Goal: Feedback & Contribution: Leave review/rating

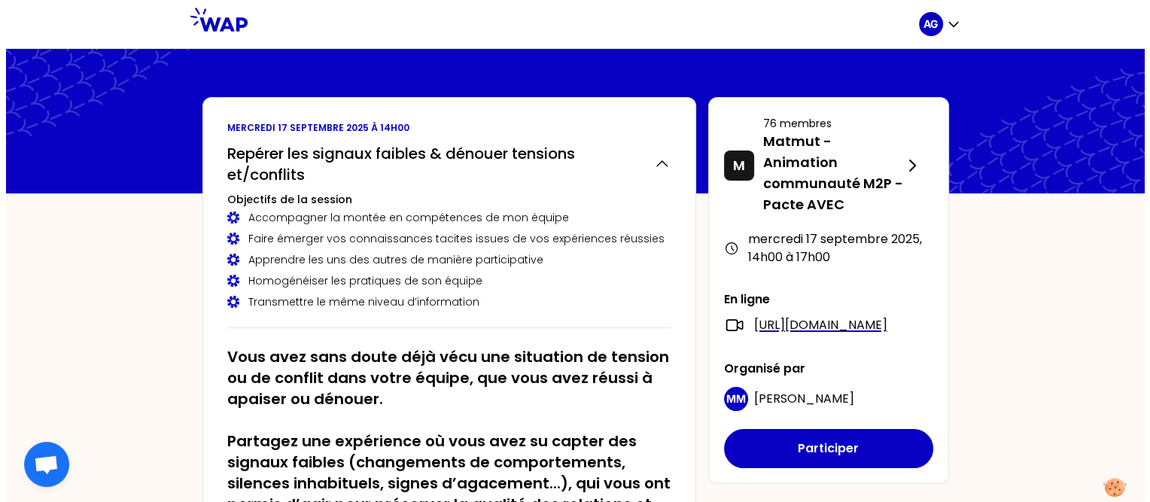
scroll to position [75, 0]
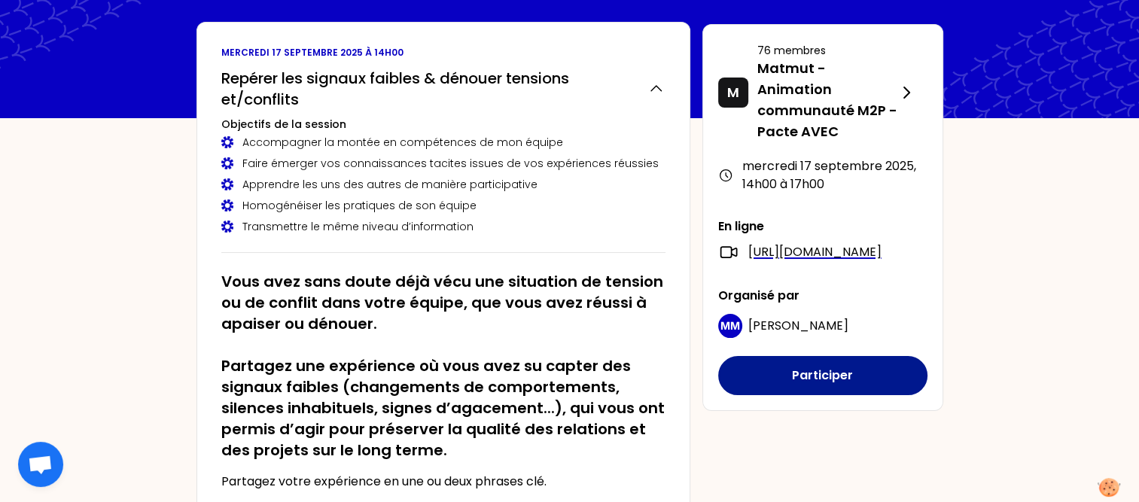
click at [825, 395] on button "Participer" at bounding box center [822, 375] width 209 height 39
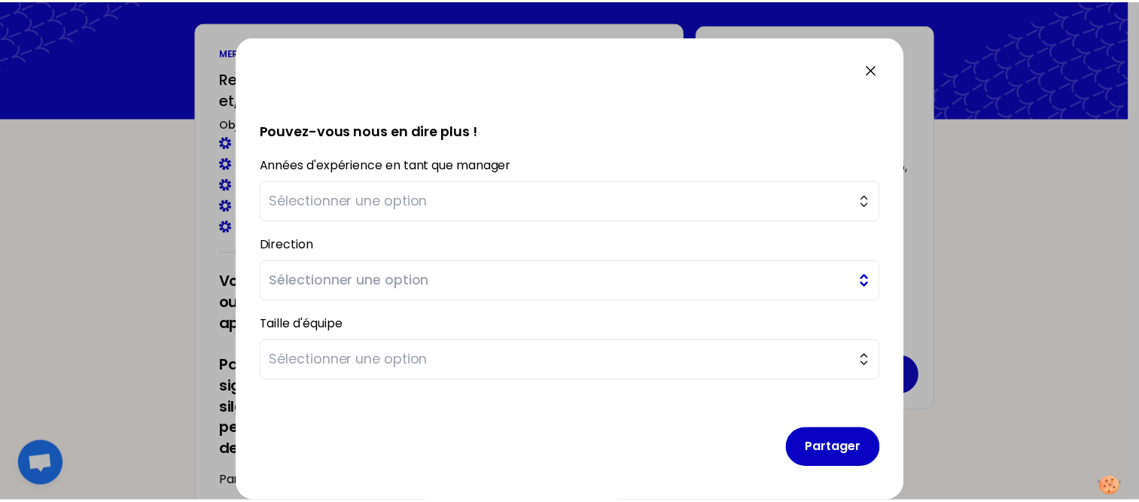
scroll to position [0, 0]
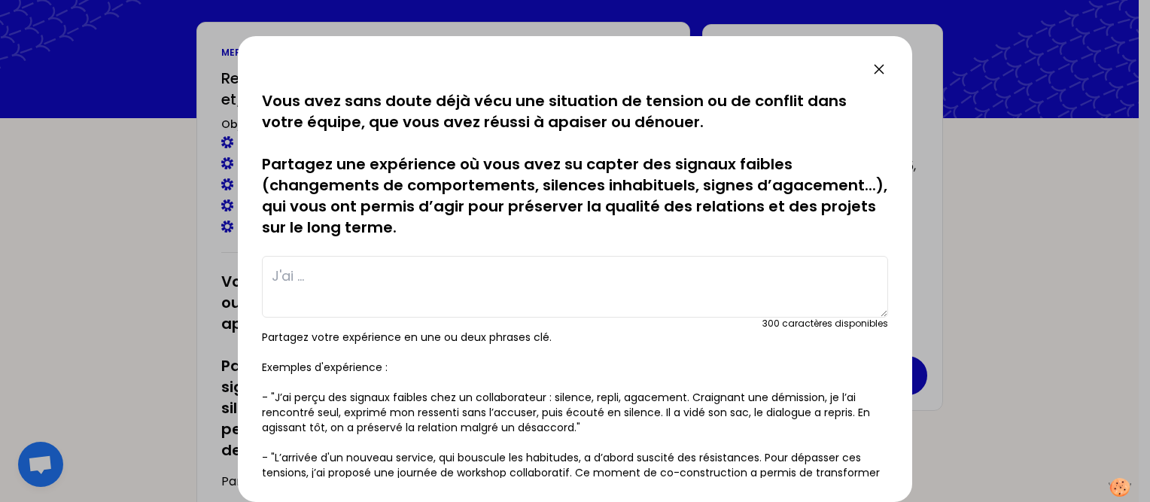
click at [875, 71] on icon at bounding box center [879, 69] width 18 height 18
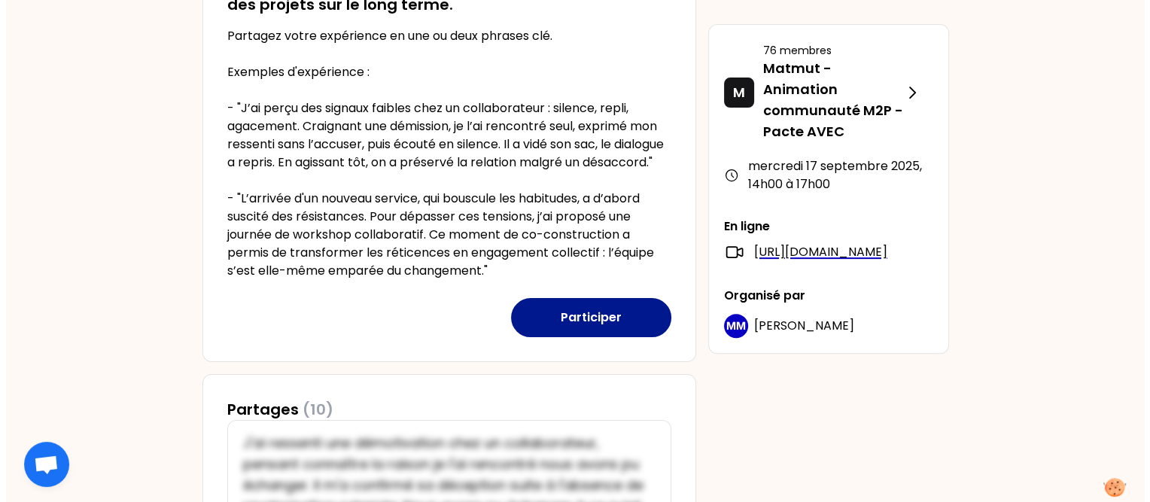
scroll to position [527, 0]
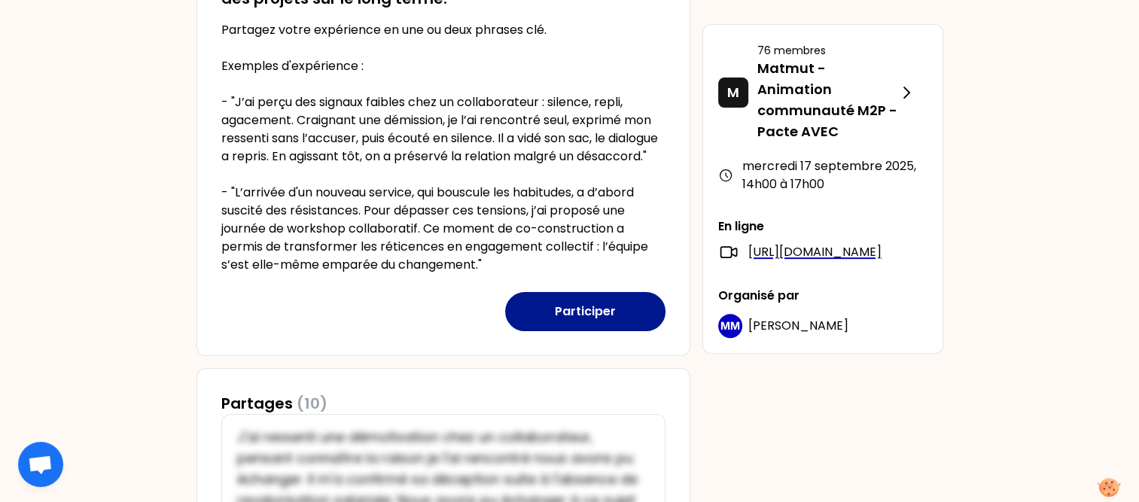
click at [594, 327] on button "Participer" at bounding box center [585, 311] width 160 height 39
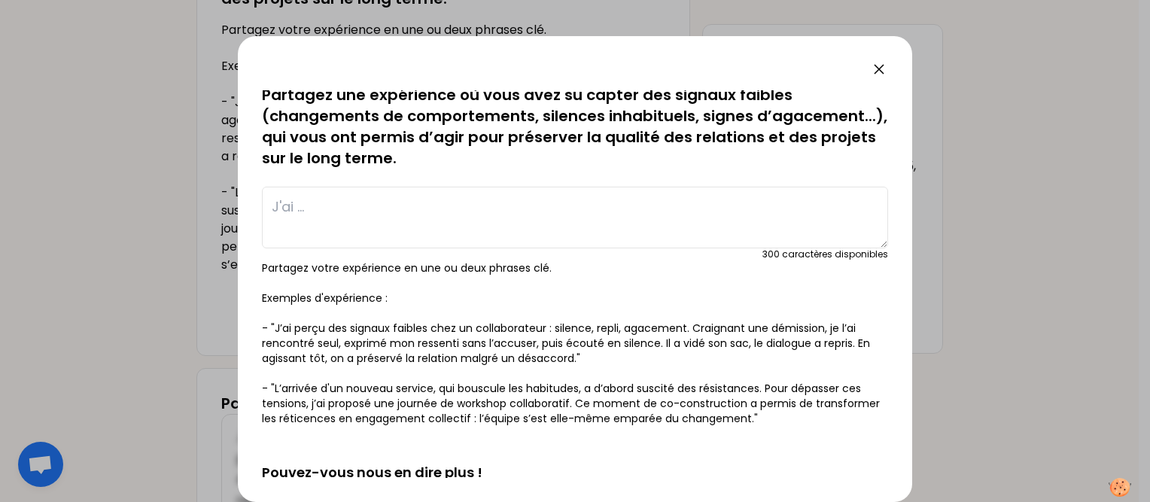
scroll to position [0, 0]
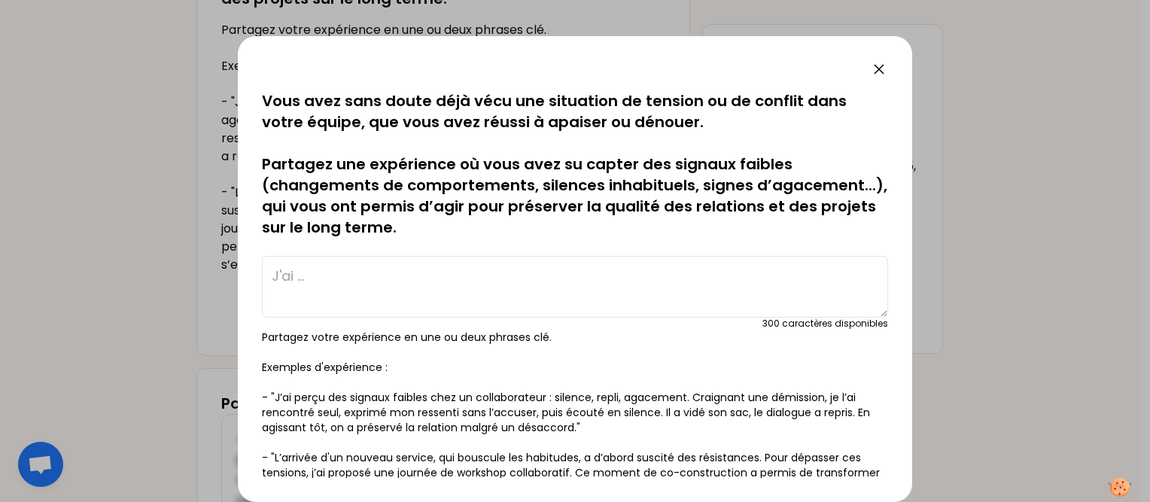
click at [384, 278] on textarea at bounding box center [575, 287] width 626 height 62
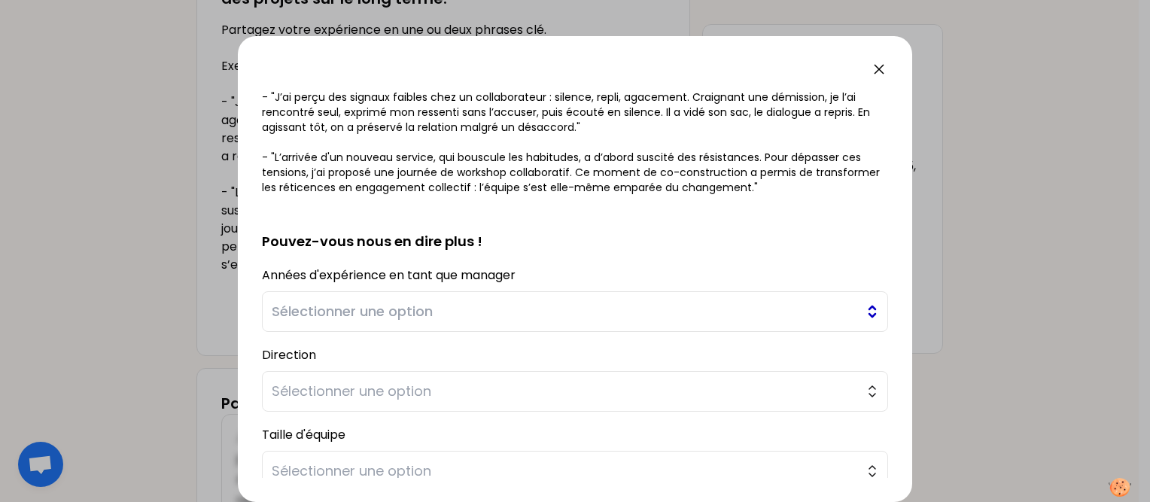
scroll to position [301, 0]
type textarea "Changement de comportement d'un collaborateur. Réticence aux changements. Il mo…"
click at [462, 313] on span "Sélectionner une option" at bounding box center [565, 310] width 586 height 21
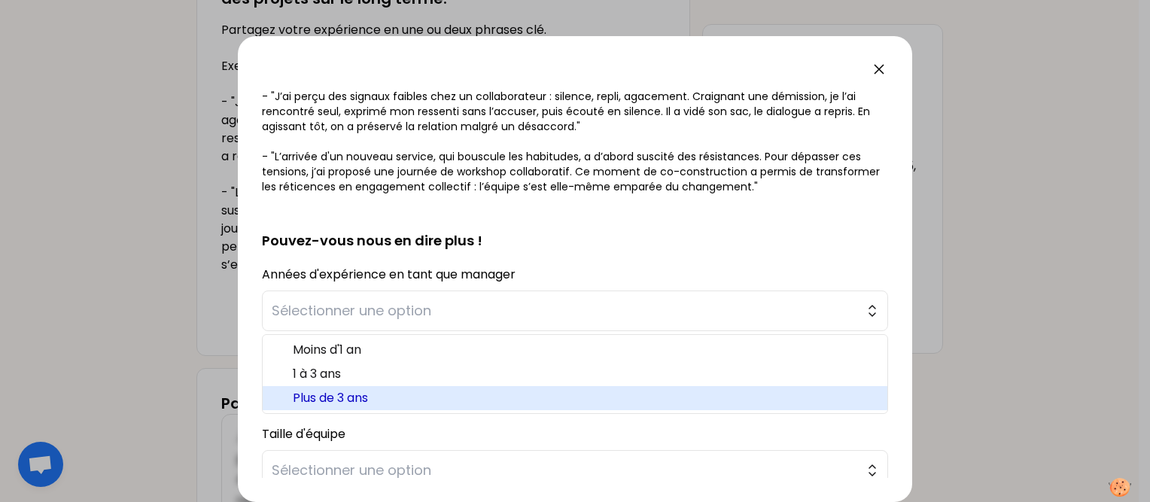
click at [373, 399] on span "Plus de 3 ans" at bounding box center [584, 398] width 583 height 18
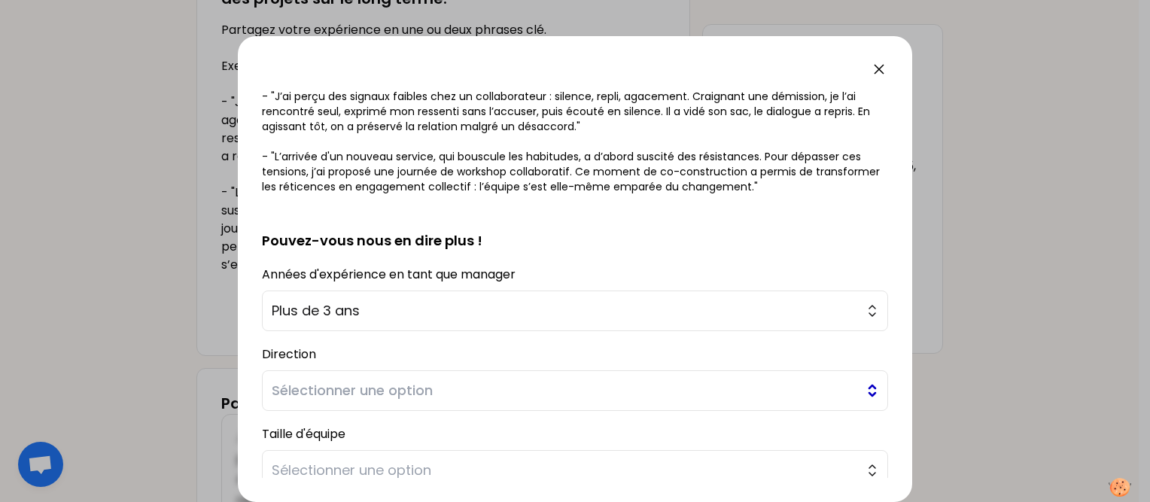
click at [367, 394] on span "Sélectionner une option" at bounding box center [565, 390] width 586 height 21
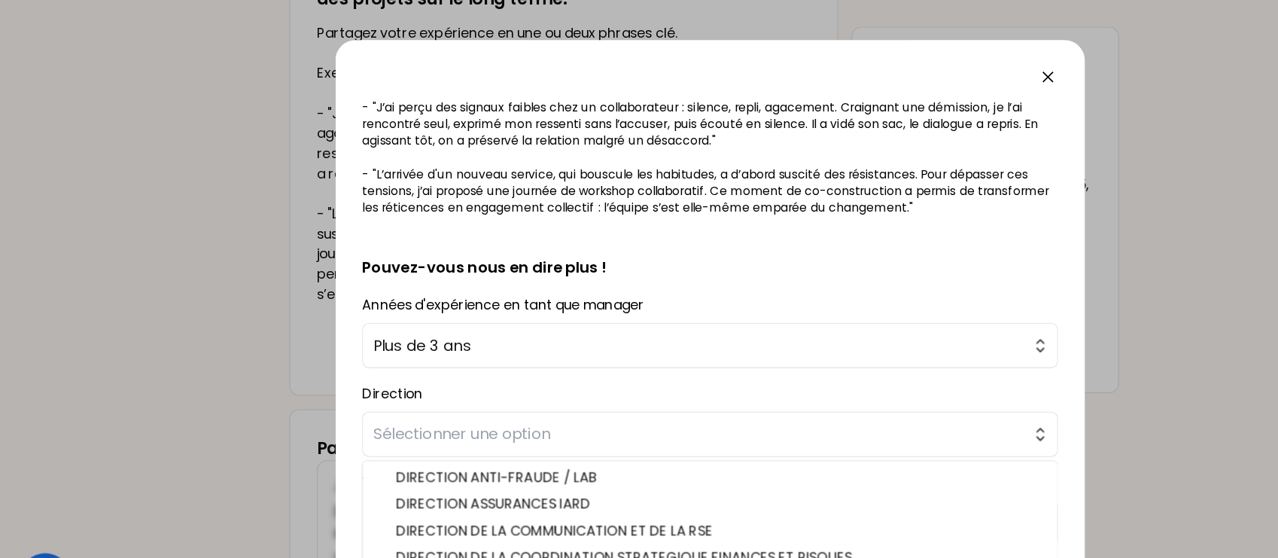
scroll to position [11, 0]
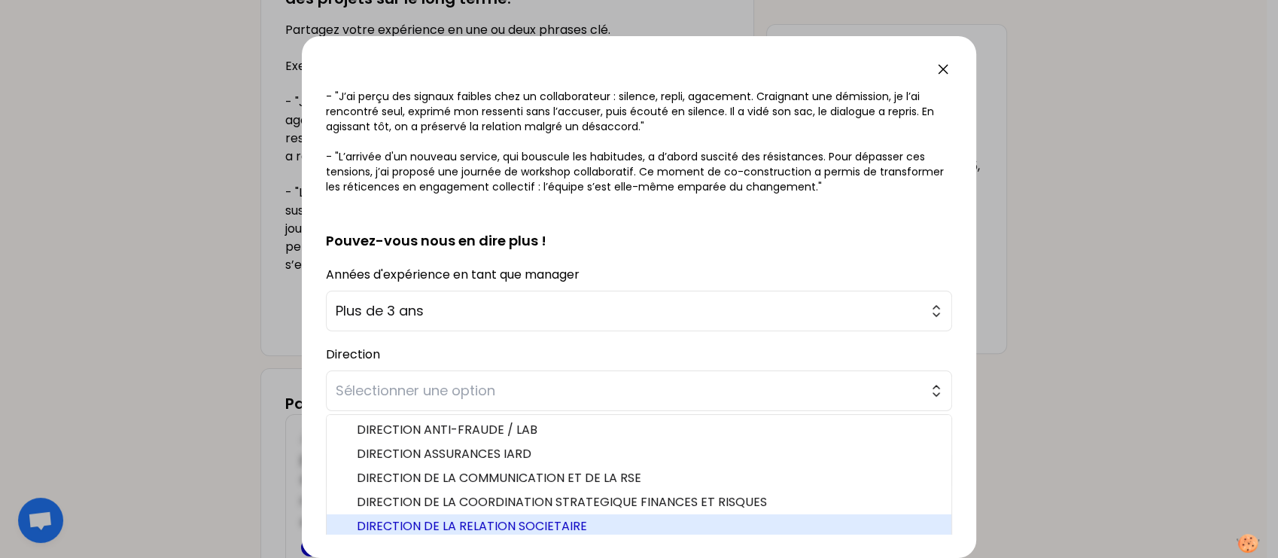
click at [570, 501] on span "DIRECTION DE LA RELATION SOCIETAIRE" at bounding box center [648, 526] width 583 height 18
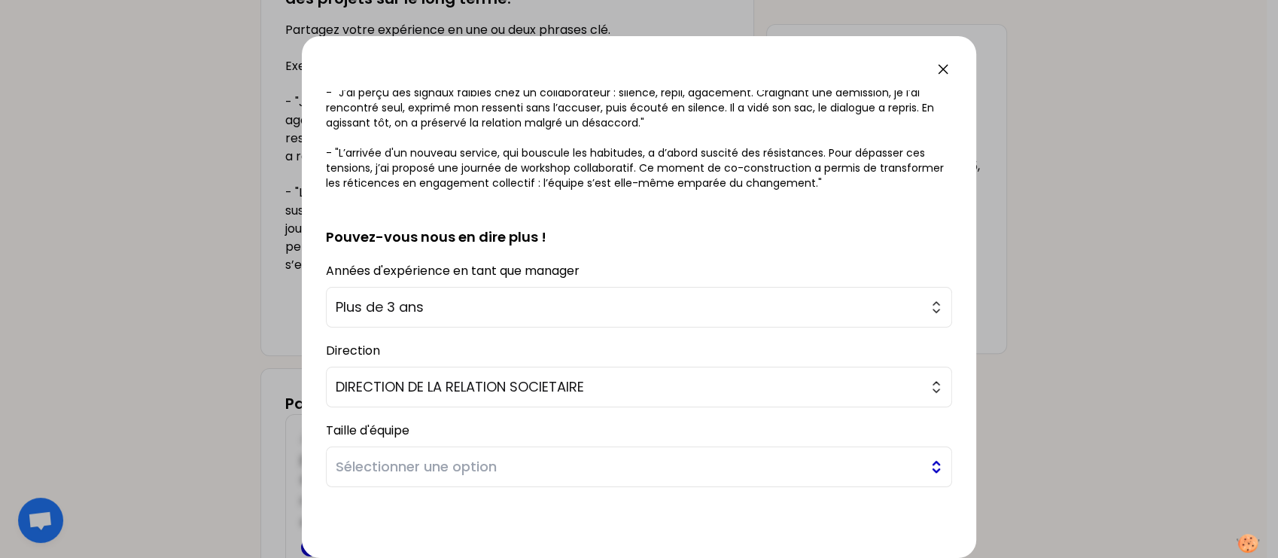
click at [440, 469] on span "Sélectionner une option" at bounding box center [629, 466] width 586 height 21
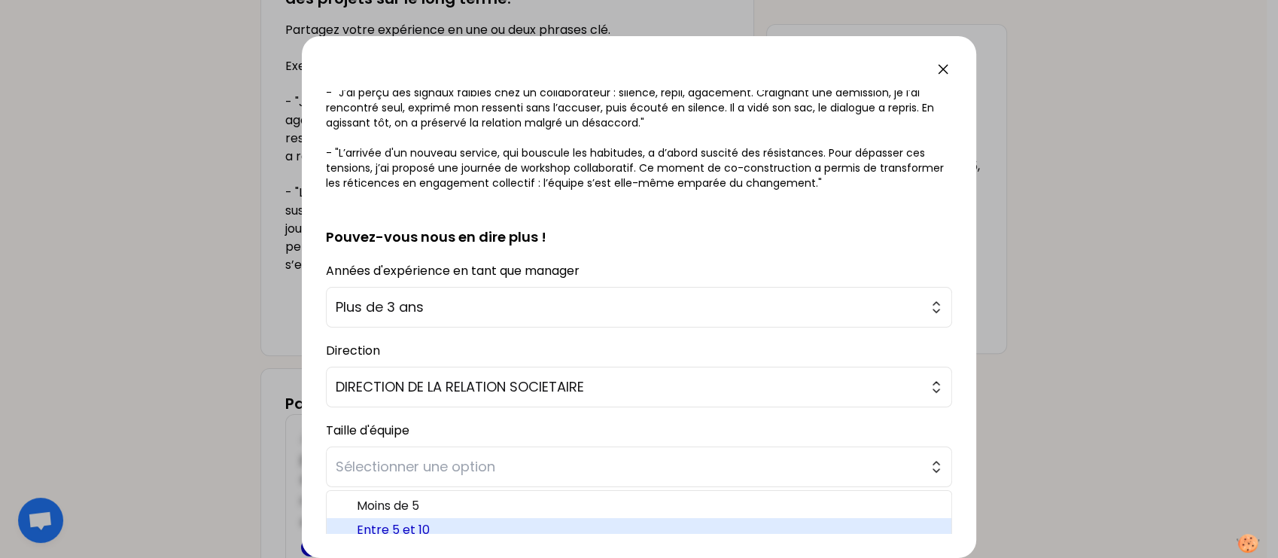
click at [428, 501] on span "Entre 5 et 10" at bounding box center [648, 530] width 583 height 18
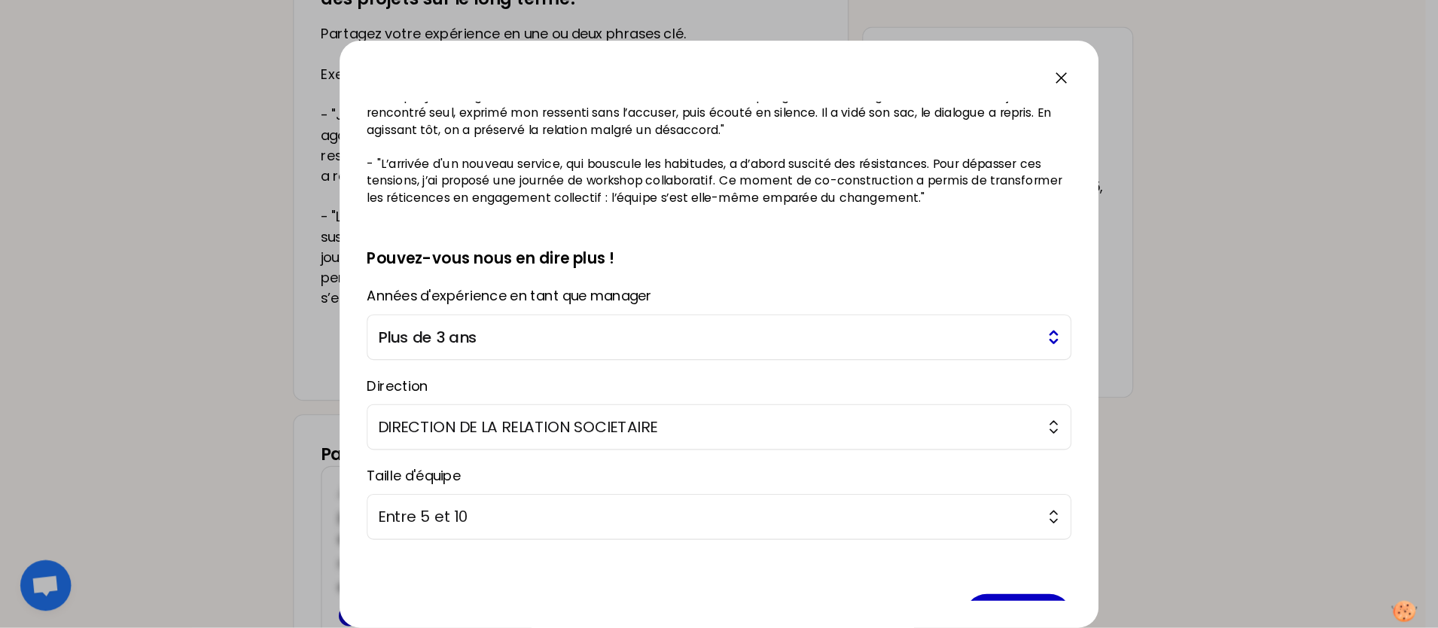
scroll to position [11, 0]
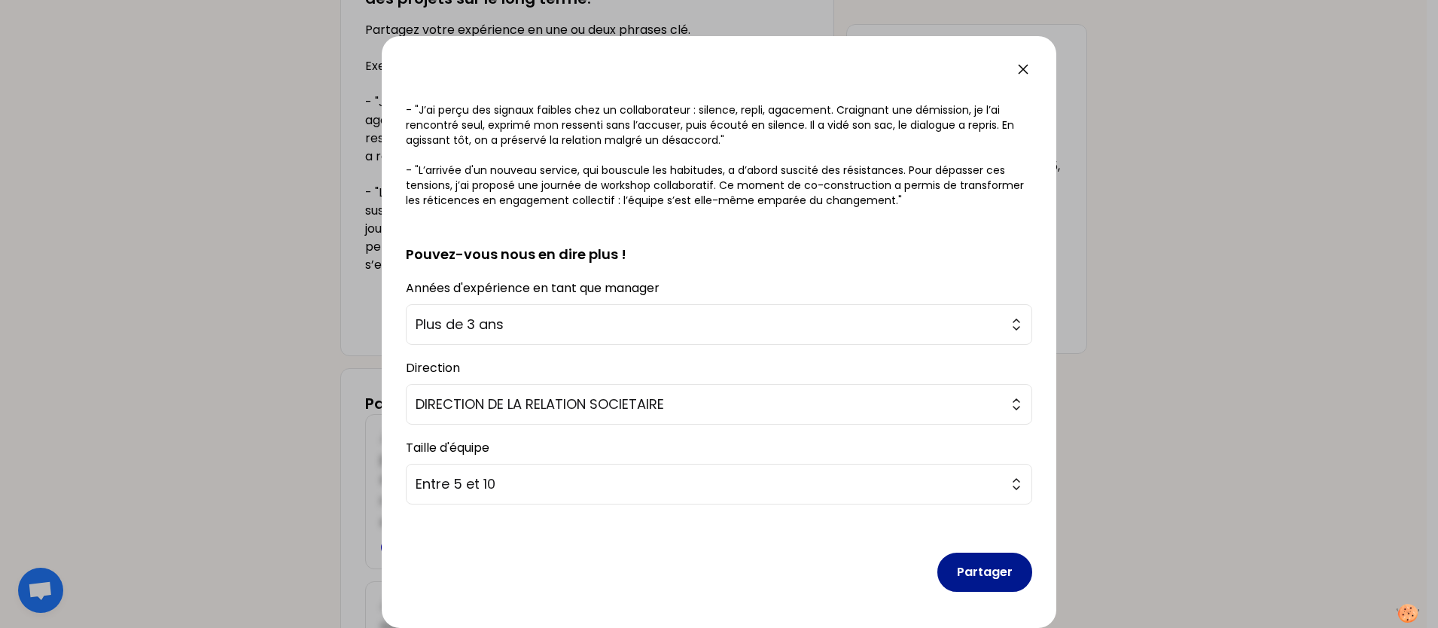
click at [986, 501] on button "Partager" at bounding box center [984, 572] width 95 height 39
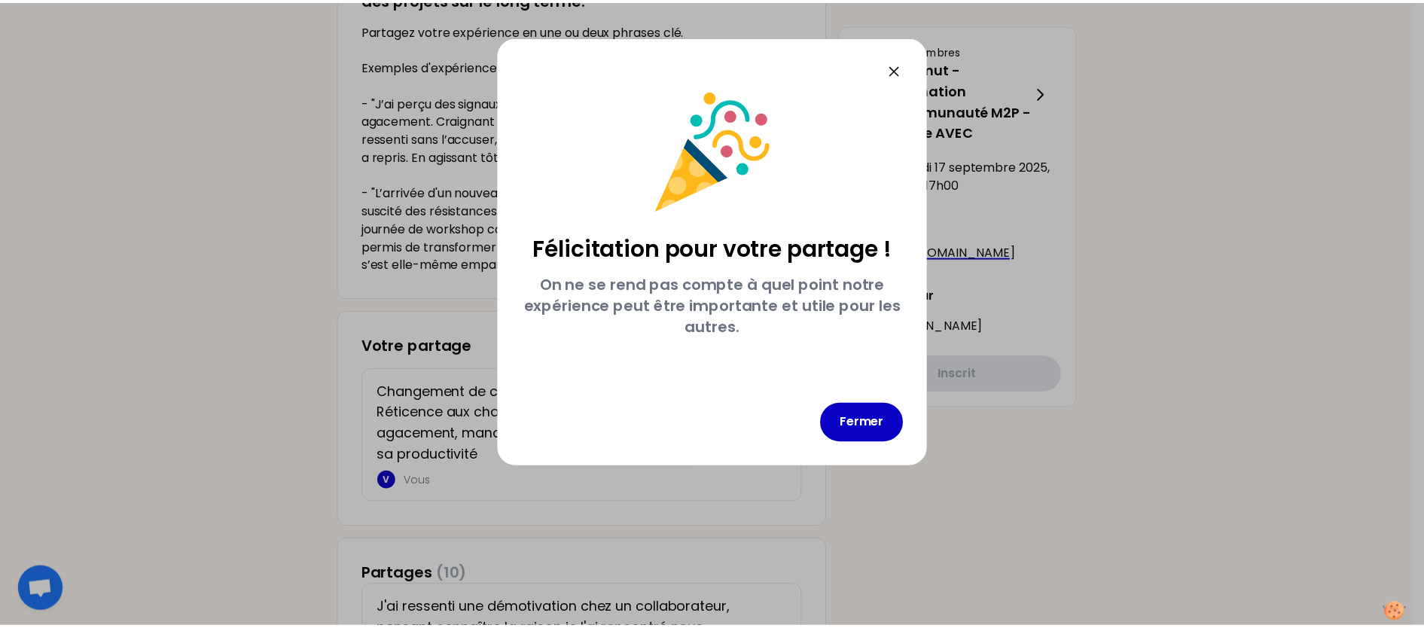
scroll to position [0, 0]
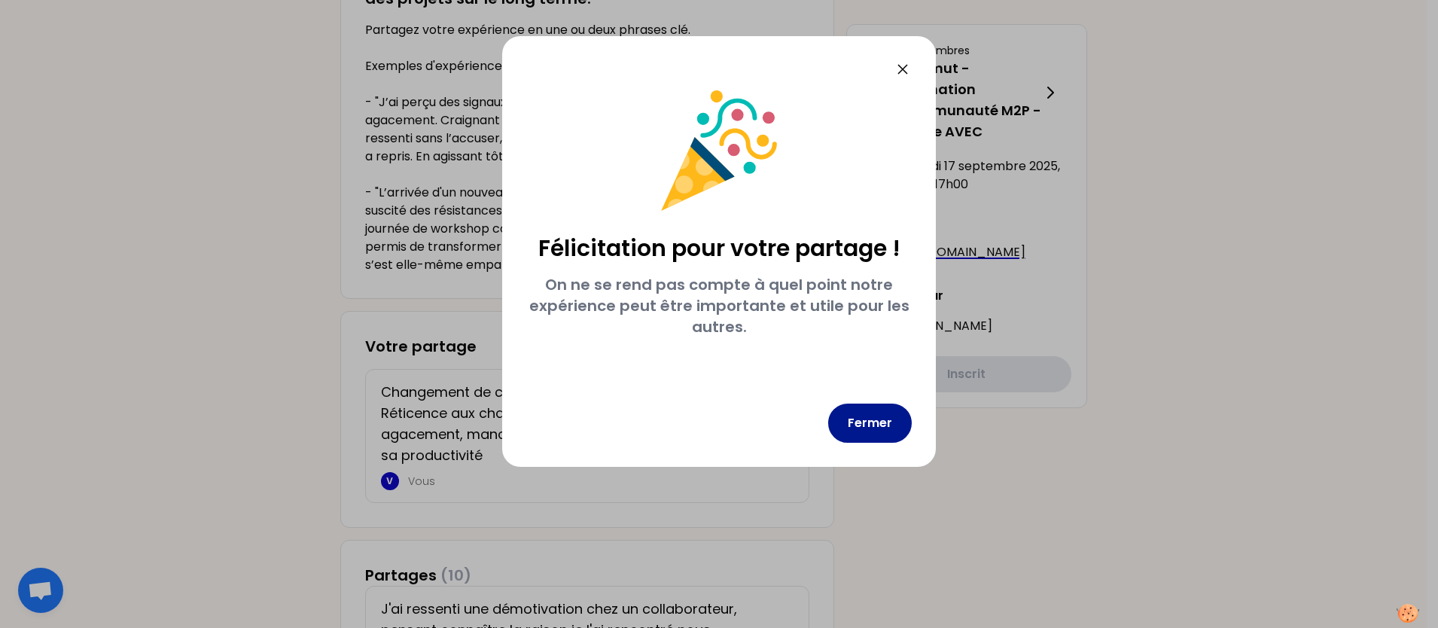
click at [856, 423] on button "Fermer" at bounding box center [870, 423] width 84 height 39
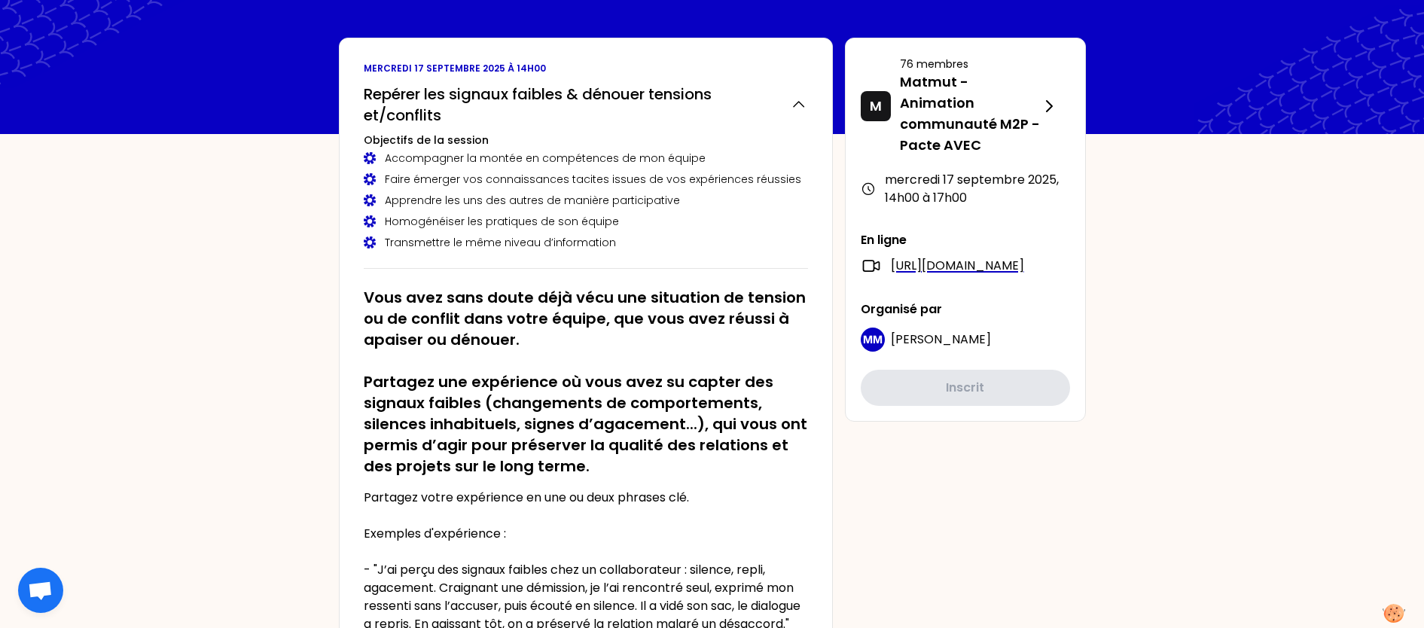
scroll to position [56, 0]
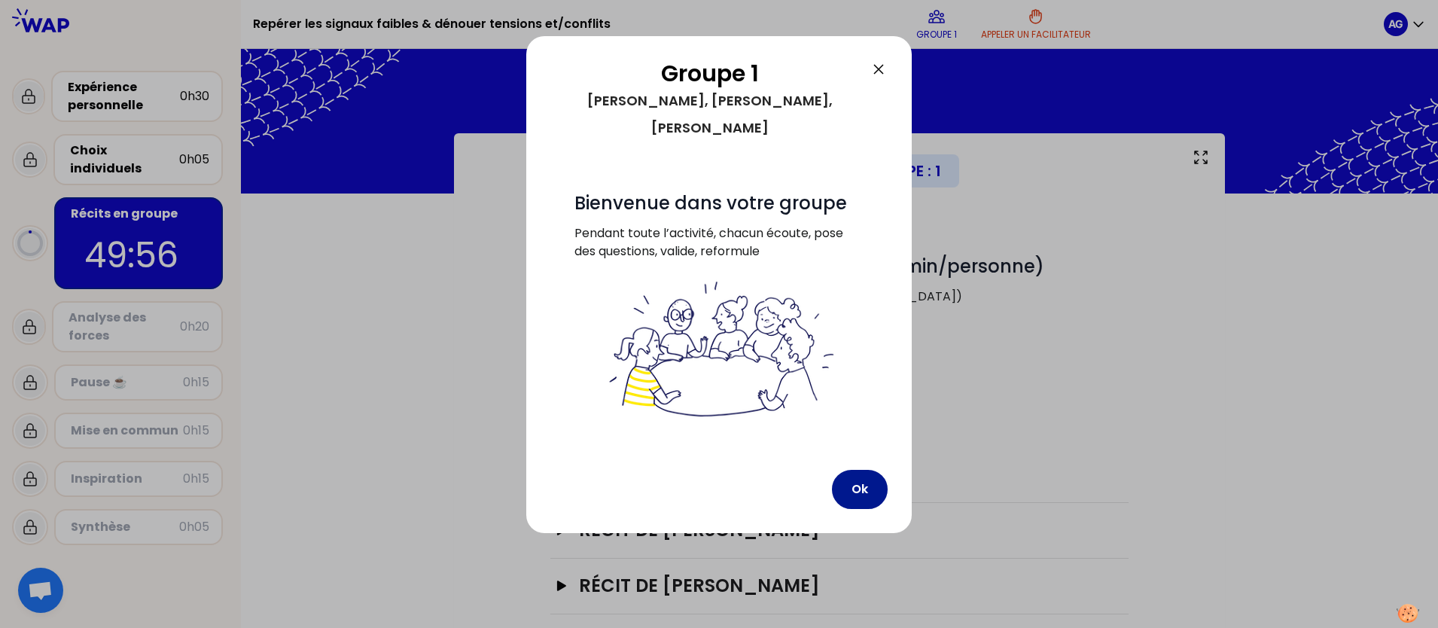
click at [855, 470] on button "Ok" at bounding box center [860, 489] width 56 height 39
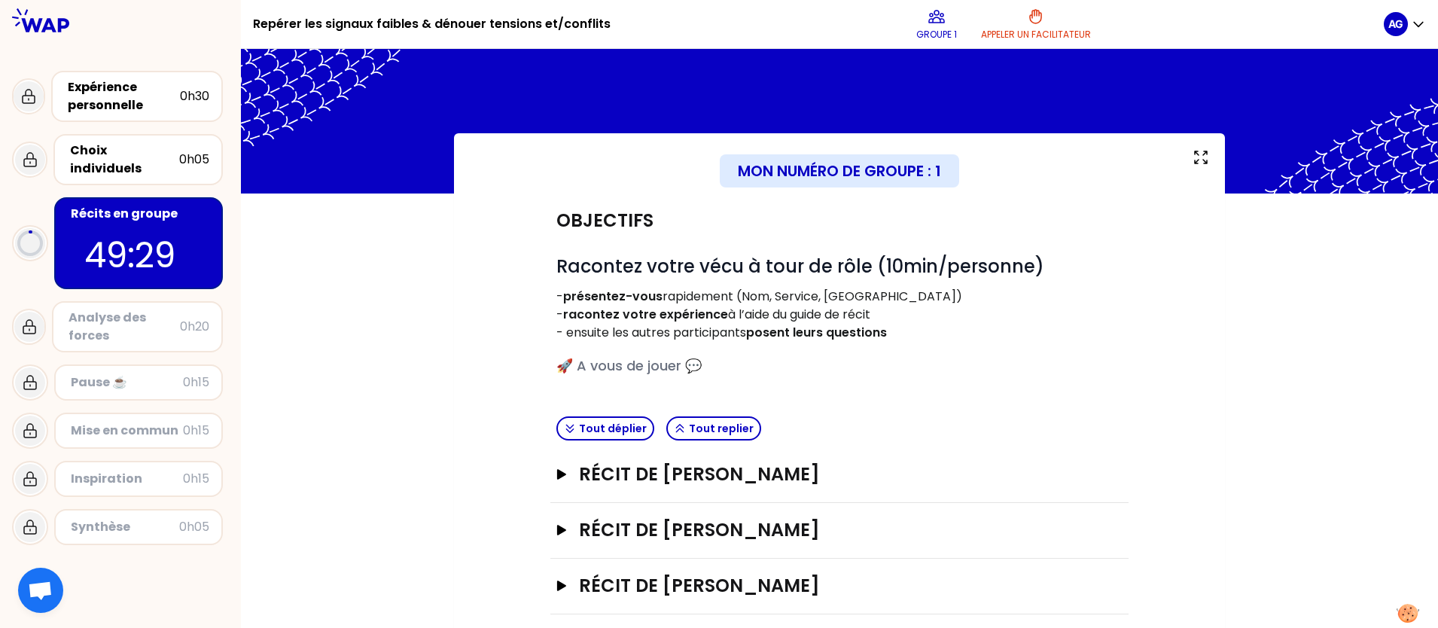
click at [617, 202] on div "Objectifs # Racontez votre vécu à tour de rôle (10min/personne) - présentez-vou…" at bounding box center [839, 301] width 578 height 217
click at [605, 428] on button "Tout déplier" at bounding box center [605, 428] width 98 height 24
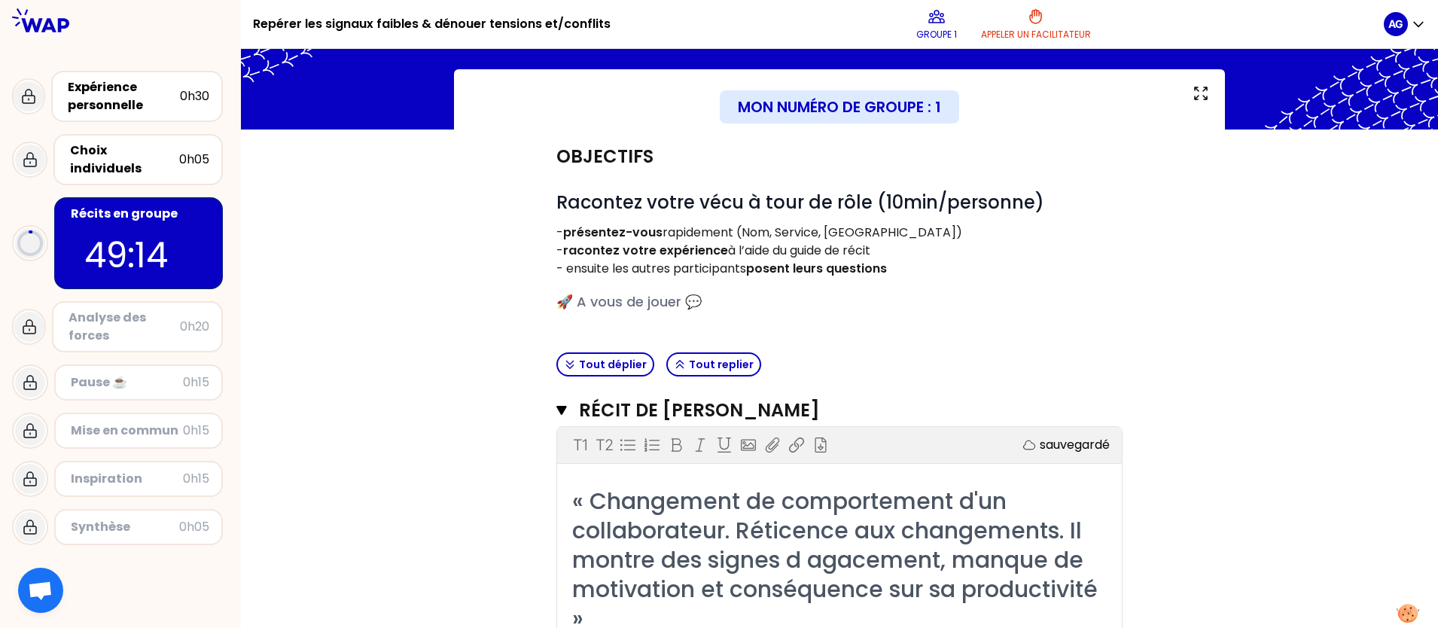
scroll to position [94, 0]
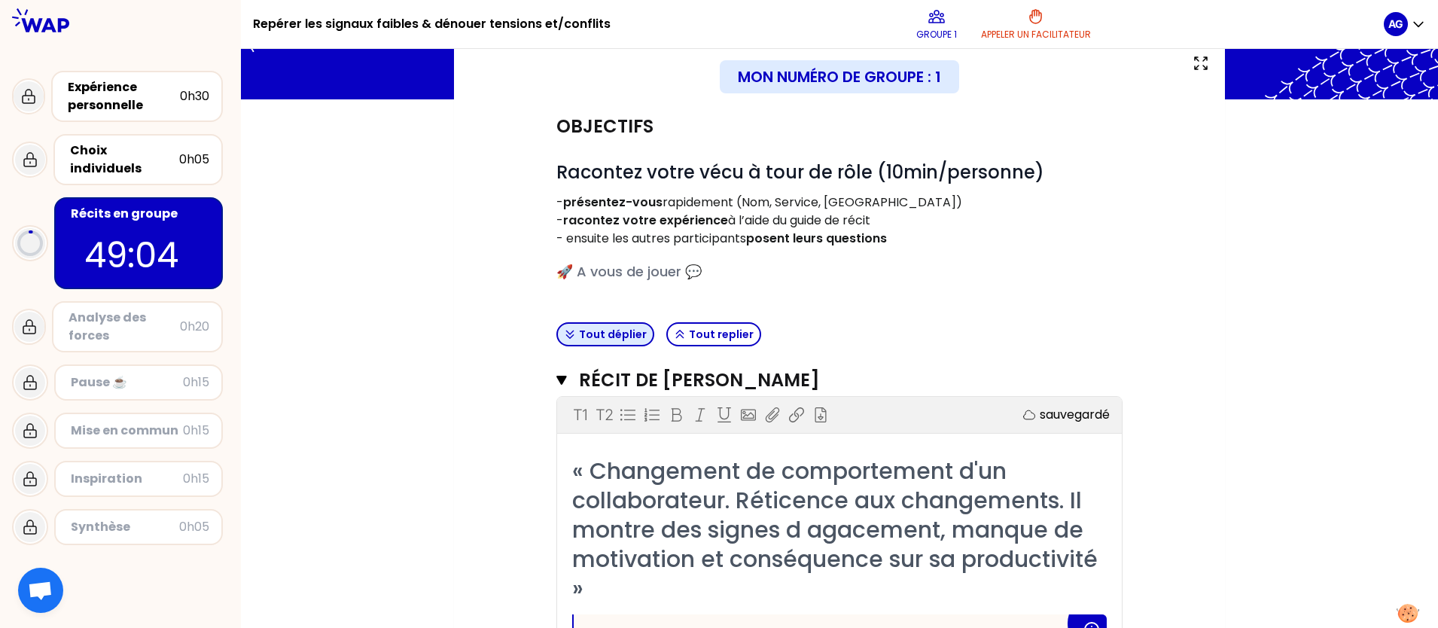
click at [601, 335] on button "Tout déplier" at bounding box center [605, 334] width 98 height 24
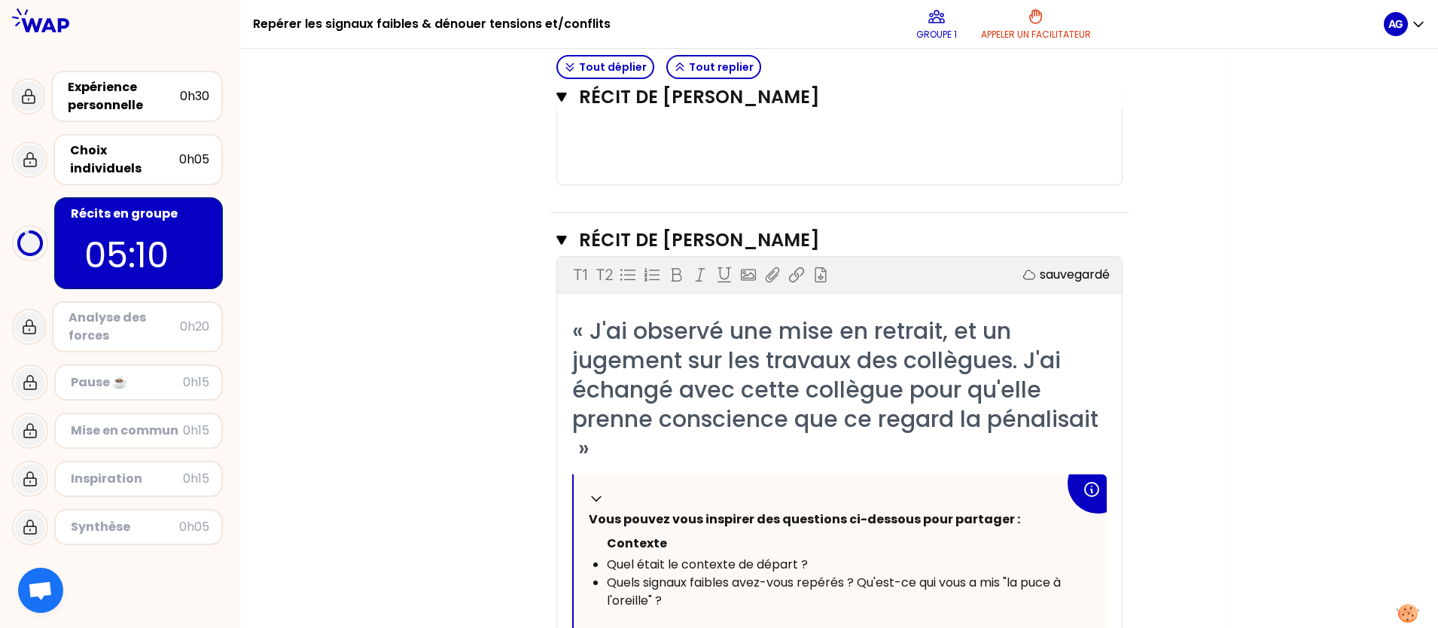
scroll to position [4840, 0]
click at [912, 166] on div "﻿" at bounding box center [839, 157] width 535 height 18
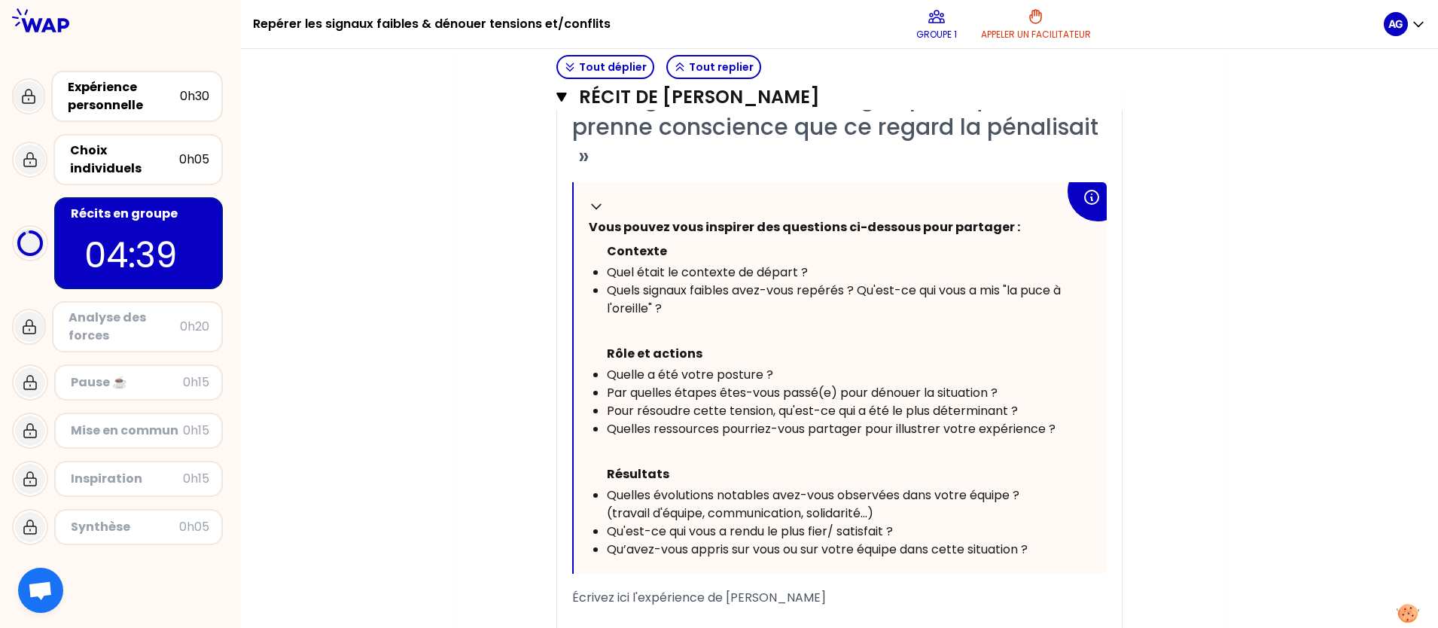
click at [808, 172] on span "« J'ai observé une mise en retrait, et un jugement sur les travaux des collègue…" at bounding box center [838, 98] width 532 height 150
click at [798, 172] on span "« J'ai observé une mise en retrait, et un jugement sur les travaux des collègue…" at bounding box center [838, 98] width 532 height 150
click at [705, 171] on div "« J'ai observé une mise en retrait, et un jugement sur les travaux des collègue…" at bounding box center [839, 97] width 535 height 147
click at [671, 171] on div "« J'ai observé une mise en retrait, et un jugement sur les travaux des collègue…" at bounding box center [839, 97] width 535 height 147
click at [737, 301] on div "Replier Vous pouvez vous inspirer des questions ci-dessous pour partager : [PER…" at bounding box center [840, 377] width 533 height 391
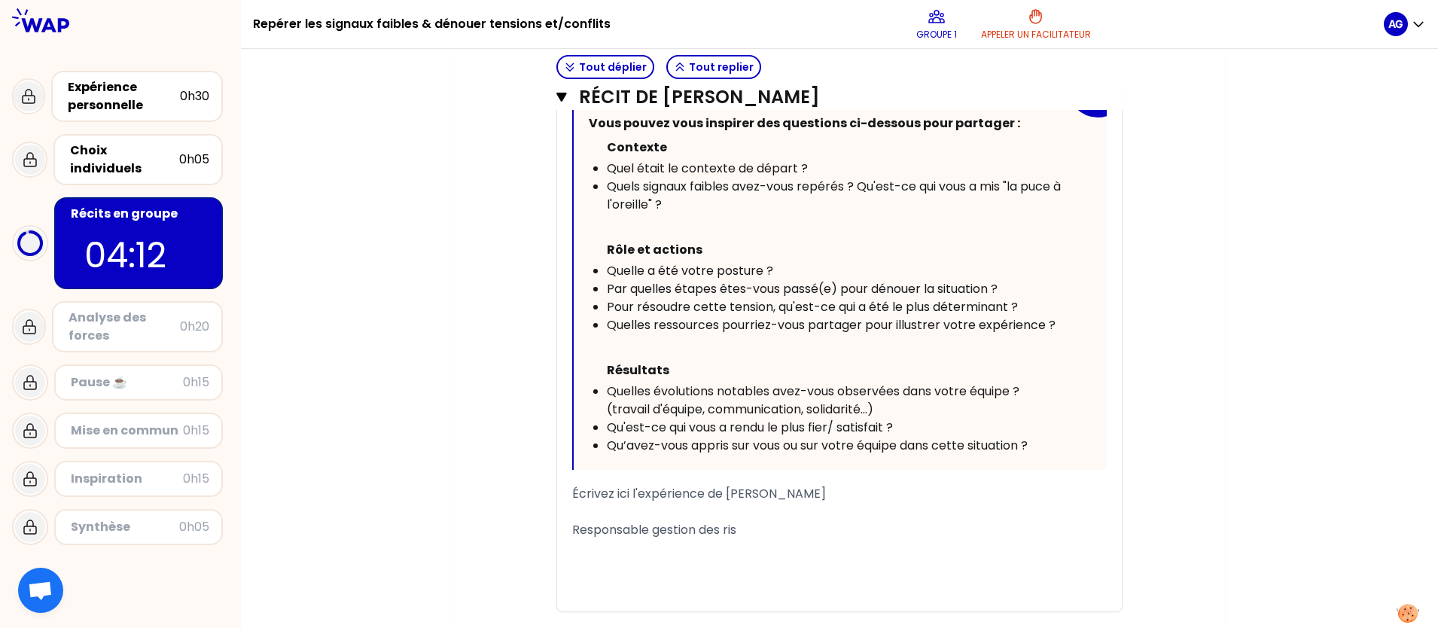
scroll to position [5387, 0]
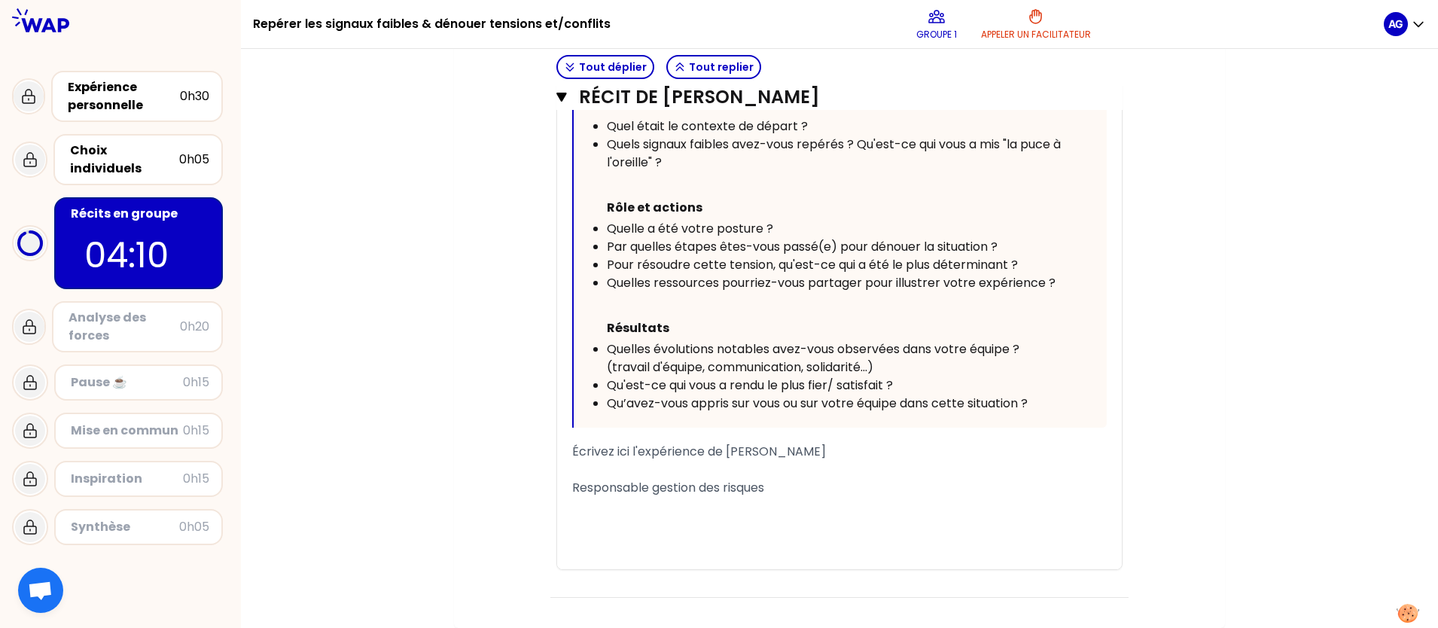
click at [845, 501] on div "﻿" at bounding box center [839, 506] width 535 height 18
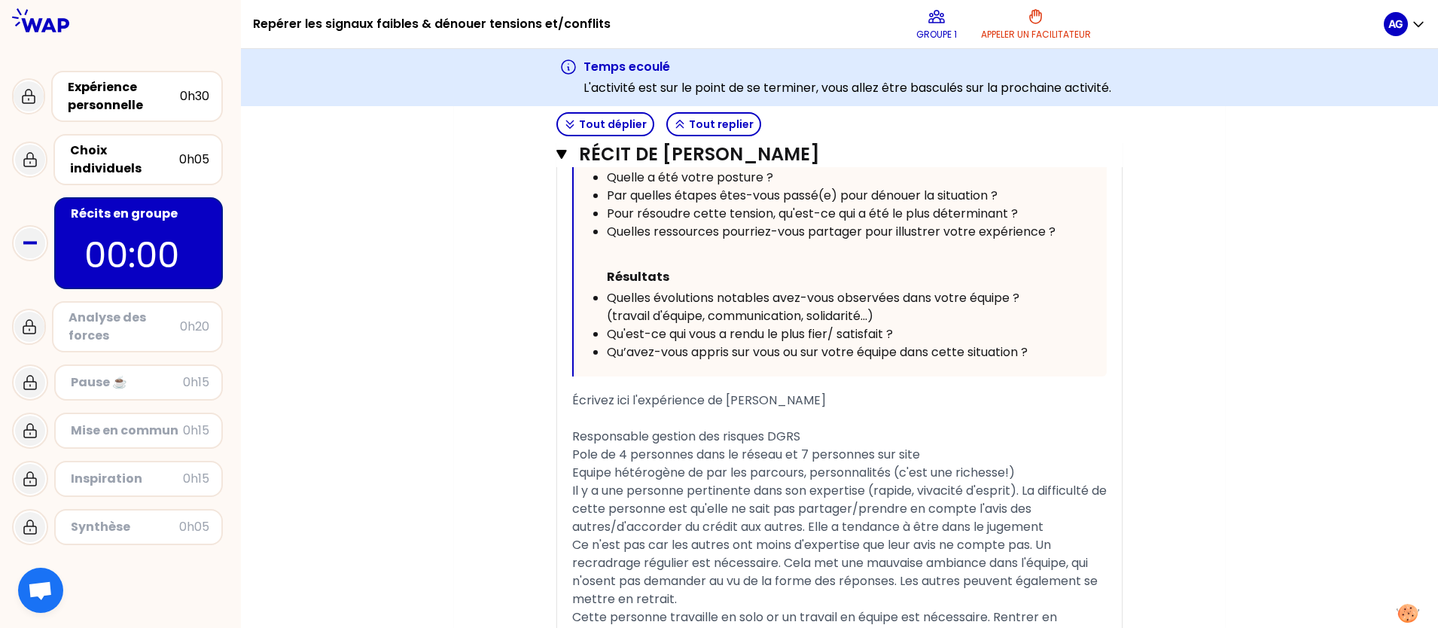
click at [167, 206] on div "Récits en groupe" at bounding box center [140, 214] width 139 height 18
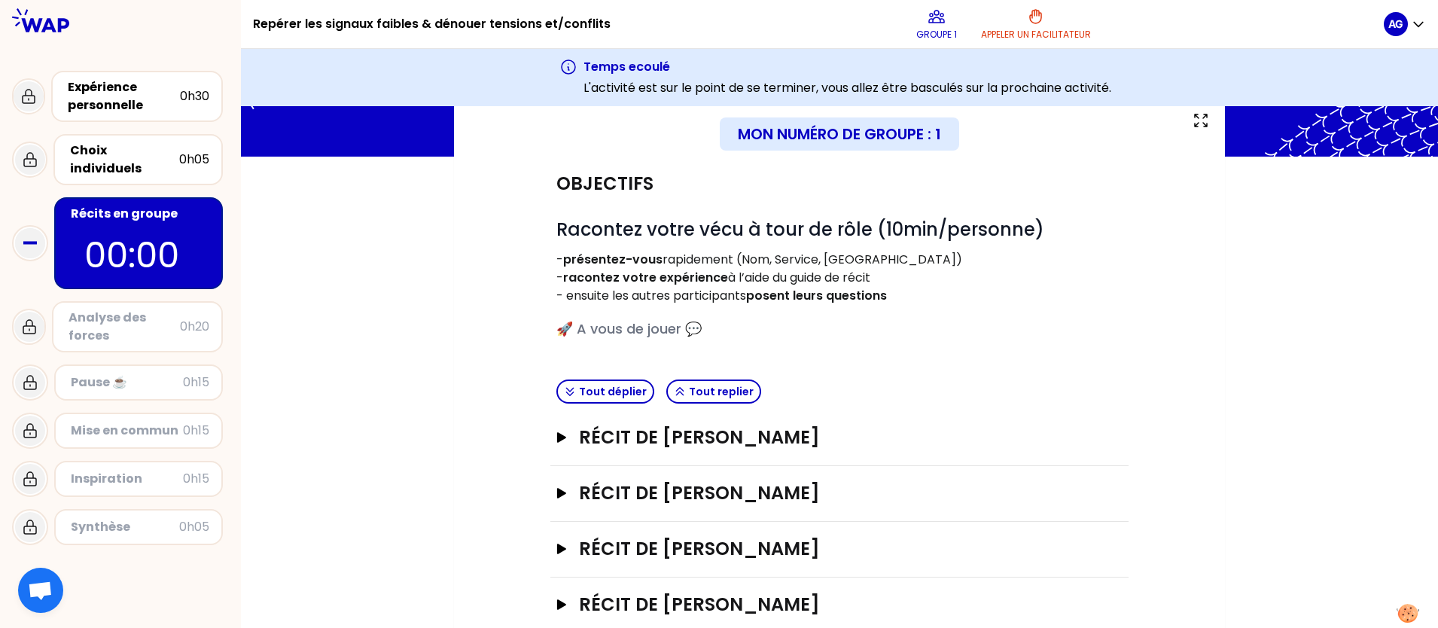
scroll to position [185, 0]
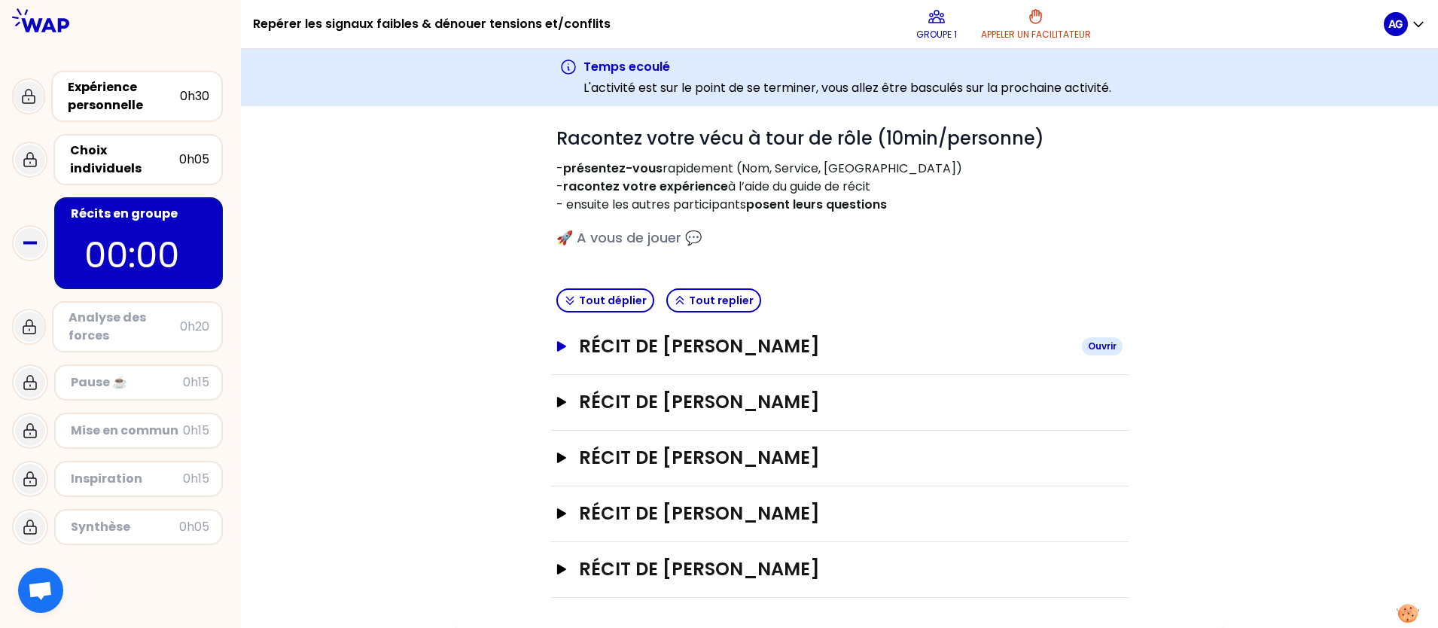
click at [565, 341] on icon "button" at bounding box center [562, 346] width 12 height 11
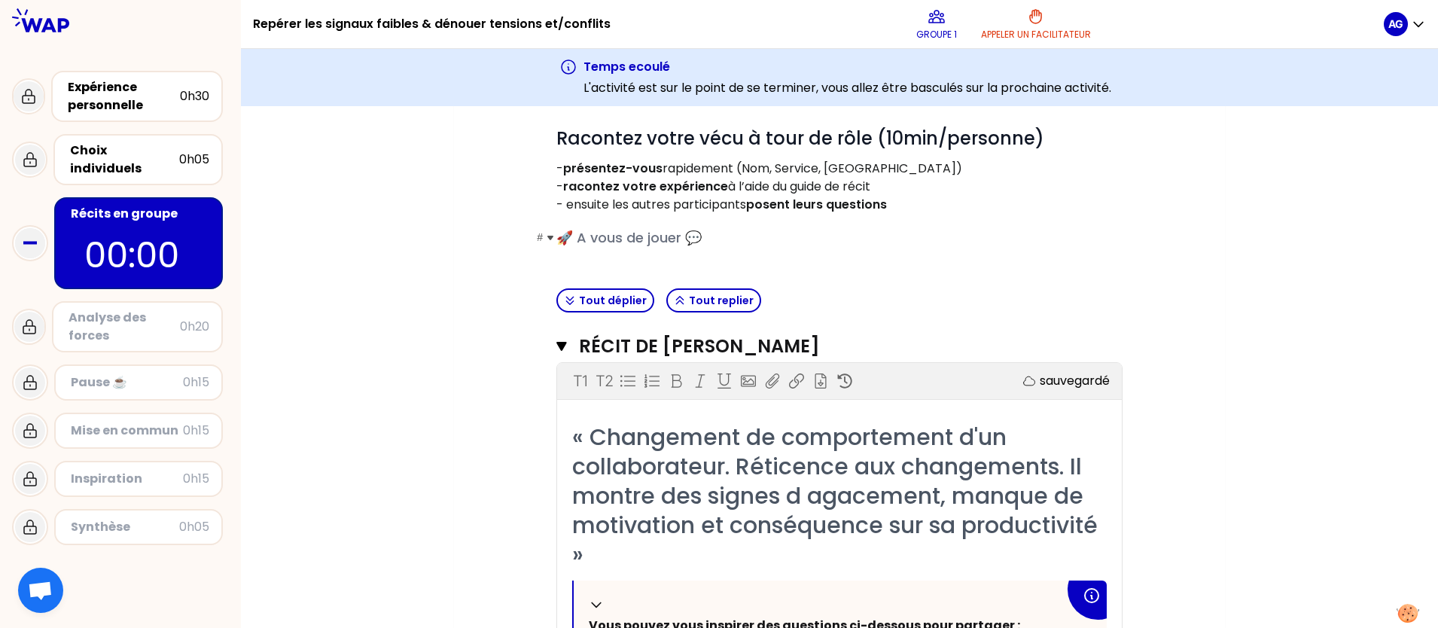
click at [702, 239] on span "🚀 A vous de jouer 💬" at bounding box center [628, 237] width 145 height 19
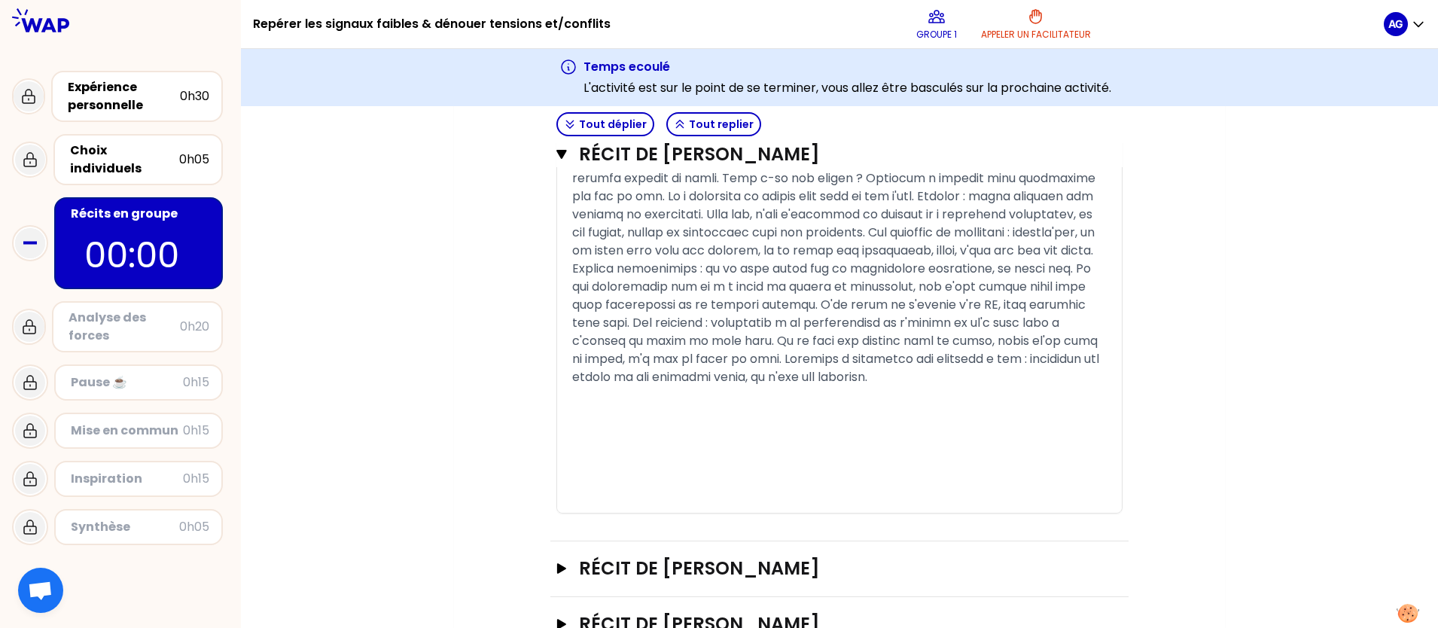
scroll to position [1220, 0]
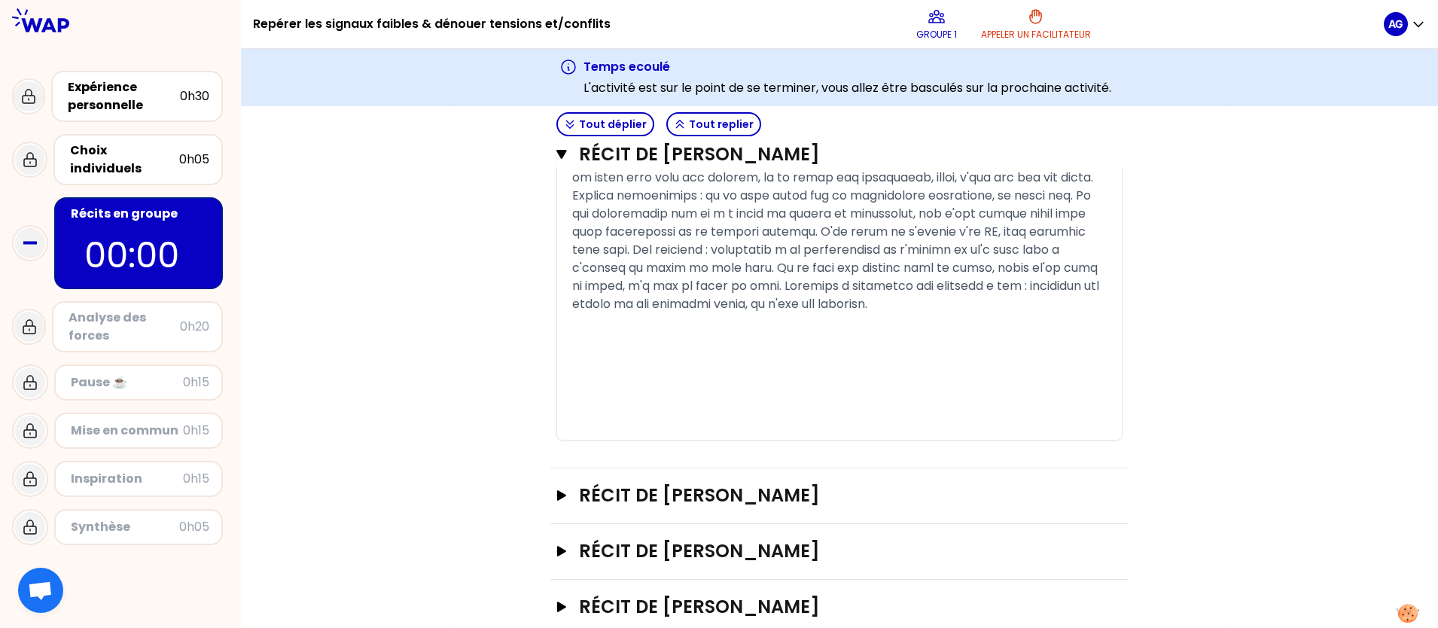
click at [861, 364] on div "﻿" at bounding box center [839, 358] width 535 height 18
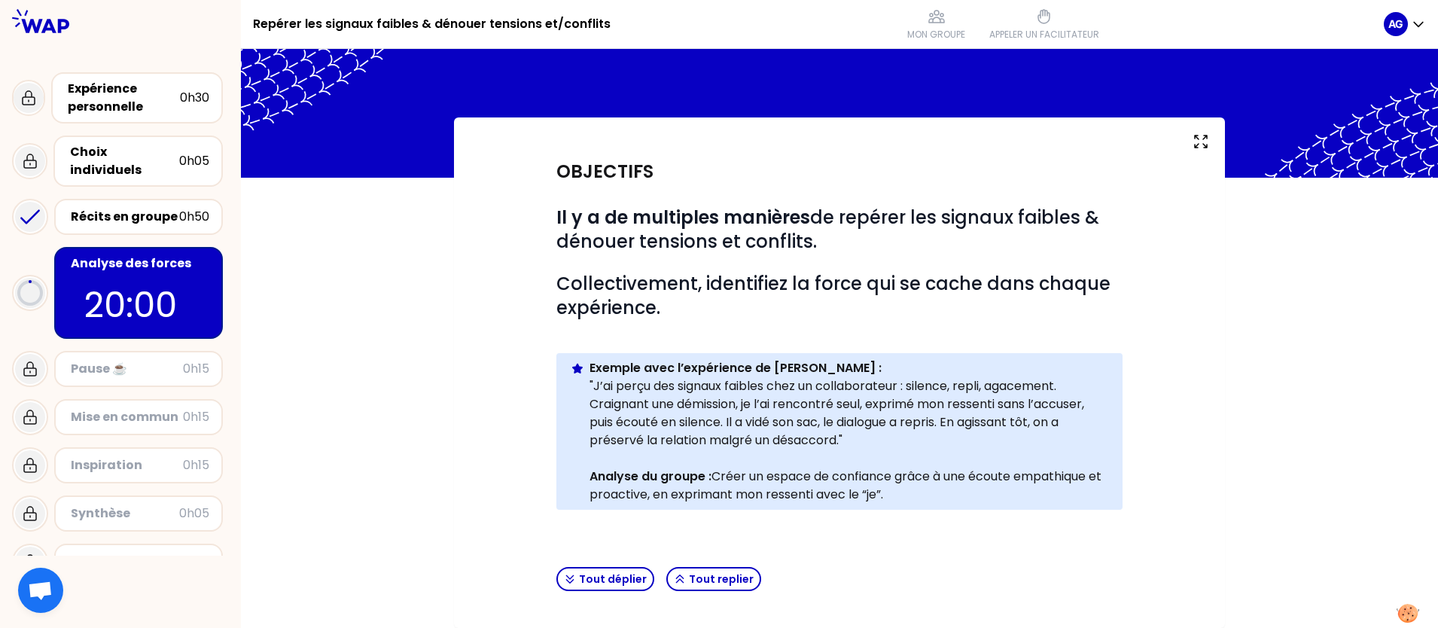
scroll to position [16, 0]
click at [1150, 501] on div "Objectifs # Il y a de multiples manières de repérer les signaux faibles & dénou…" at bounding box center [839, 372] width 1197 height 510
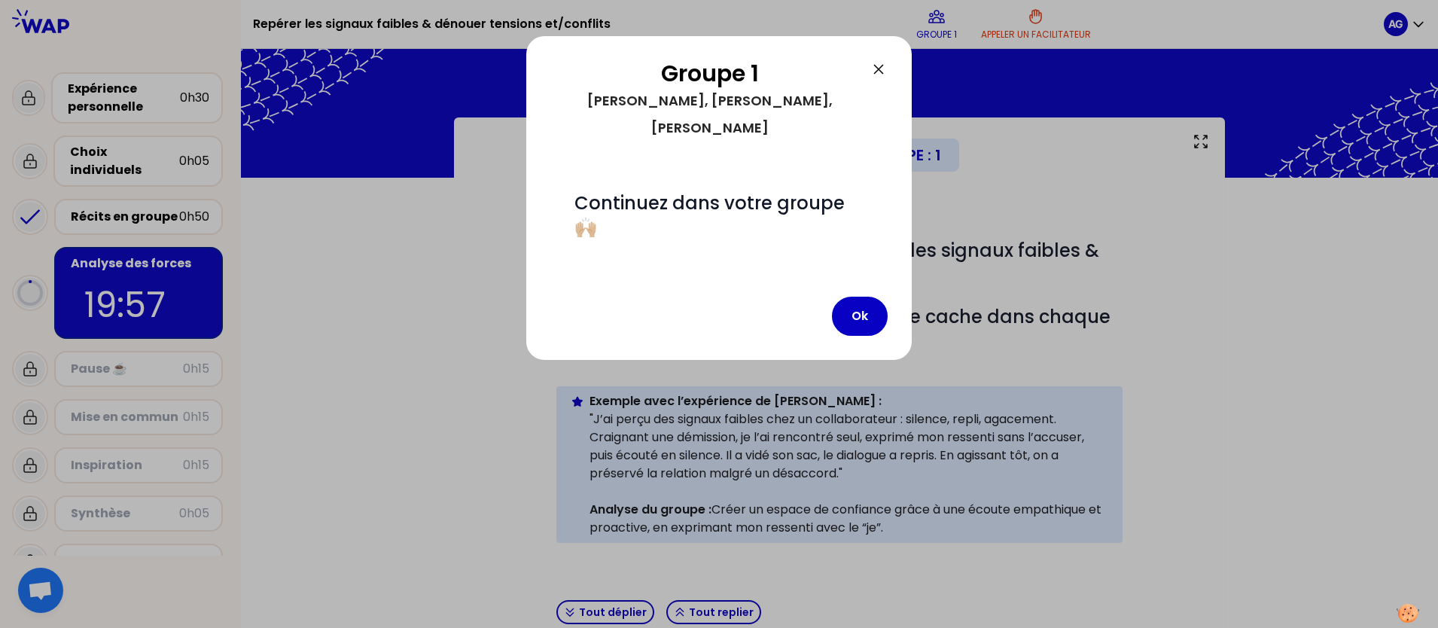
scroll to position [327, 0]
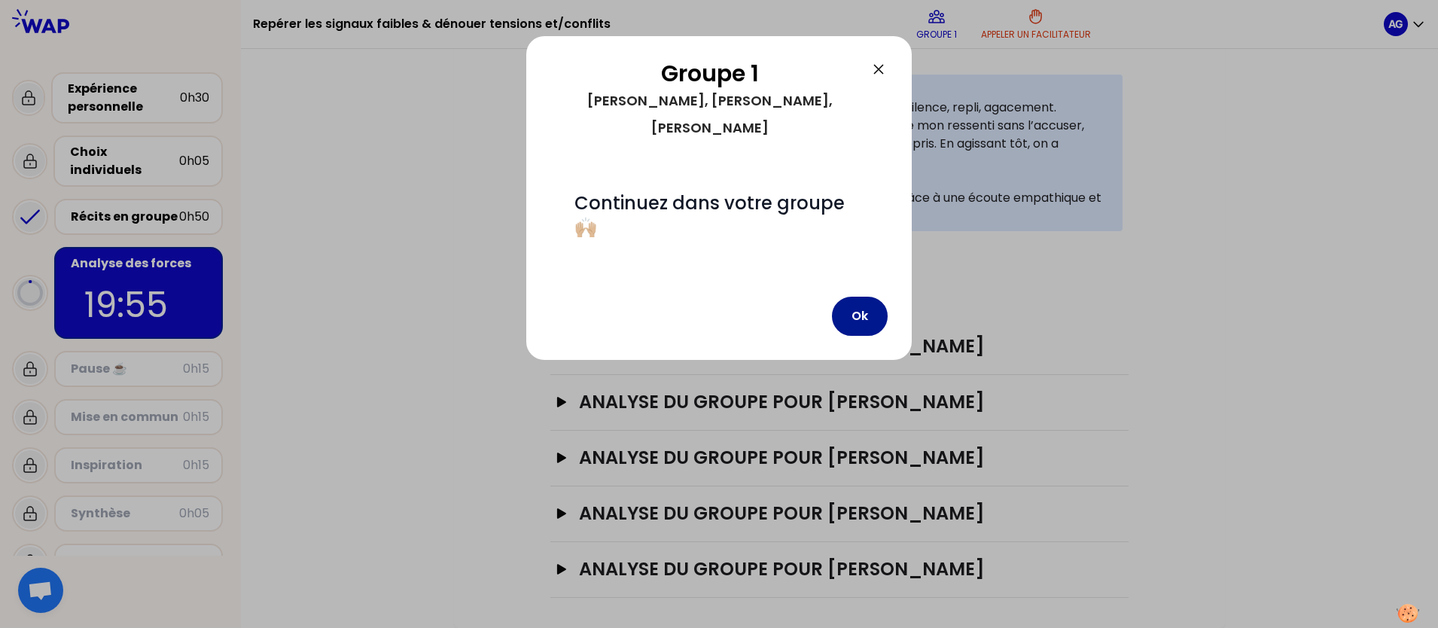
click at [848, 297] on button "Ok" at bounding box center [860, 316] width 56 height 39
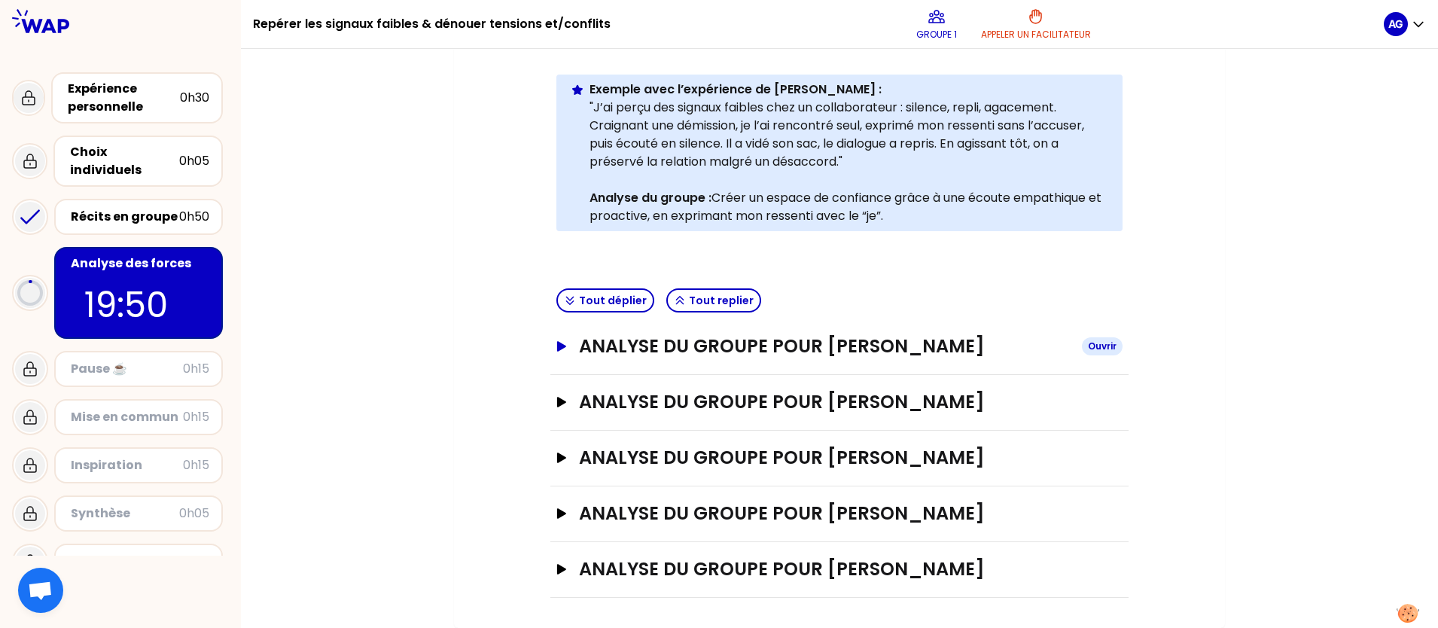
click at [559, 345] on icon "button" at bounding box center [561, 346] width 9 height 11
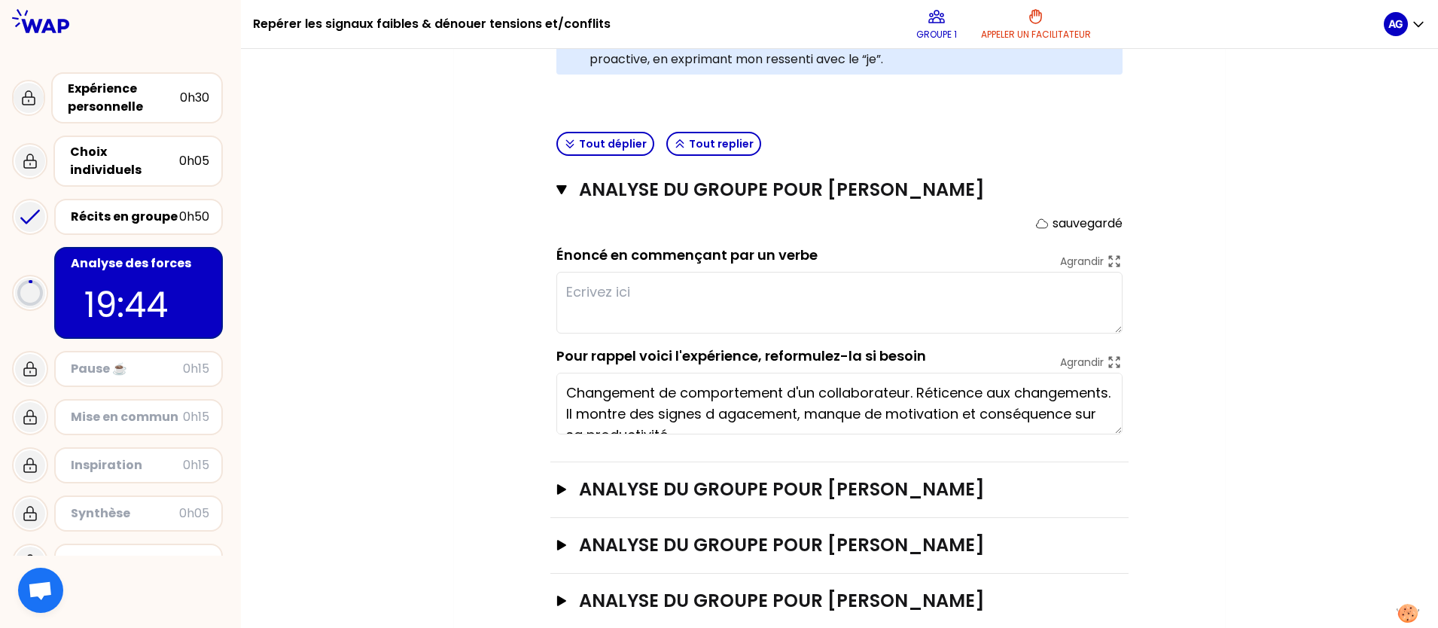
scroll to position [516, 0]
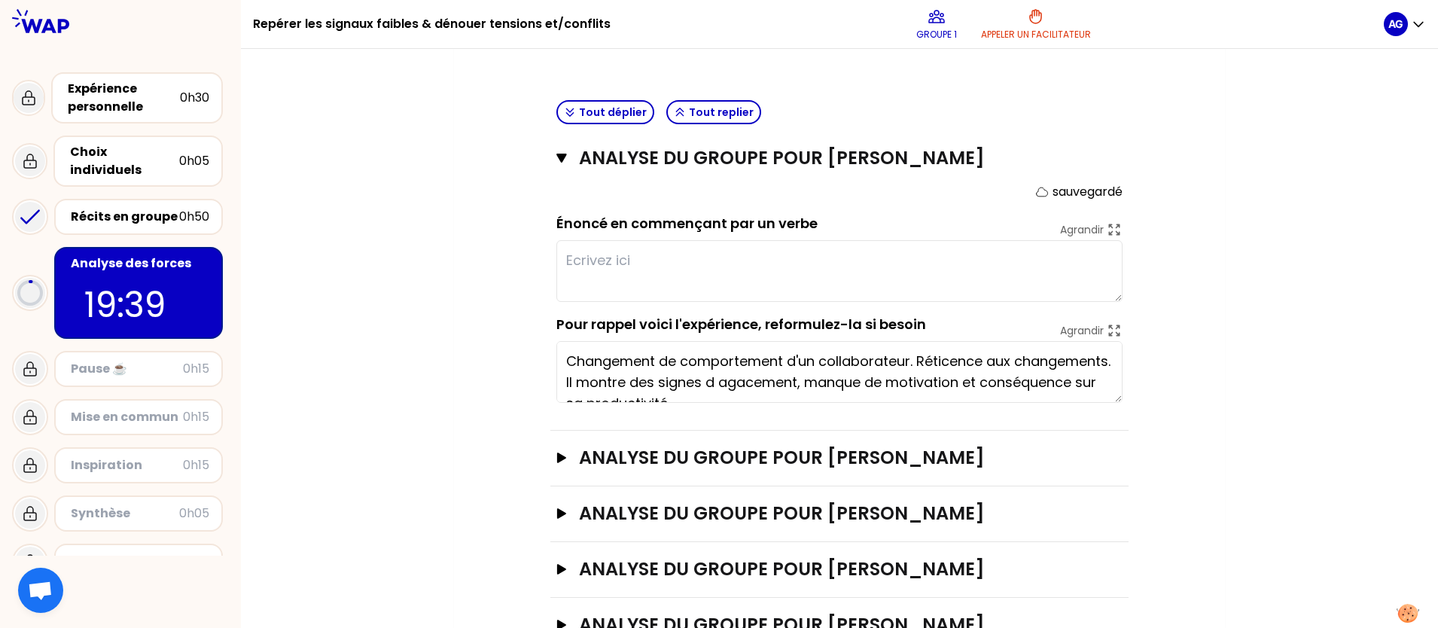
click at [690, 258] on textarea at bounding box center [839, 271] width 566 height 62
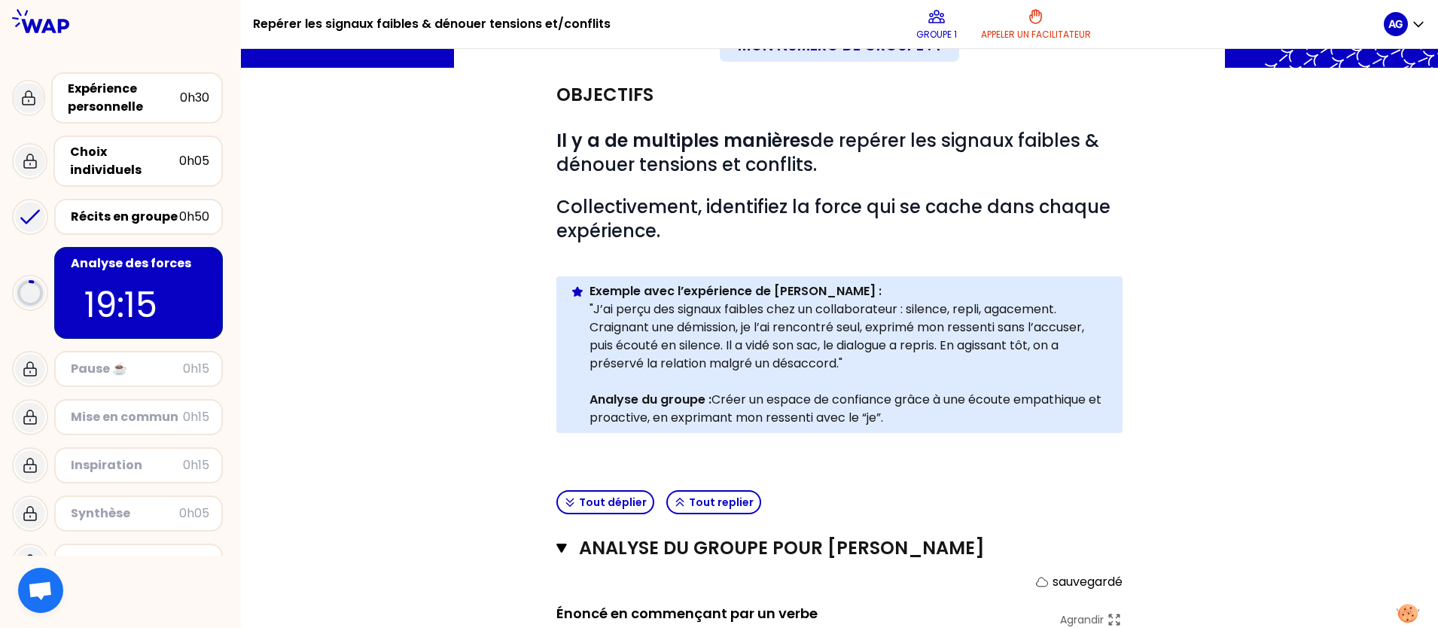
scroll to position [0, 0]
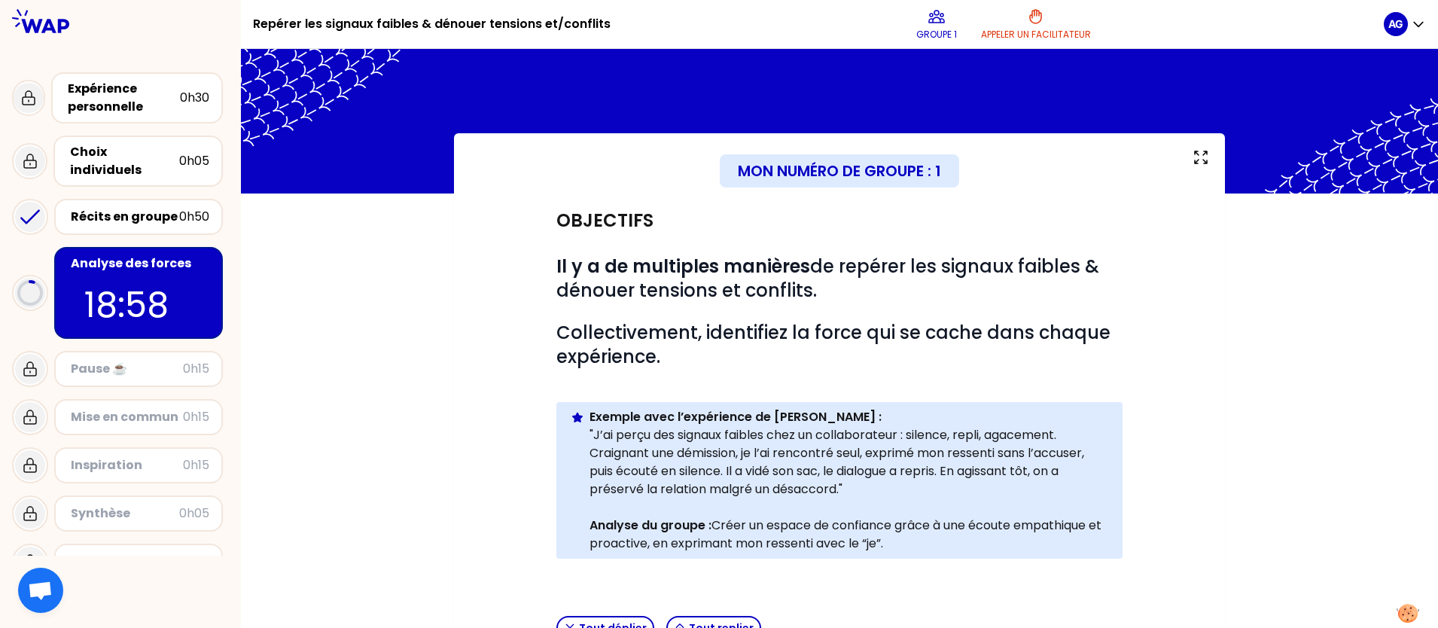
drag, startPoint x: 657, startPoint y: 580, endPoint x: 665, endPoint y: 583, distance: 7.9
click at [656, 501] on p at bounding box center [839, 574] width 566 height 18
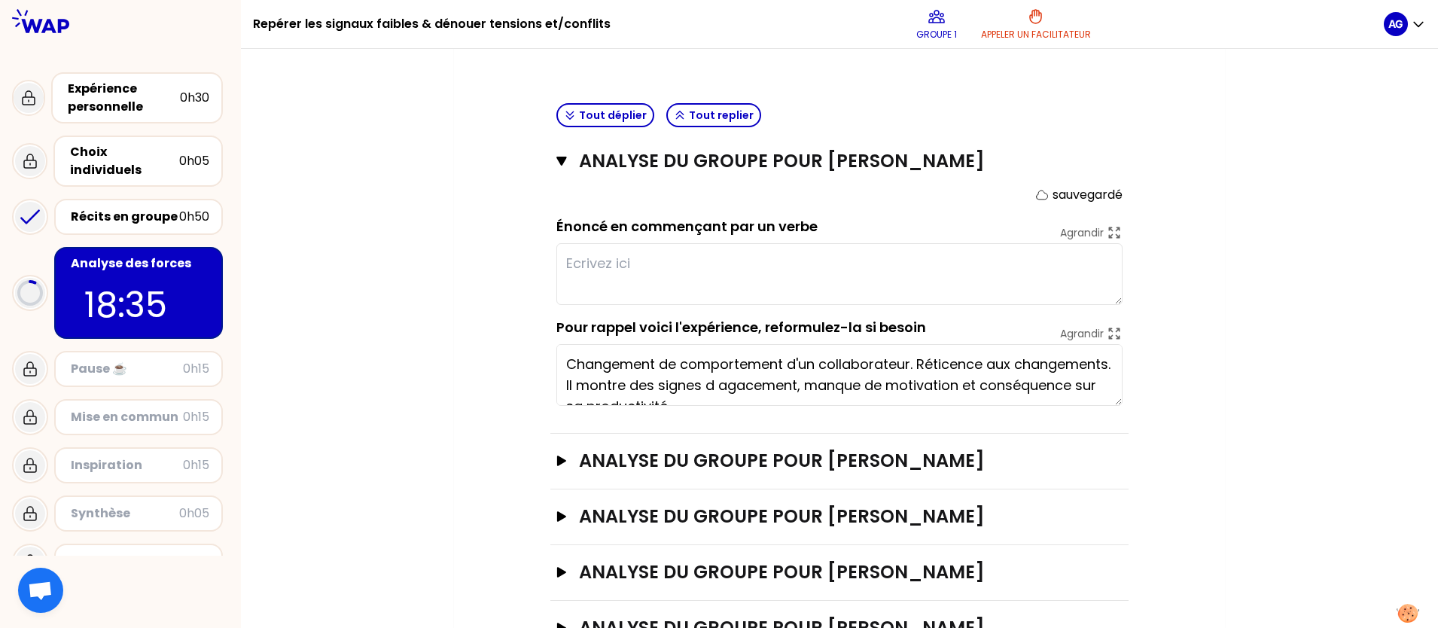
scroll to position [471, 0]
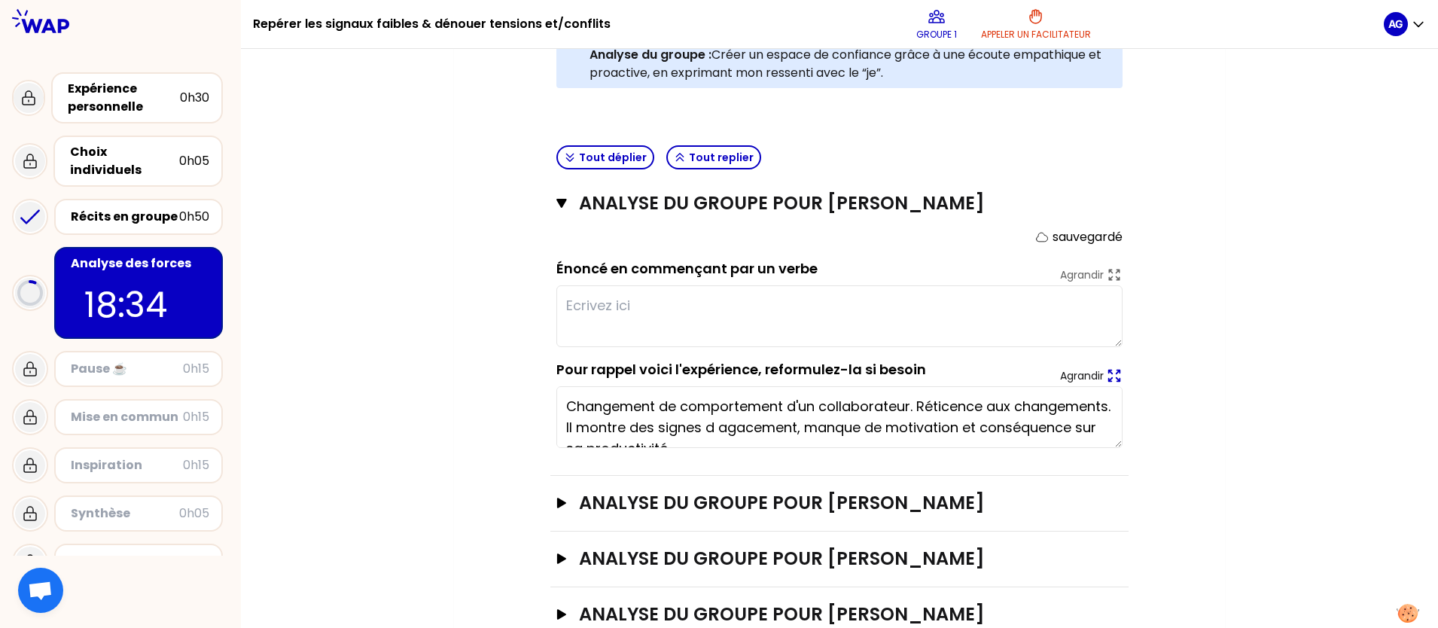
click at [1089, 378] on p "Agrandir" at bounding box center [1082, 375] width 44 height 15
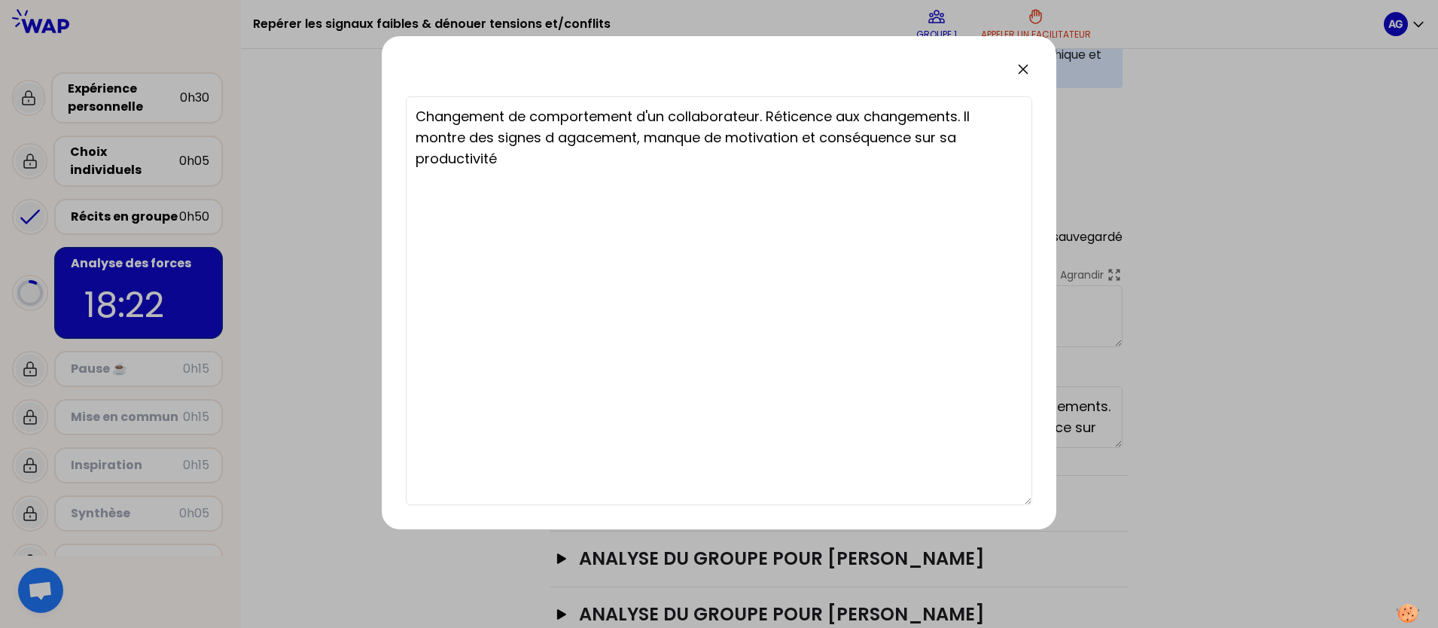
click at [1025, 72] on icon at bounding box center [1023, 69] width 9 height 9
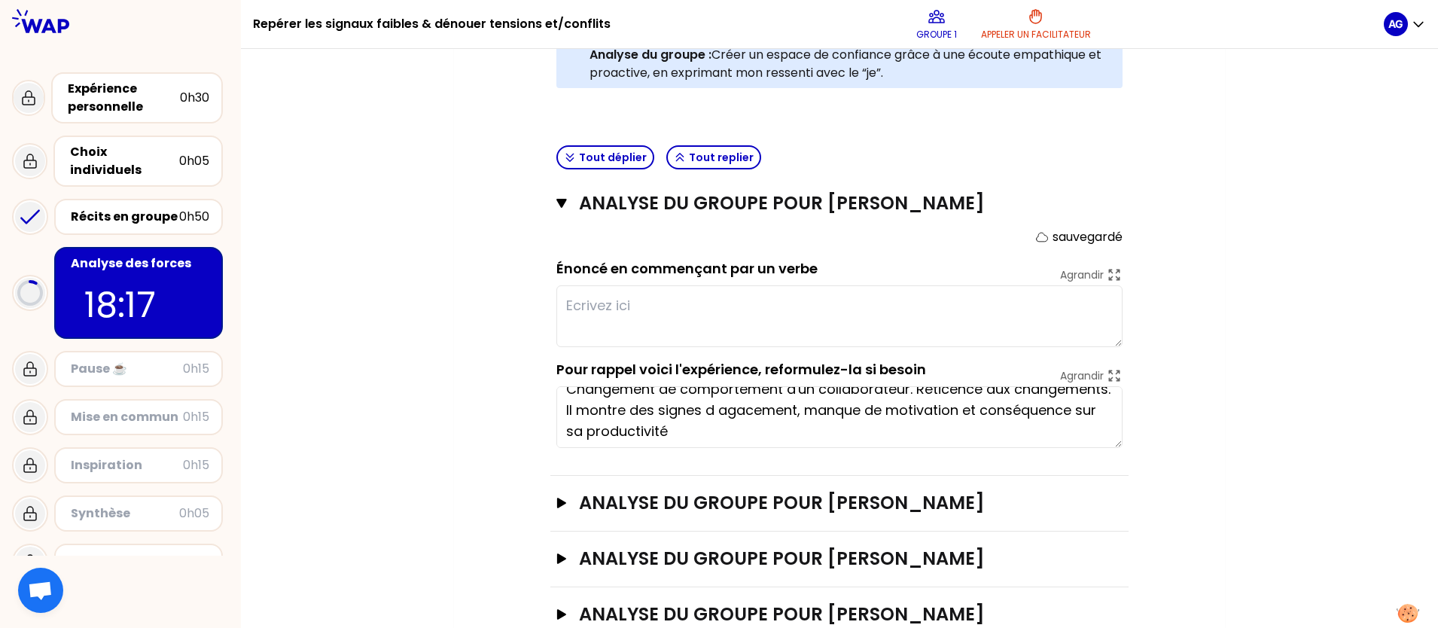
scroll to position [21, 0]
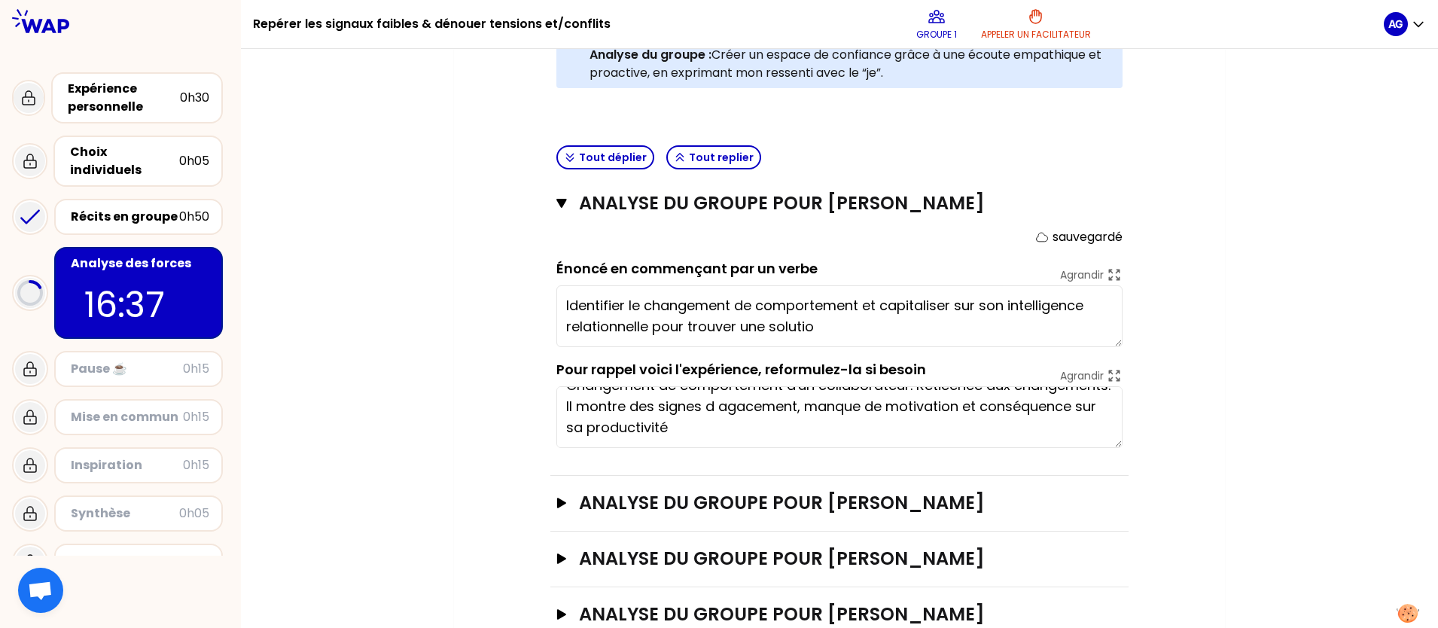
type textarea "Identifier le changement de comportement et capitaliser sur son intelligence re…"
click at [559, 501] on icon "button" at bounding box center [561, 503] width 9 height 11
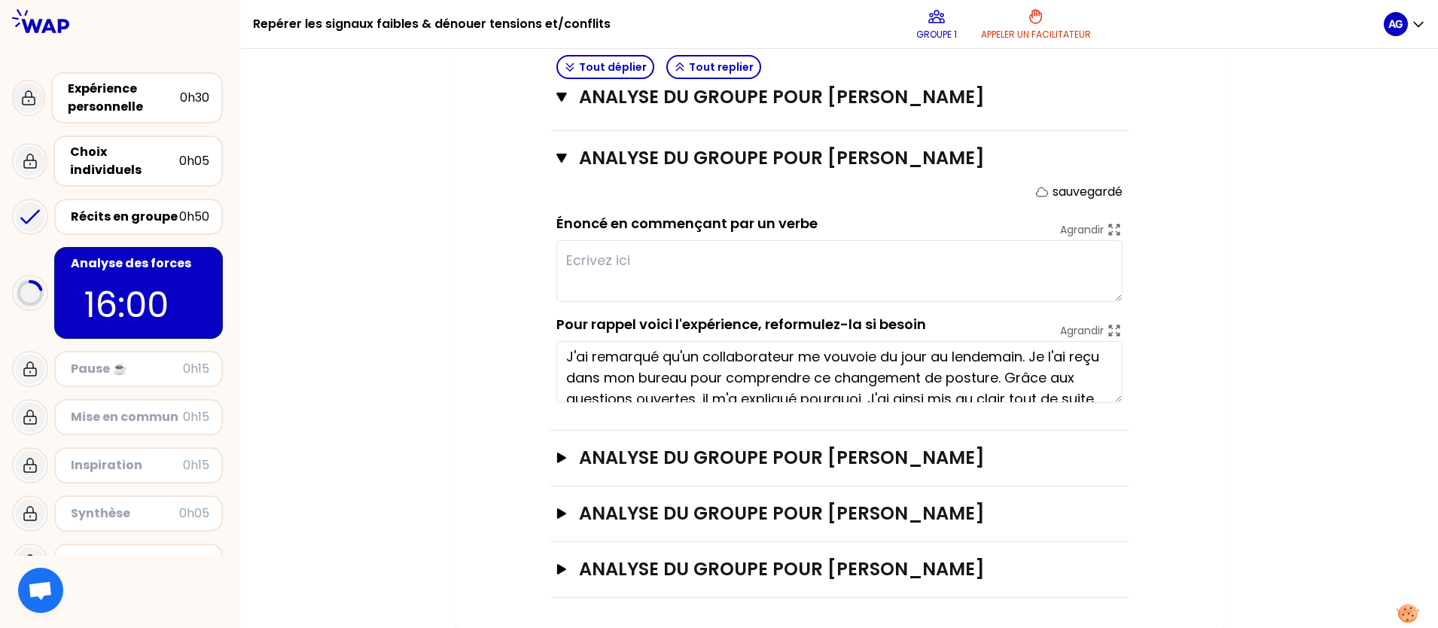
scroll to position [0, 0]
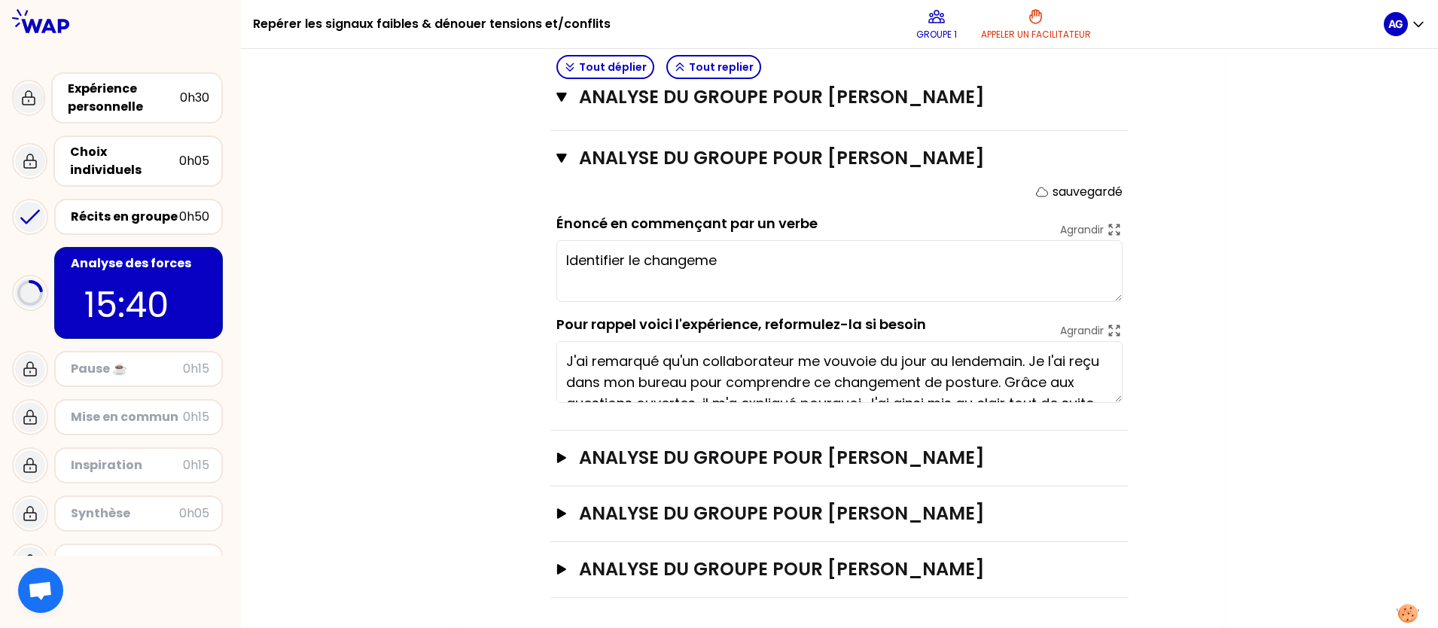
type textarea "Identifier le ch"
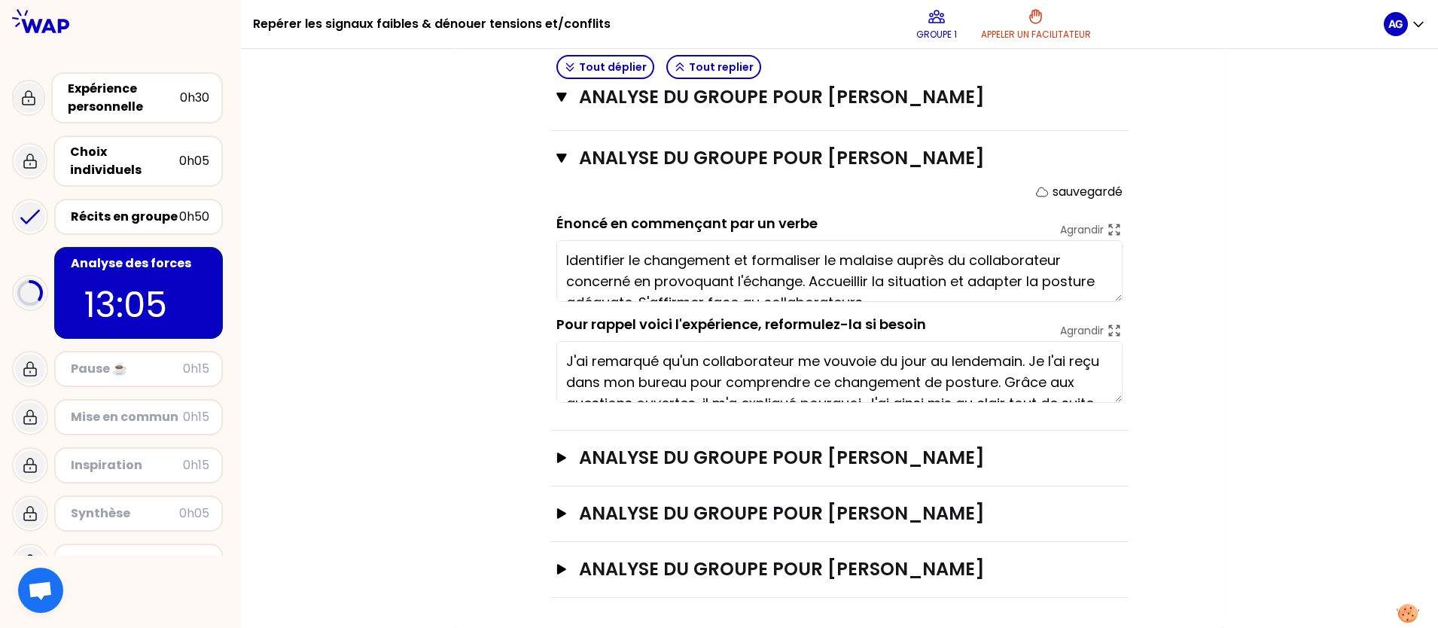
type textarea "Identifier le changement et formaliser le malaise auprès du collaborateur conce…"
click at [560, 453] on icon "button" at bounding box center [562, 457] width 12 height 11
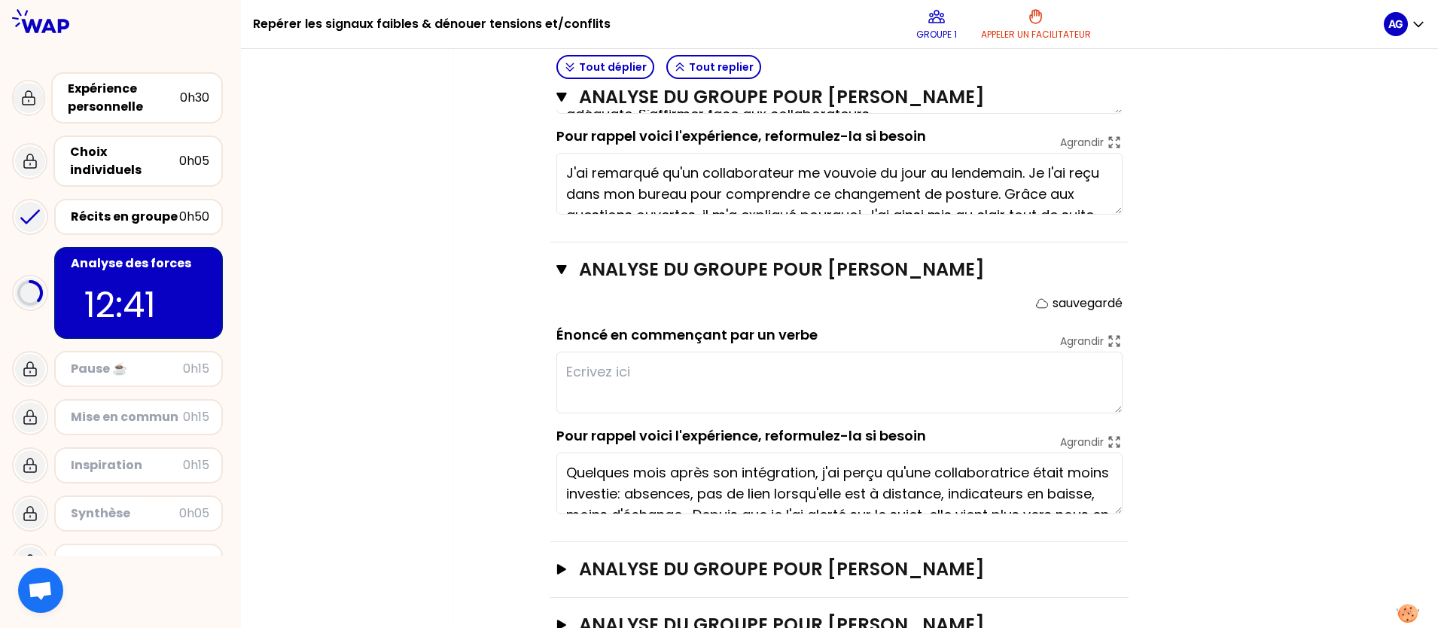
scroll to position [1059, 0]
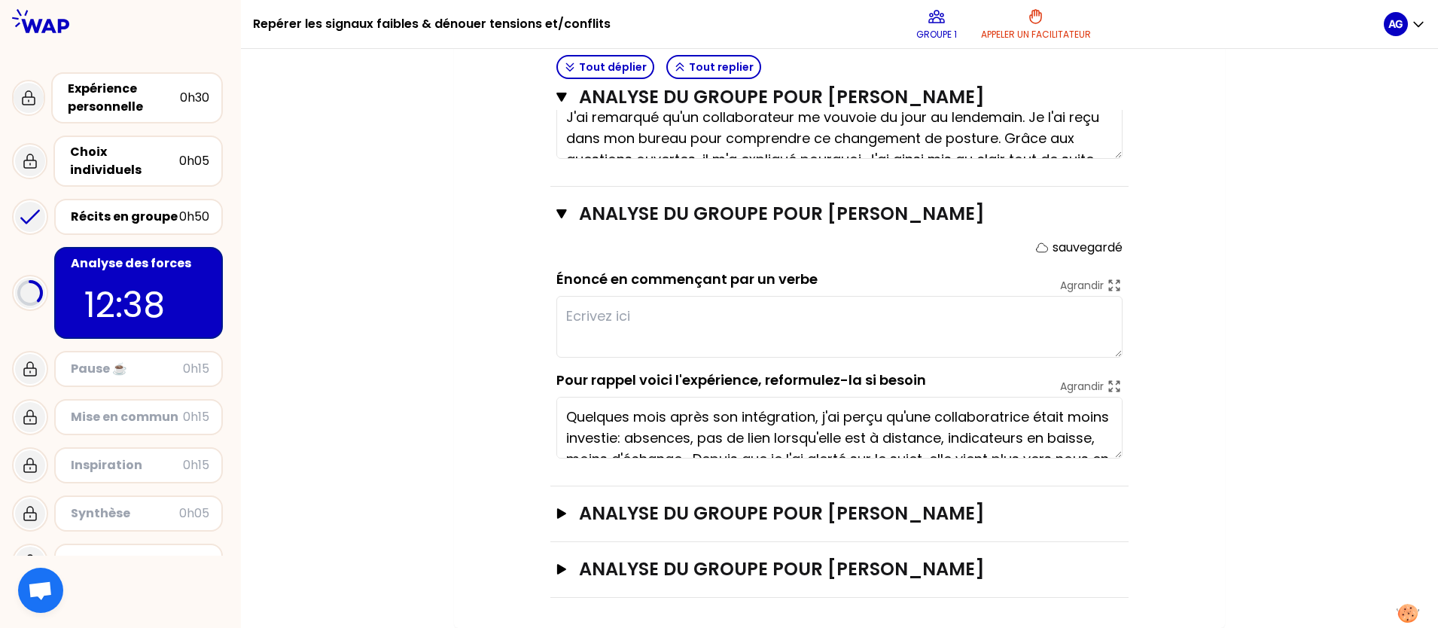
click at [769, 305] on textarea at bounding box center [839, 327] width 566 height 62
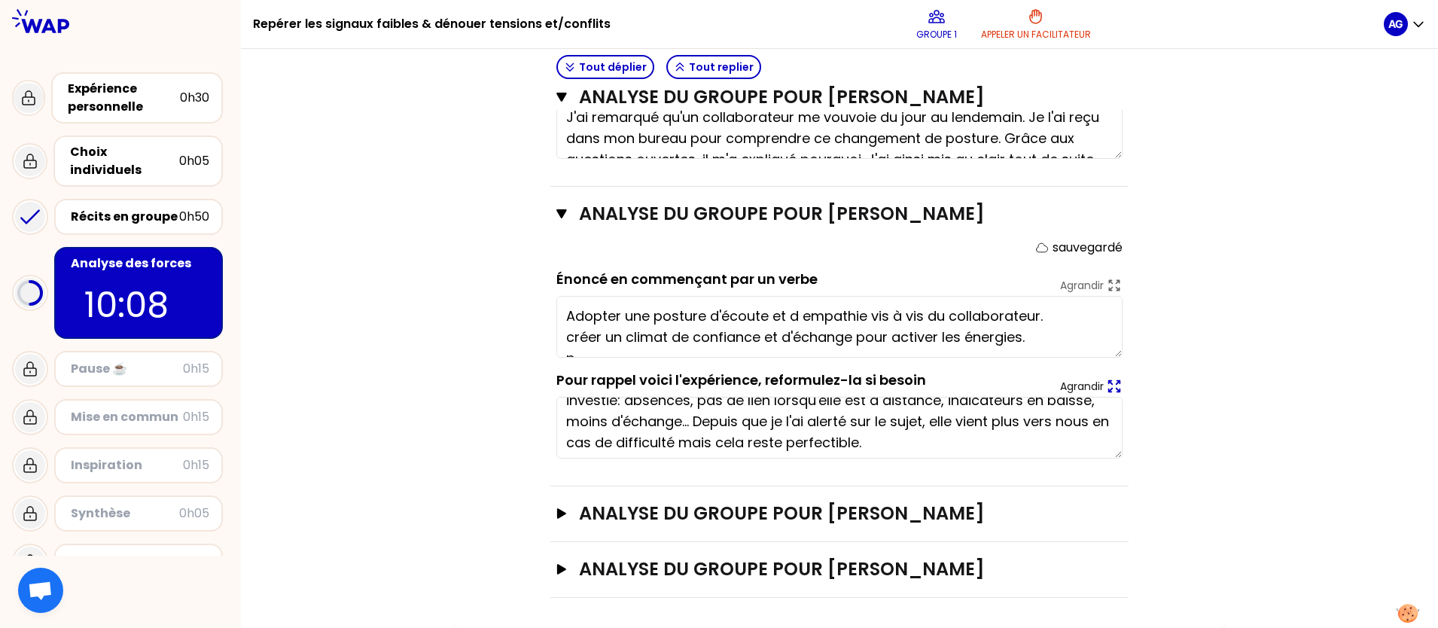
type textarea "Adopter une posture d'écoute et d empathie vis à vis du collaborateur. créer un…"
click at [556, 501] on div "ANALYSE DU GROUPE POUR [PERSON_NAME]" at bounding box center [839, 514] width 578 height 56
click at [1104, 501] on div "Ouvrir" at bounding box center [1102, 513] width 41 height 18
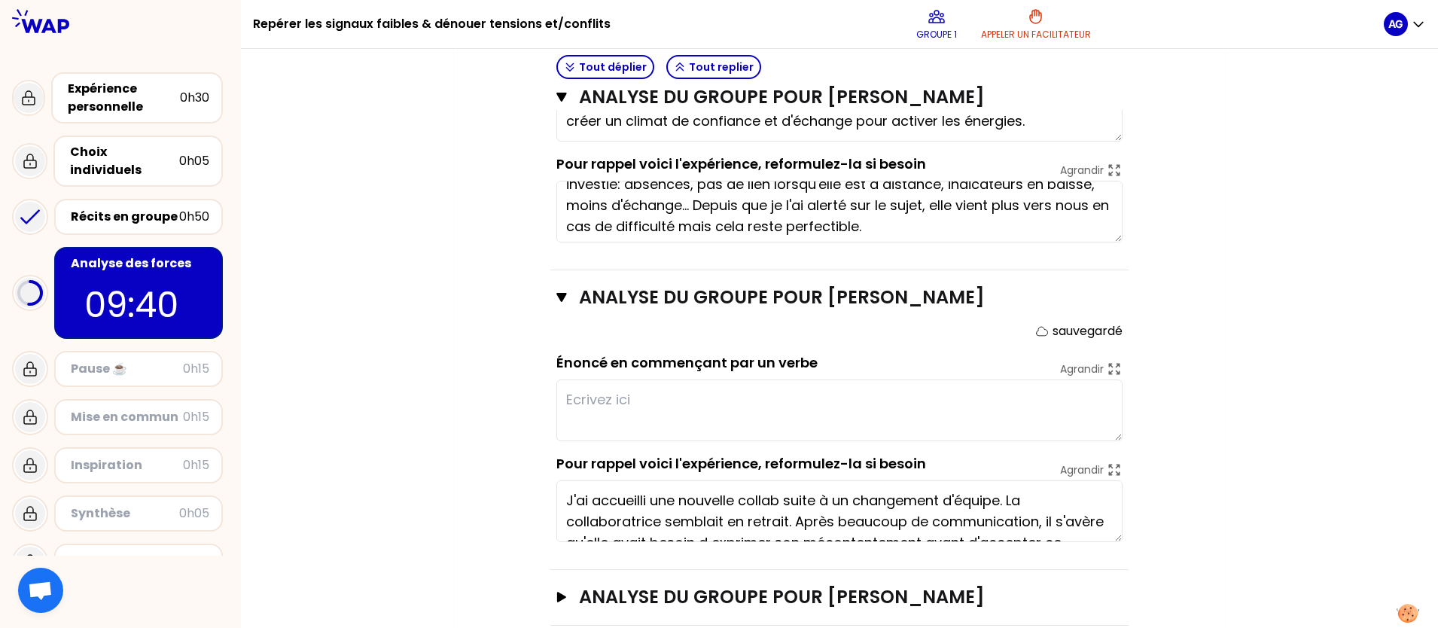
scroll to position [1303, 0]
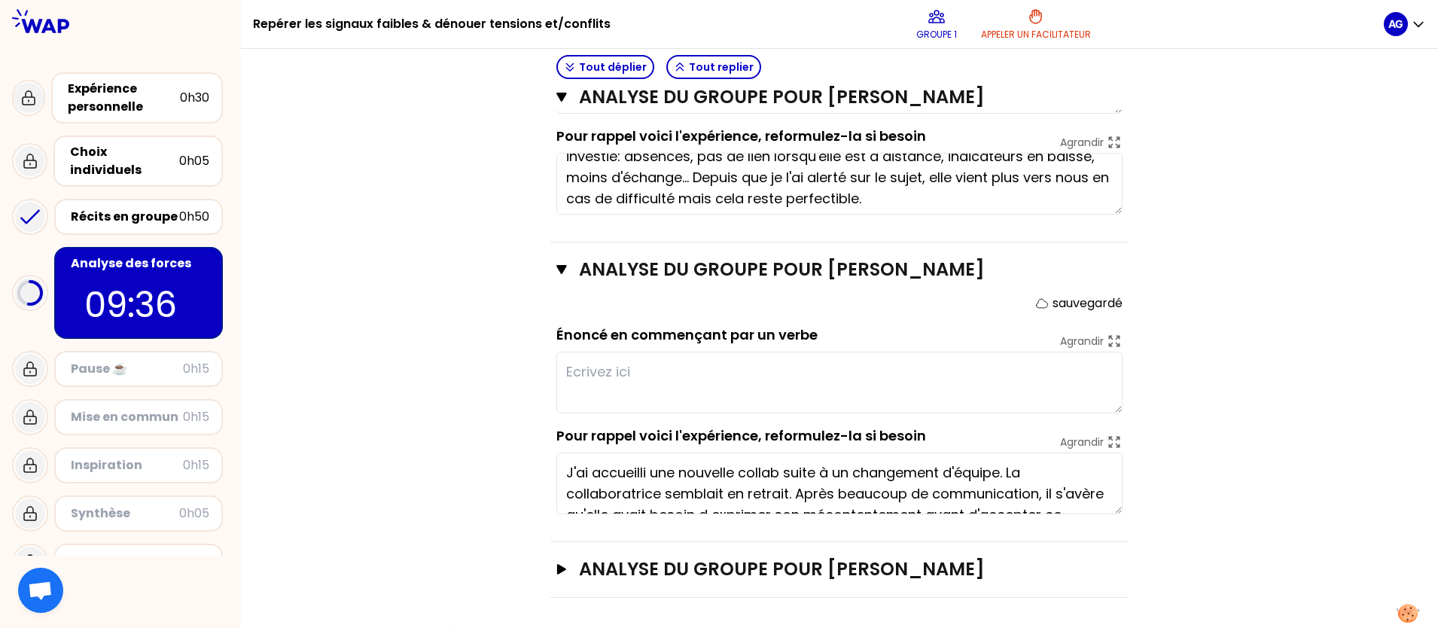
drag, startPoint x: 682, startPoint y: 383, endPoint x: 710, endPoint y: 383, distance: 27.9
click at [681, 383] on textarea at bounding box center [839, 383] width 566 height 62
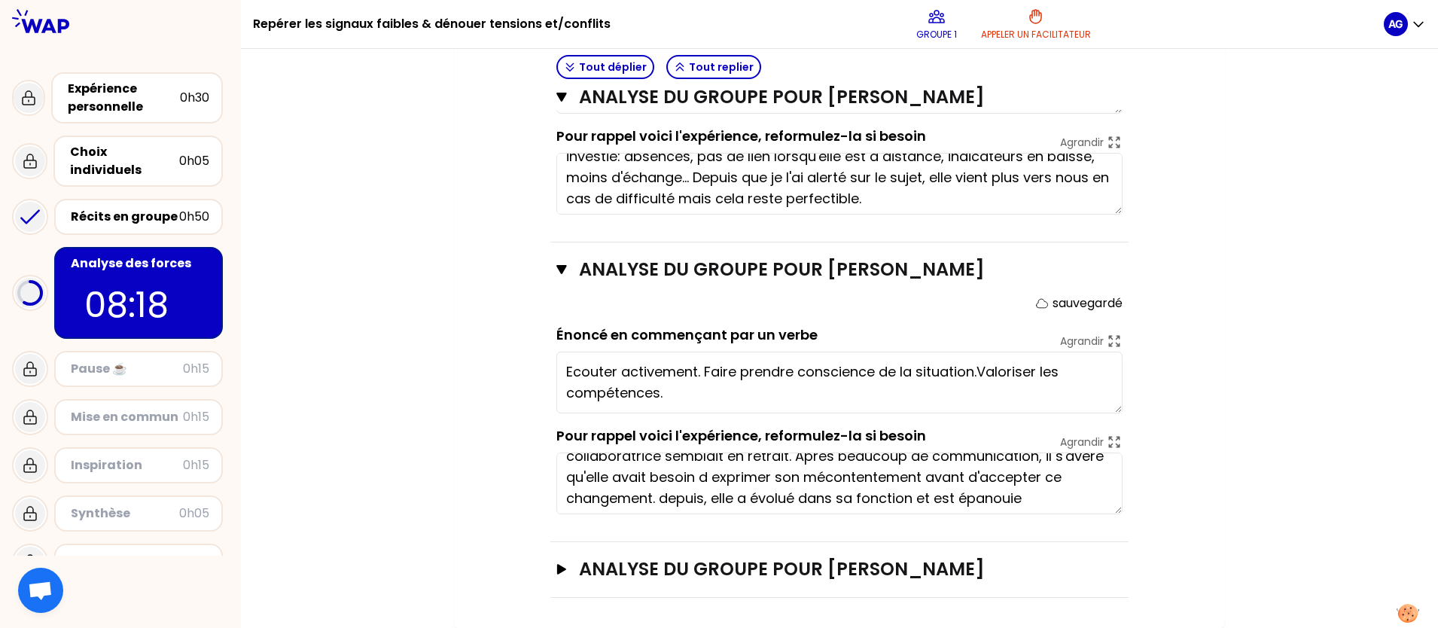
type textarea "Ecouter activement. Faire prendre conscience de la situation. Valoriser les com…"
click at [559, 501] on icon "button" at bounding box center [561, 569] width 9 height 11
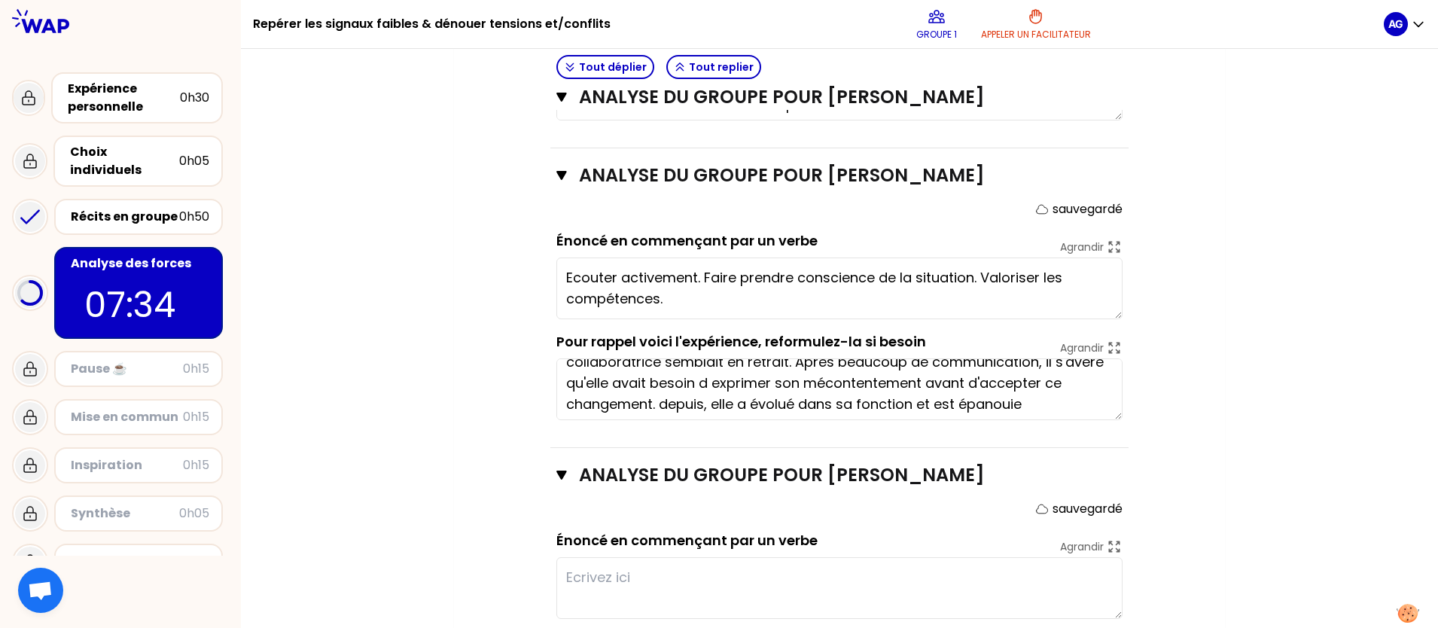
scroll to position [1547, 0]
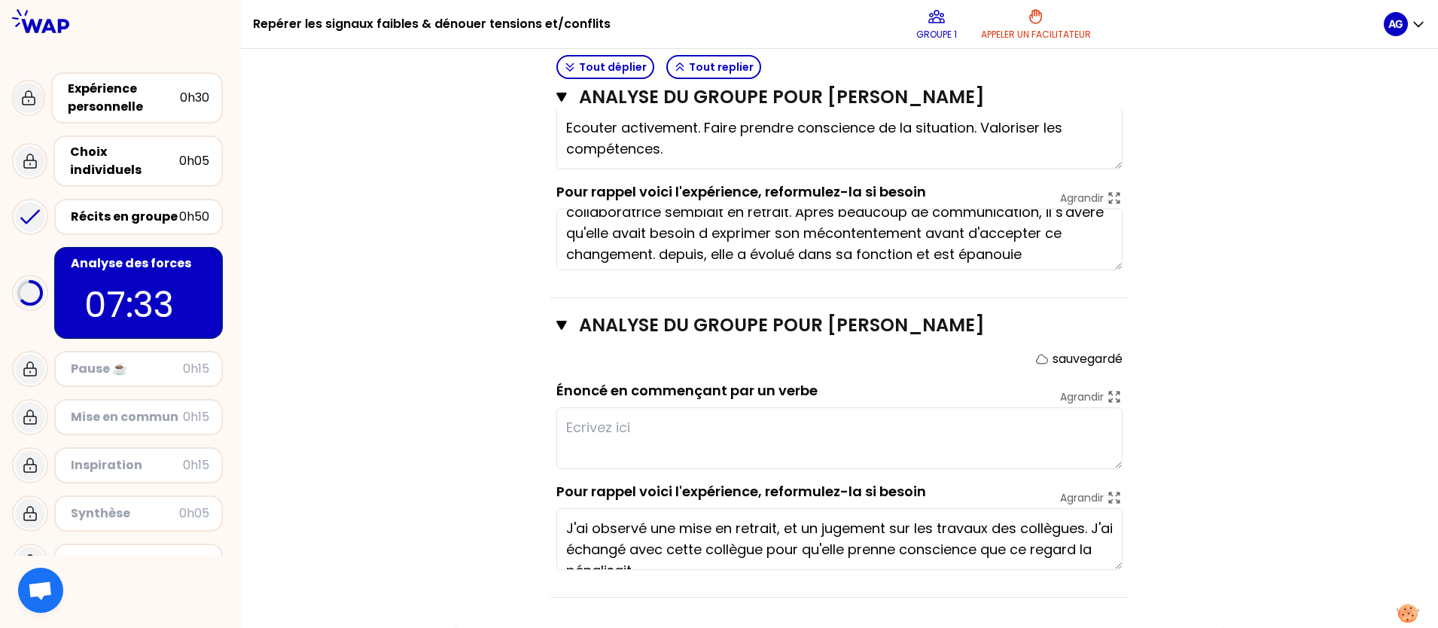
click at [729, 440] on textarea at bounding box center [839, 438] width 566 height 62
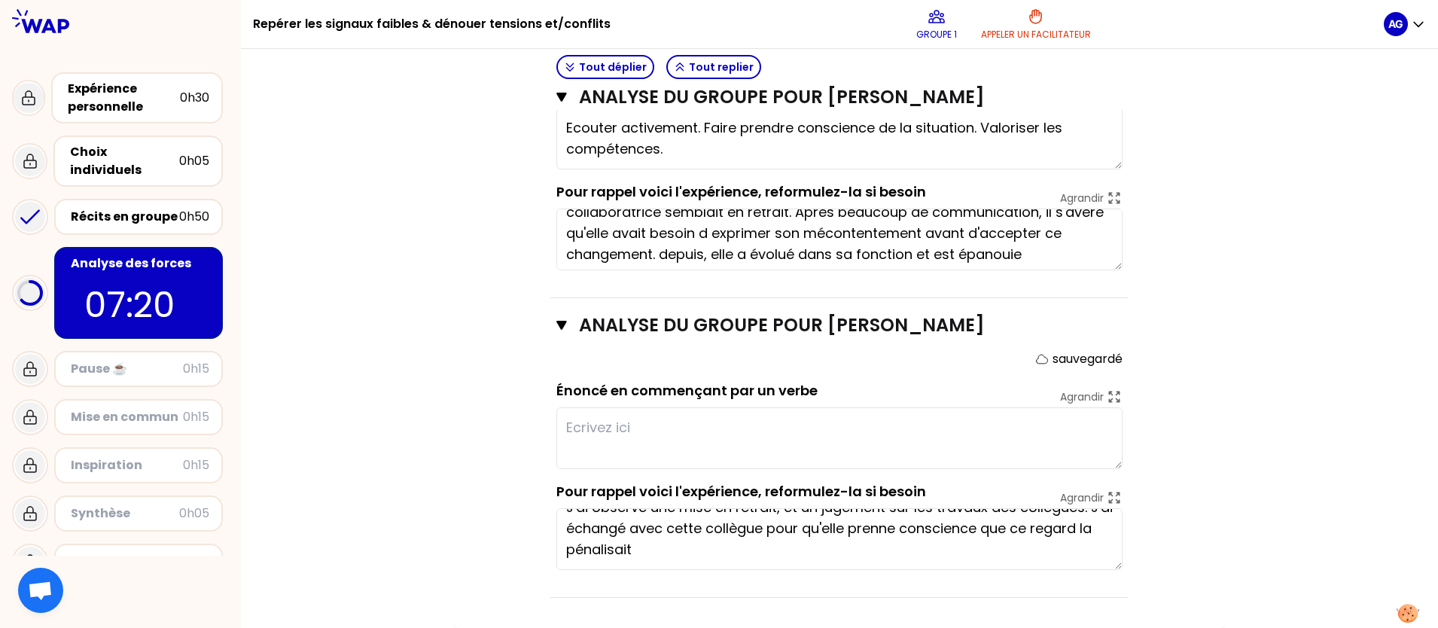
scroll to position [0, 0]
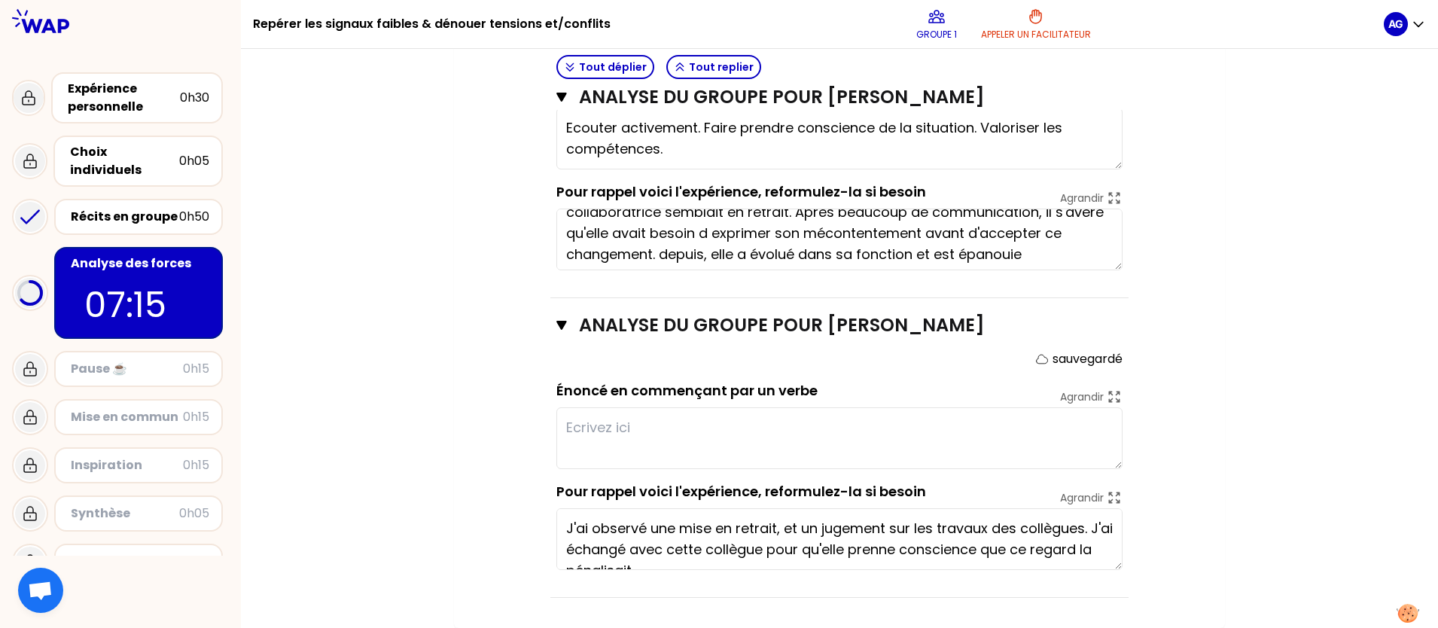
click at [690, 426] on textarea at bounding box center [839, 438] width 566 height 62
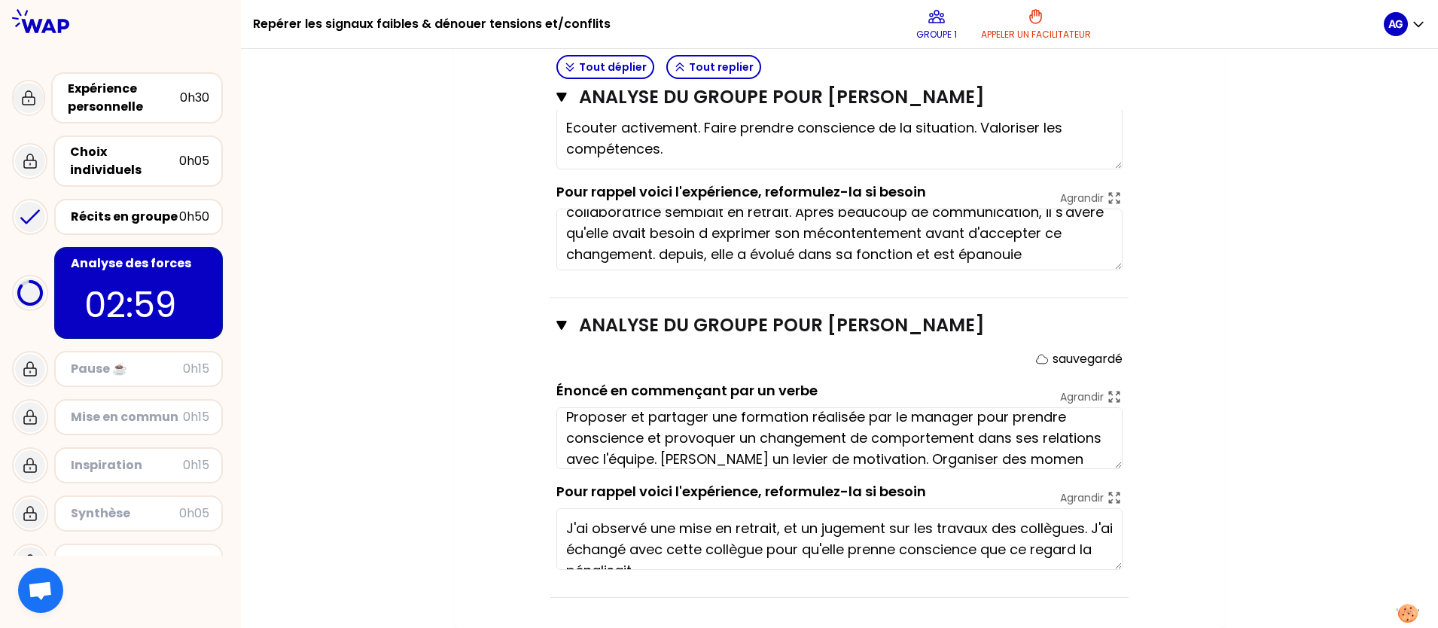
scroll to position [32, 0]
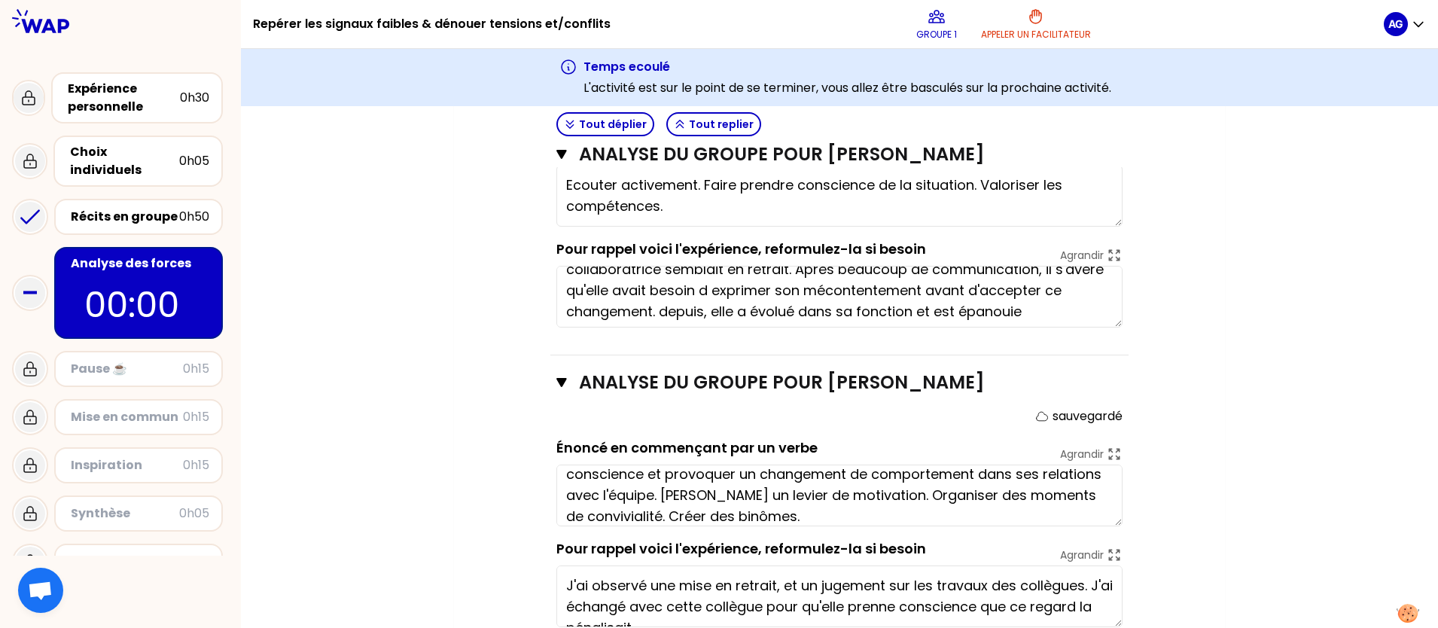
type textarea "Proposer et partager une formation réalisée par le manager pour prendre conscie…"
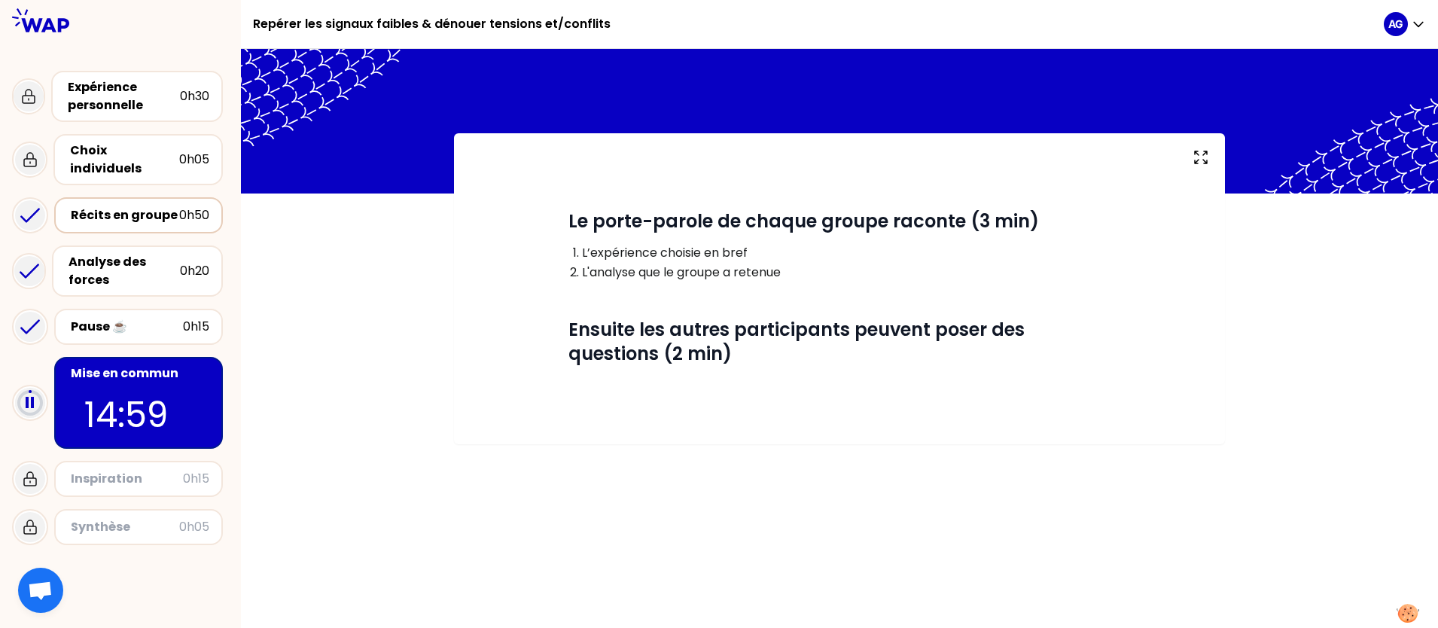
click at [163, 206] on div "Récits en groupe" at bounding box center [125, 215] width 108 height 18
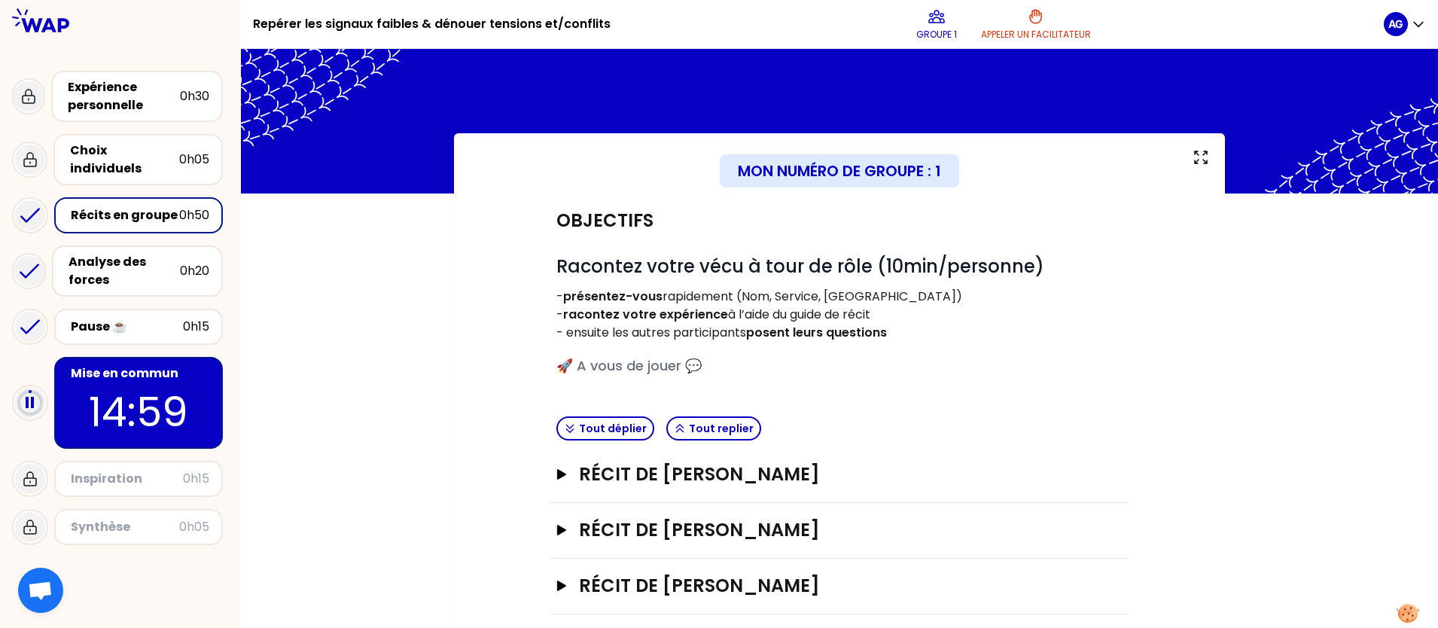
scroll to position [94, 0]
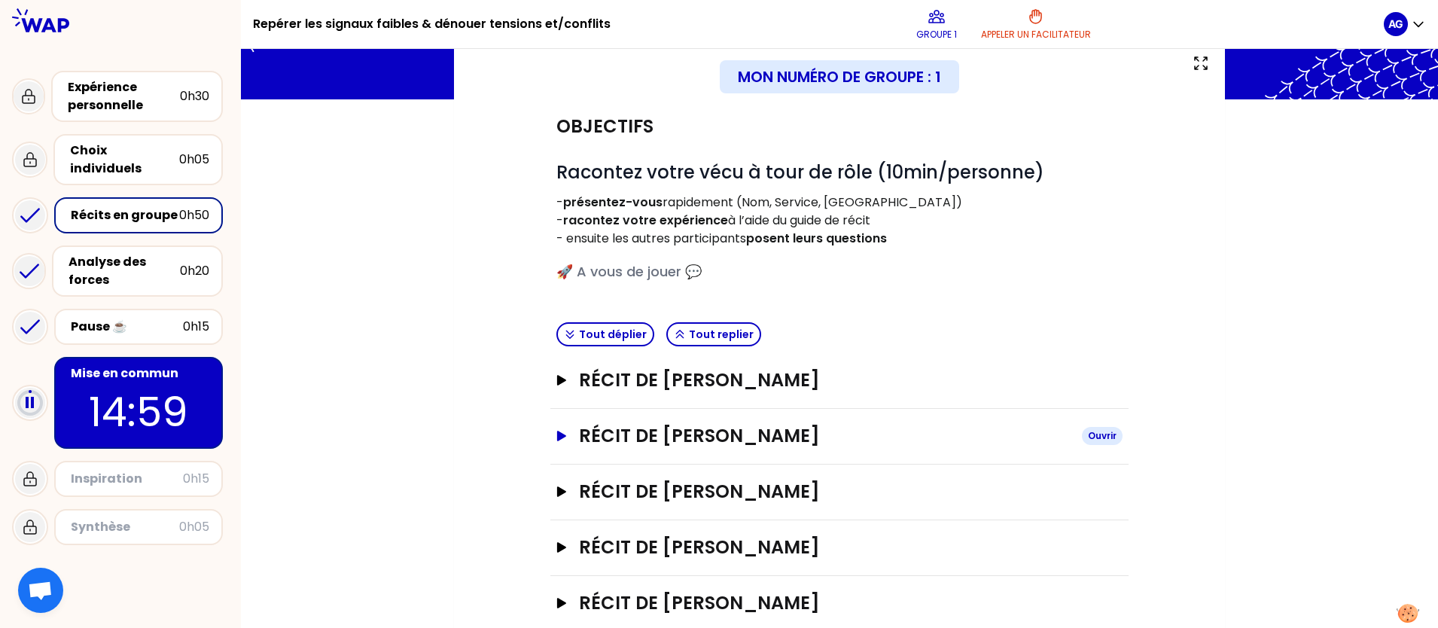
click at [562, 431] on icon "button" at bounding box center [562, 436] width 12 height 11
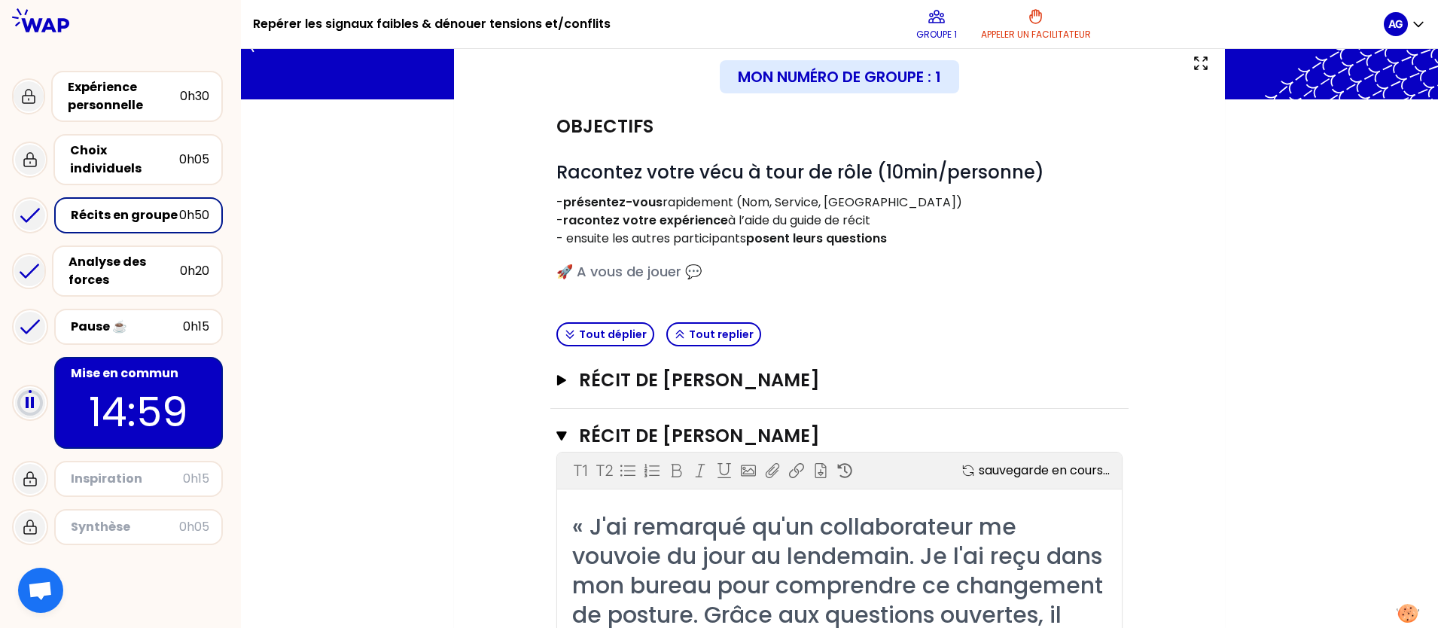
scroll to position [188, 0]
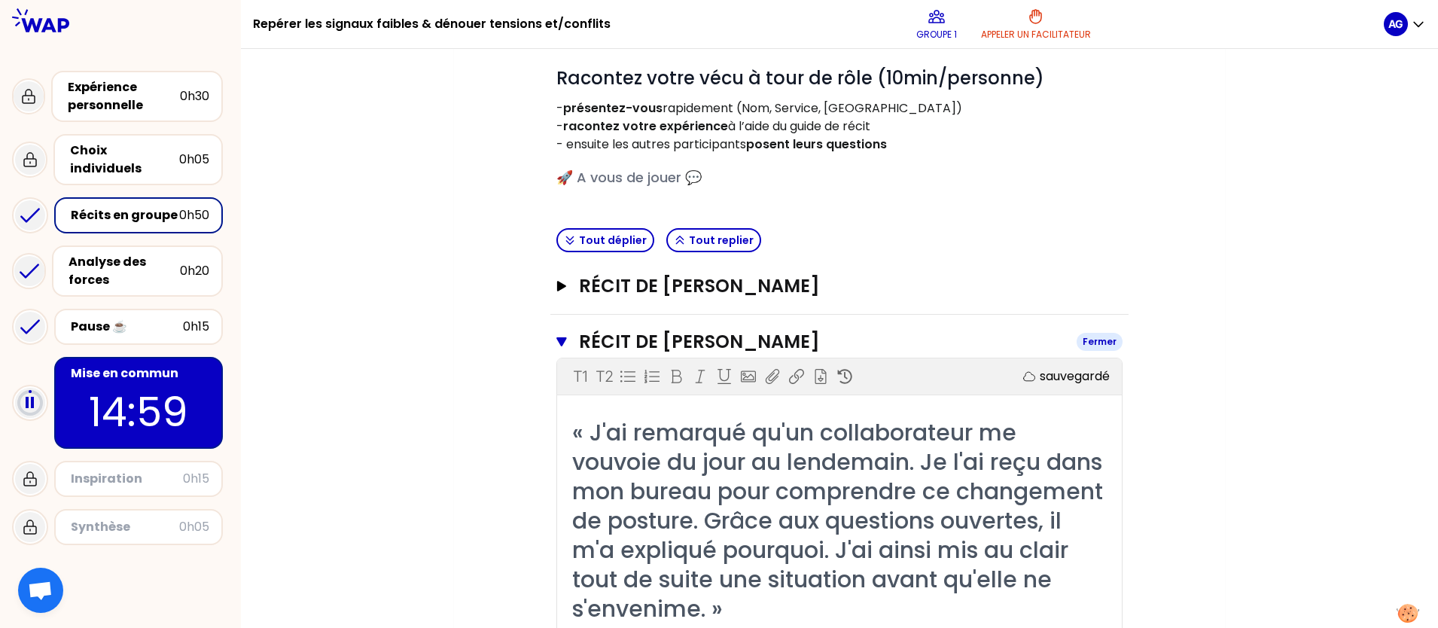
click at [565, 340] on icon "button" at bounding box center [561, 341] width 10 height 9
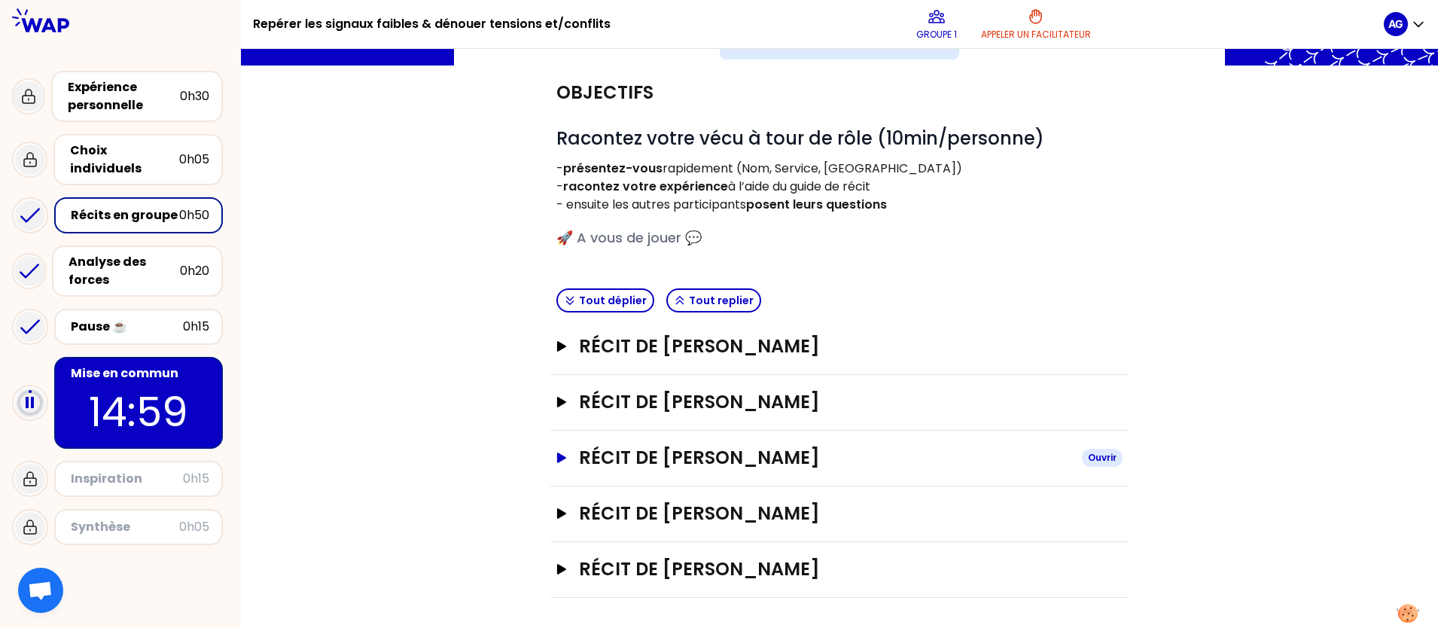
click at [562, 453] on icon "button" at bounding box center [562, 457] width 12 height 11
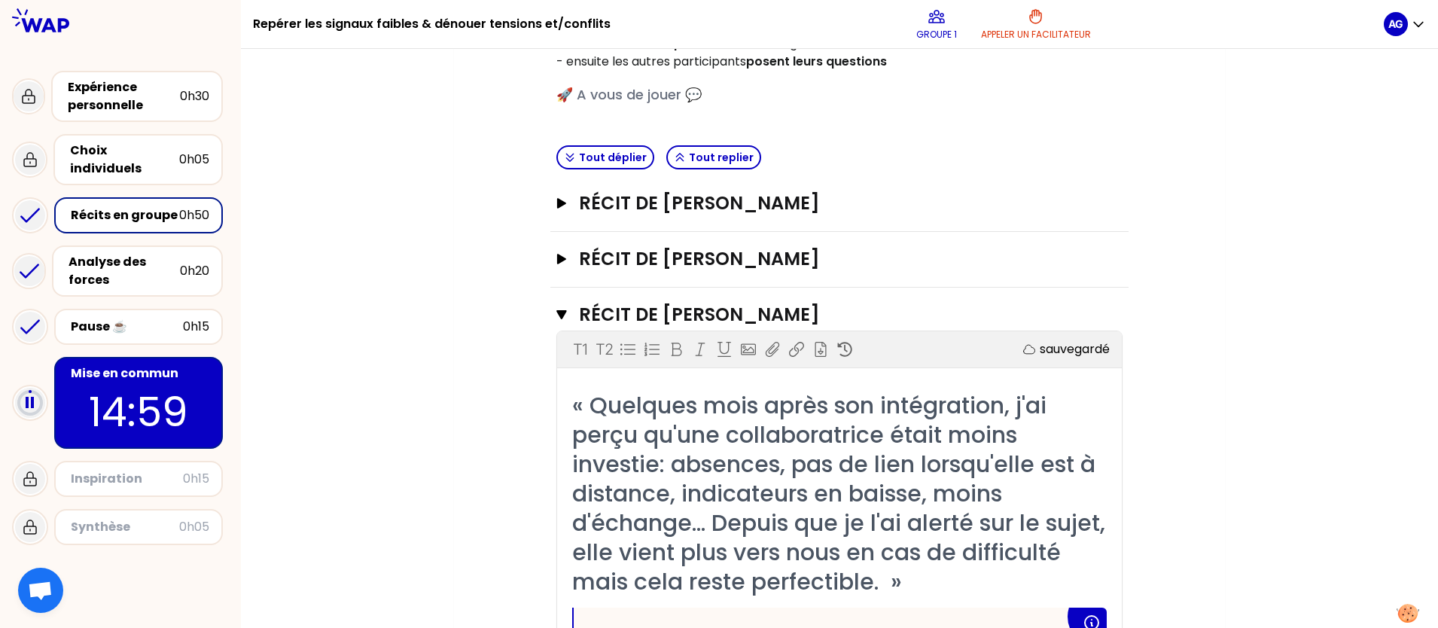
scroll to position [316, 0]
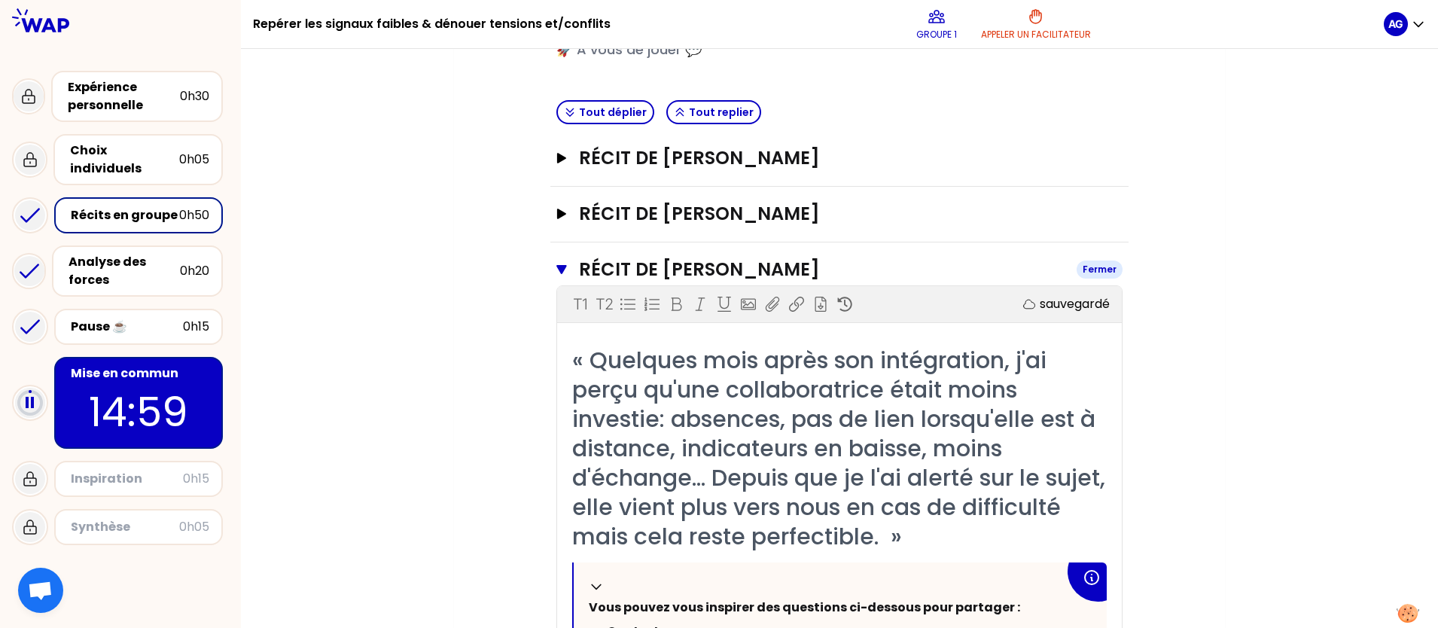
click at [564, 264] on icon "button" at bounding box center [561, 269] width 11 height 12
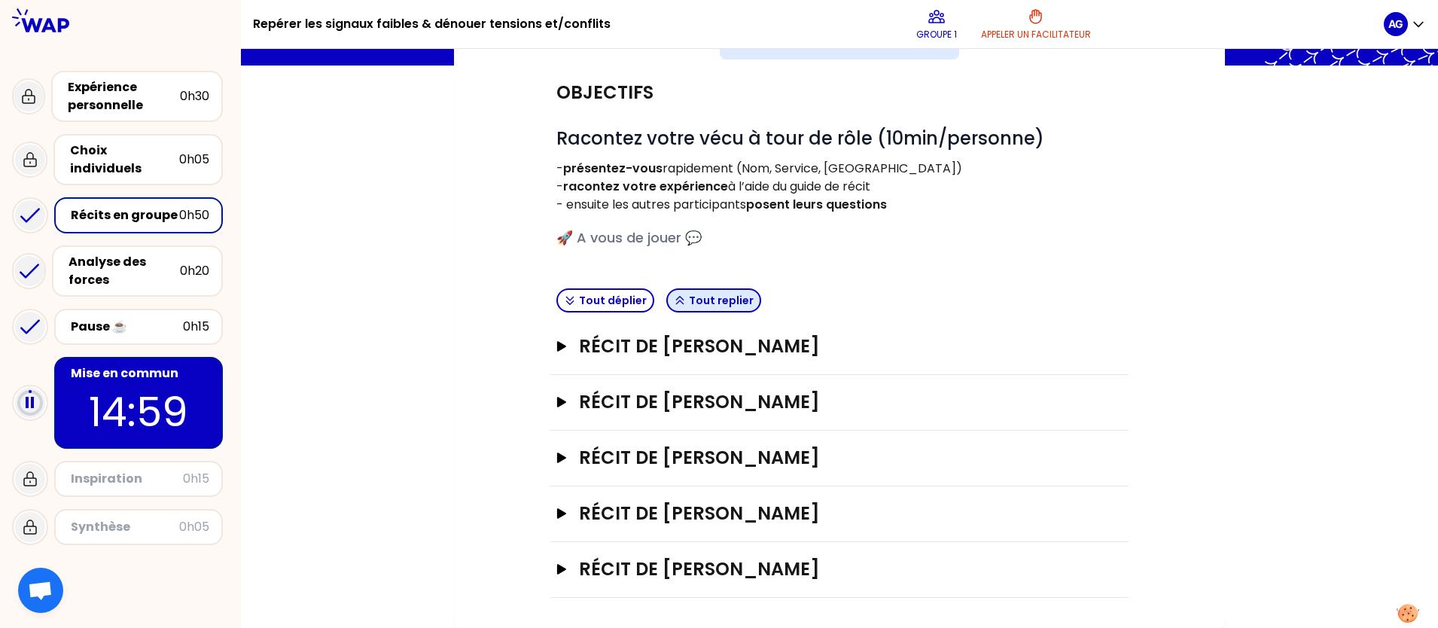
scroll to position [128, 0]
click at [562, 501] on icon "button" at bounding box center [562, 513] width 12 height 11
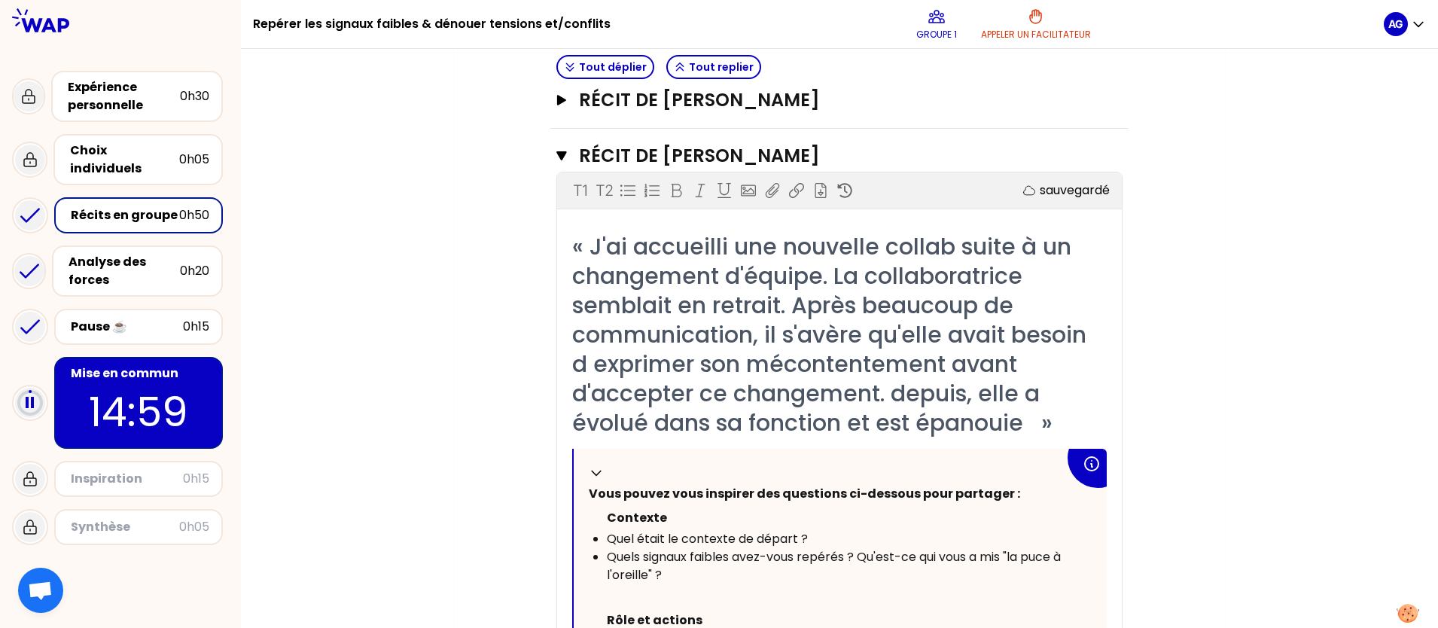
scroll to position [504, 0]
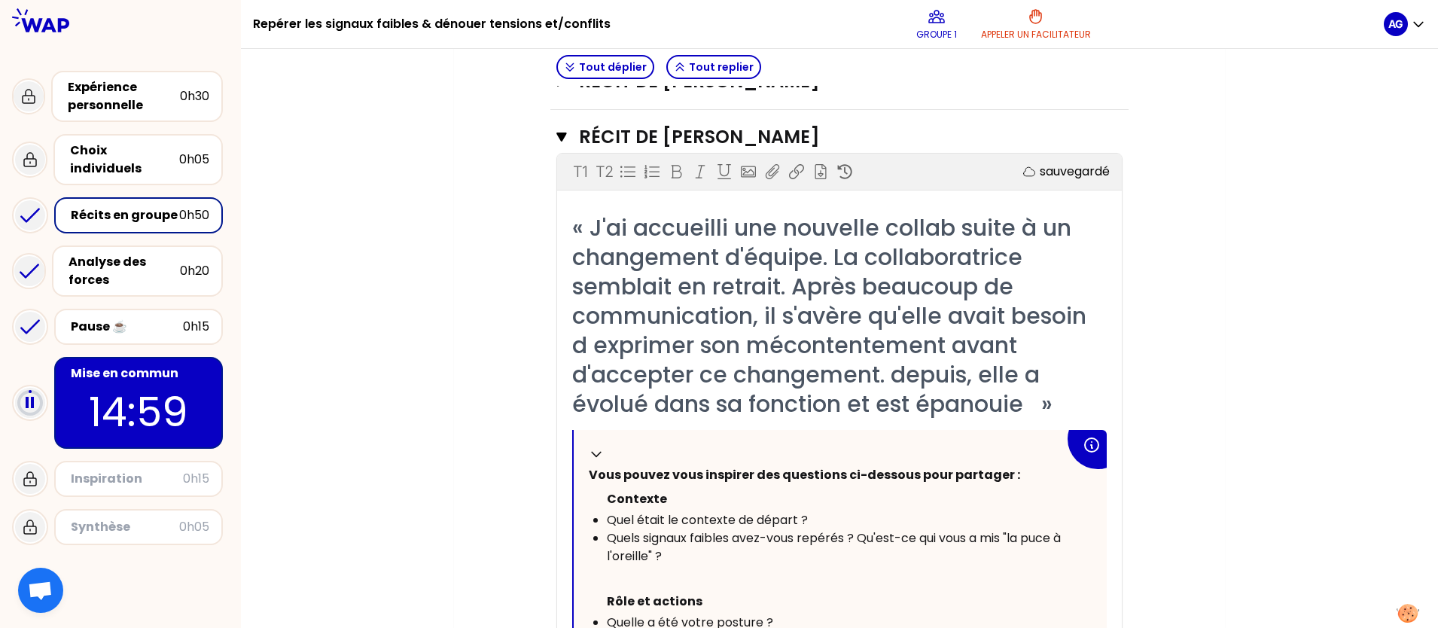
click at [1150, 384] on div "Mon numéro de groupe : 1 Objectifs # Racontez votre vécu à tour de rôle (10min/…" at bounding box center [839, 534] width 771 height 1810
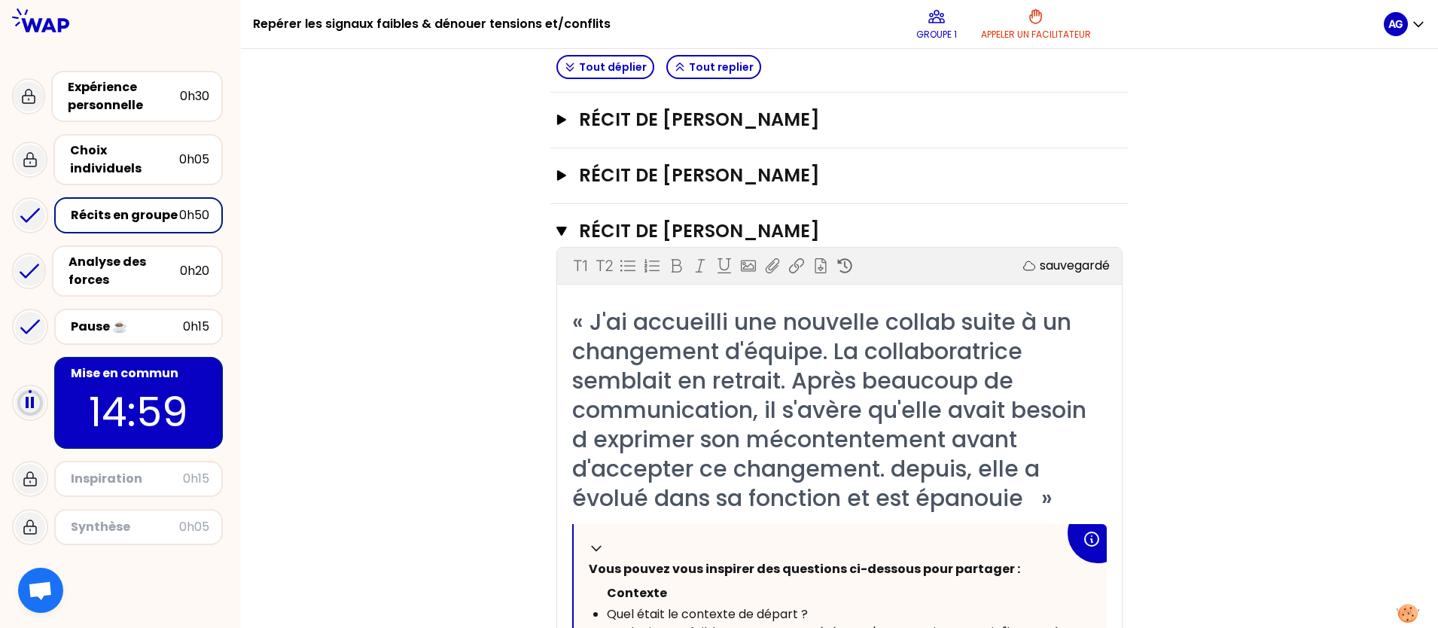
scroll to position [374, 0]
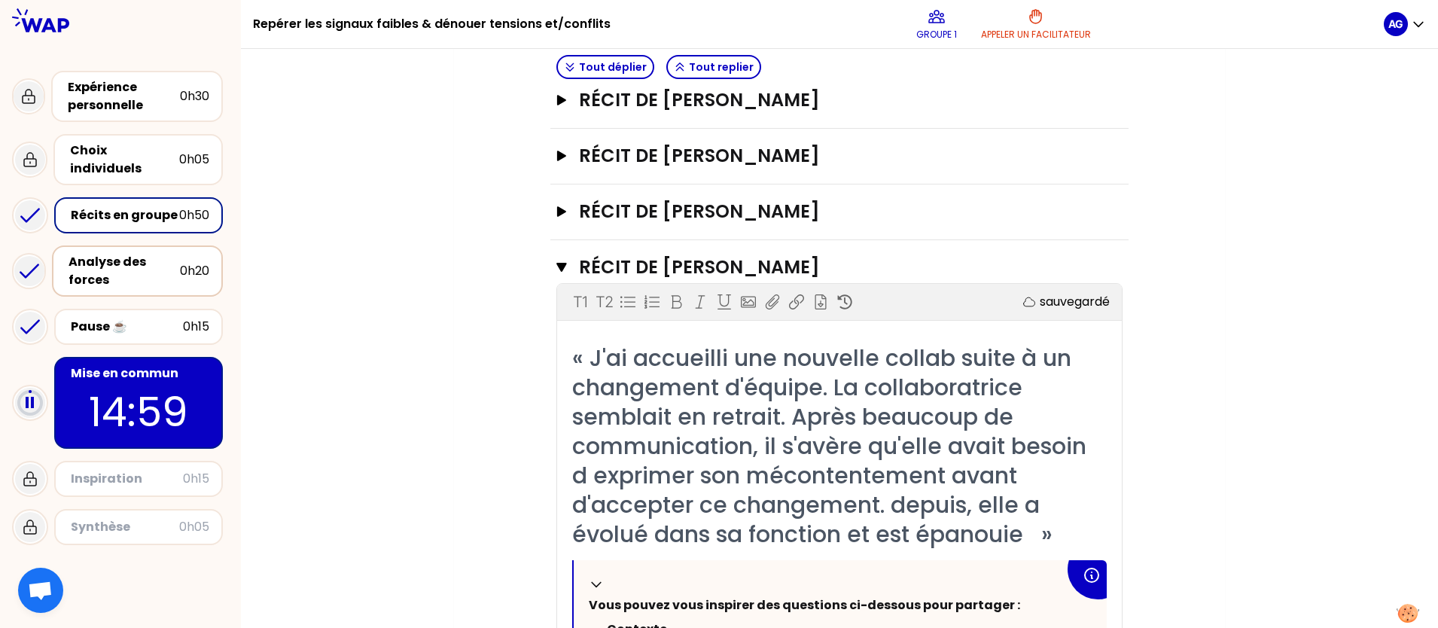
click at [128, 260] on div "Analyse des forces" at bounding box center [124, 271] width 111 height 36
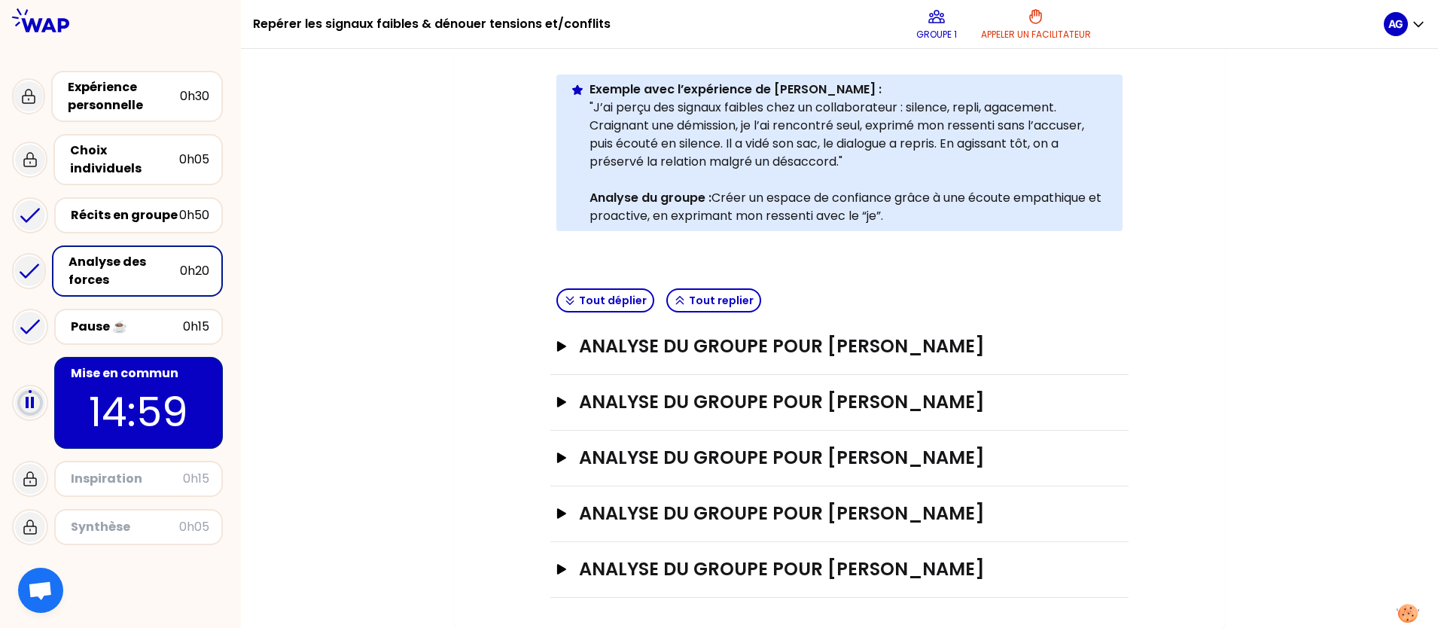
scroll to position [327, 0]
click at [560, 501] on icon "button" at bounding box center [561, 513] width 9 height 11
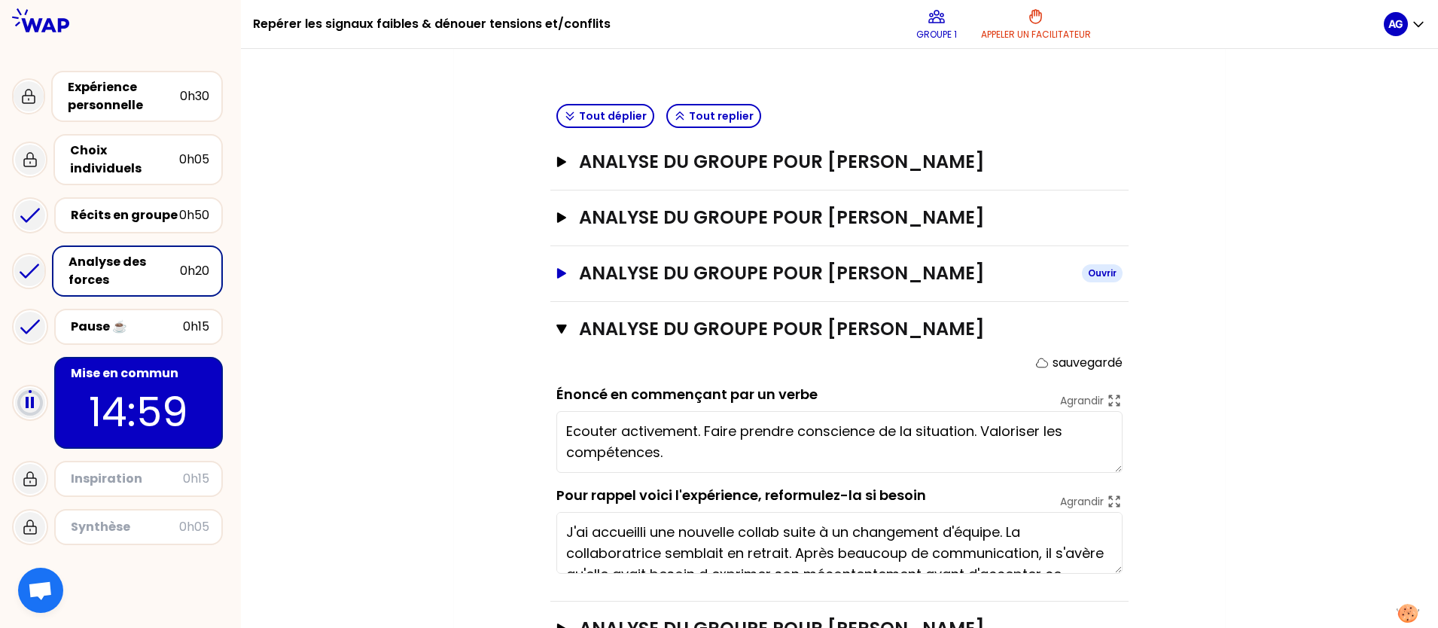
scroll to position [516, 0]
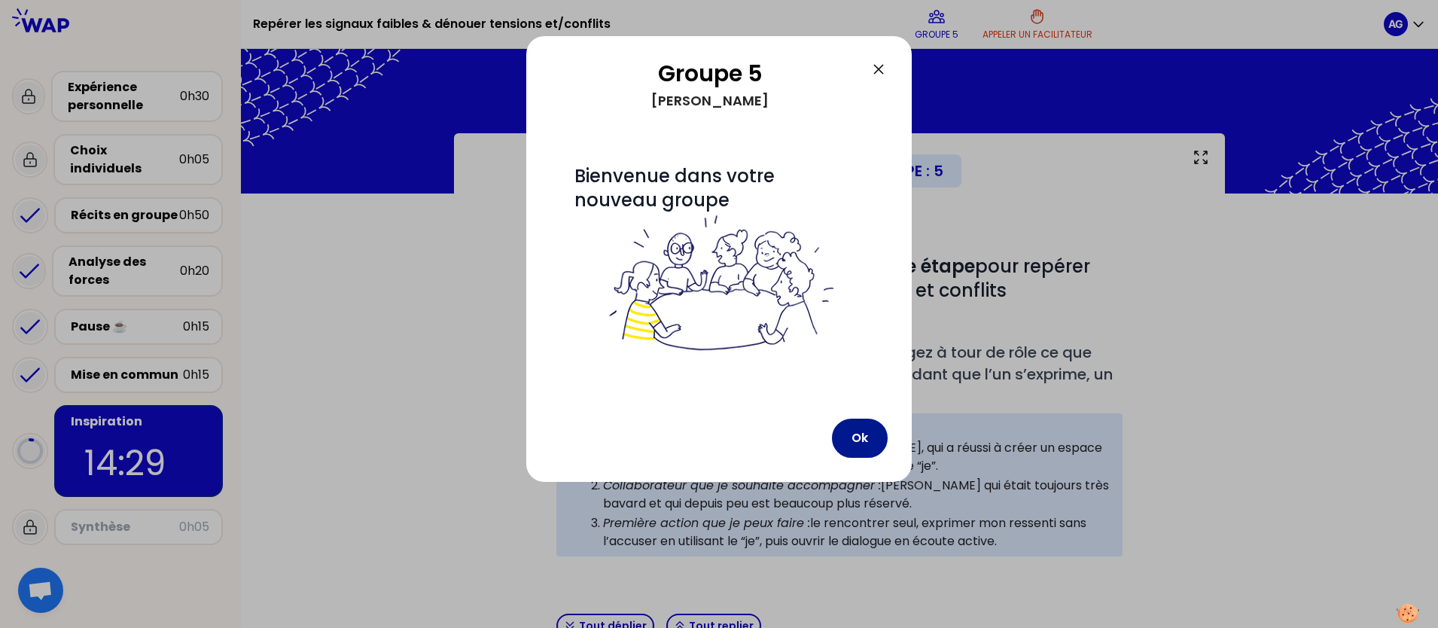
click at [855, 438] on button "Ok" at bounding box center [860, 438] width 56 height 39
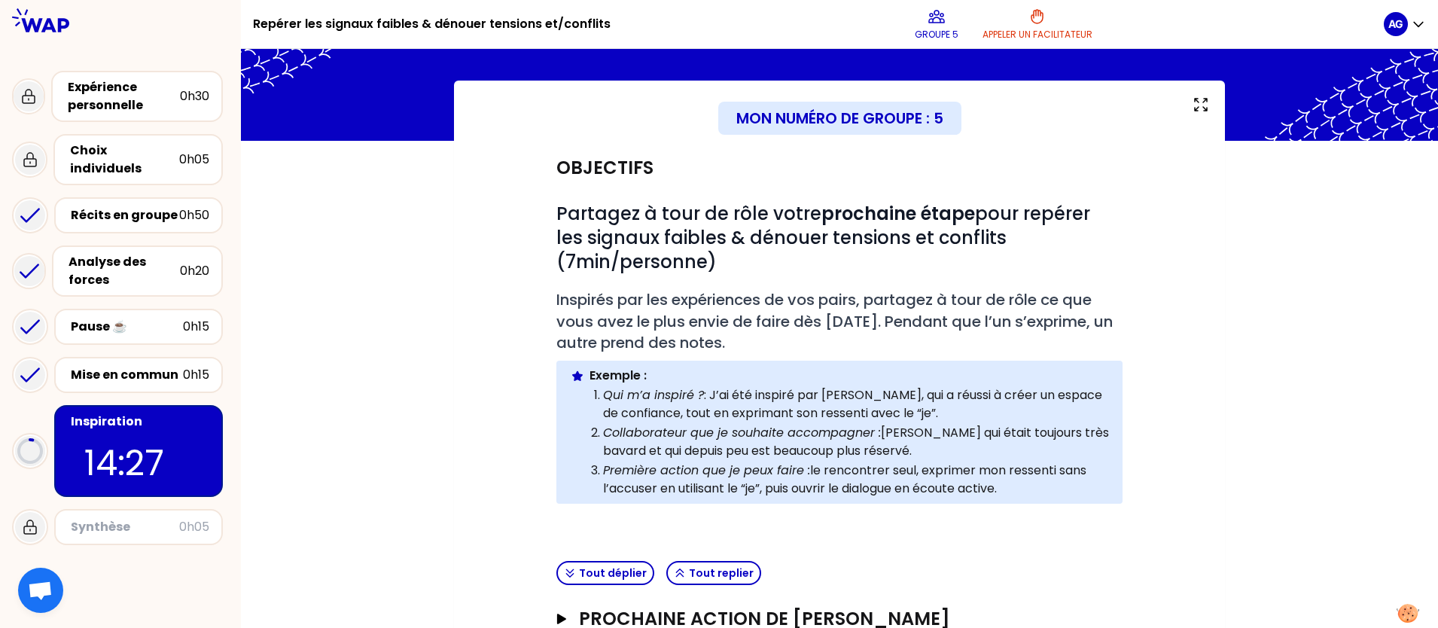
scroll to position [158, 0]
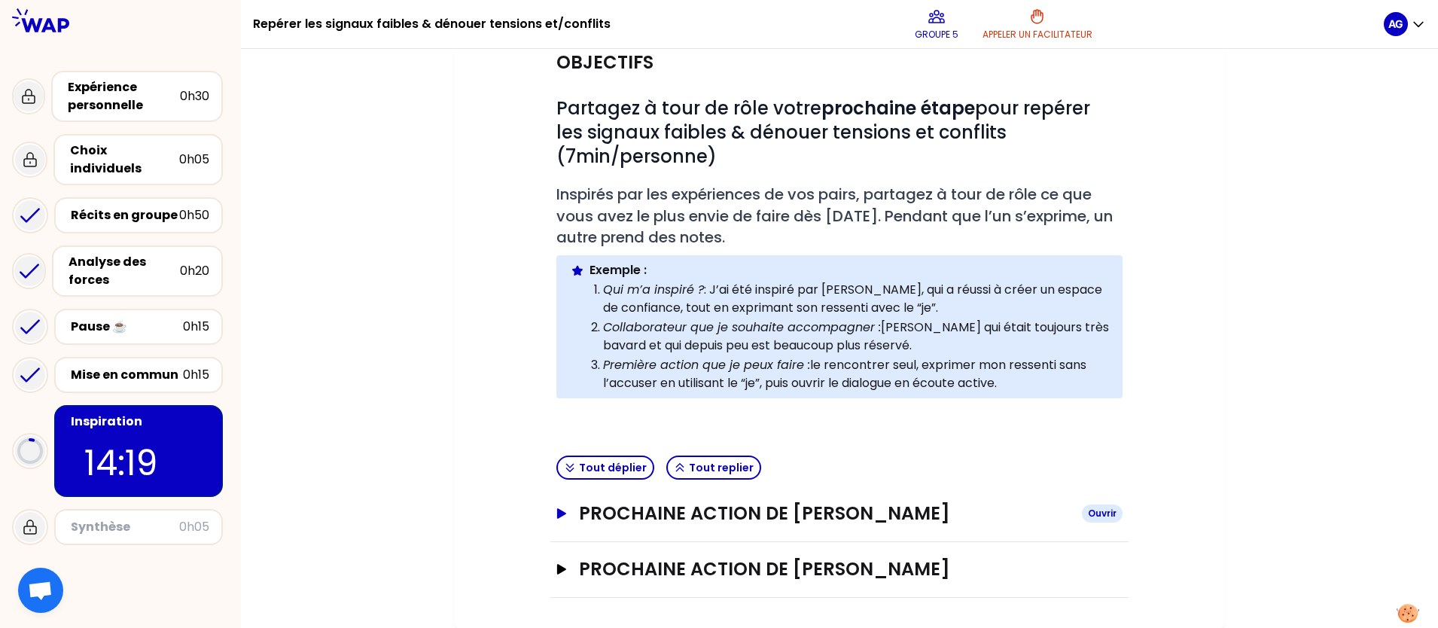
click at [559, 501] on icon "button" at bounding box center [561, 513] width 9 height 11
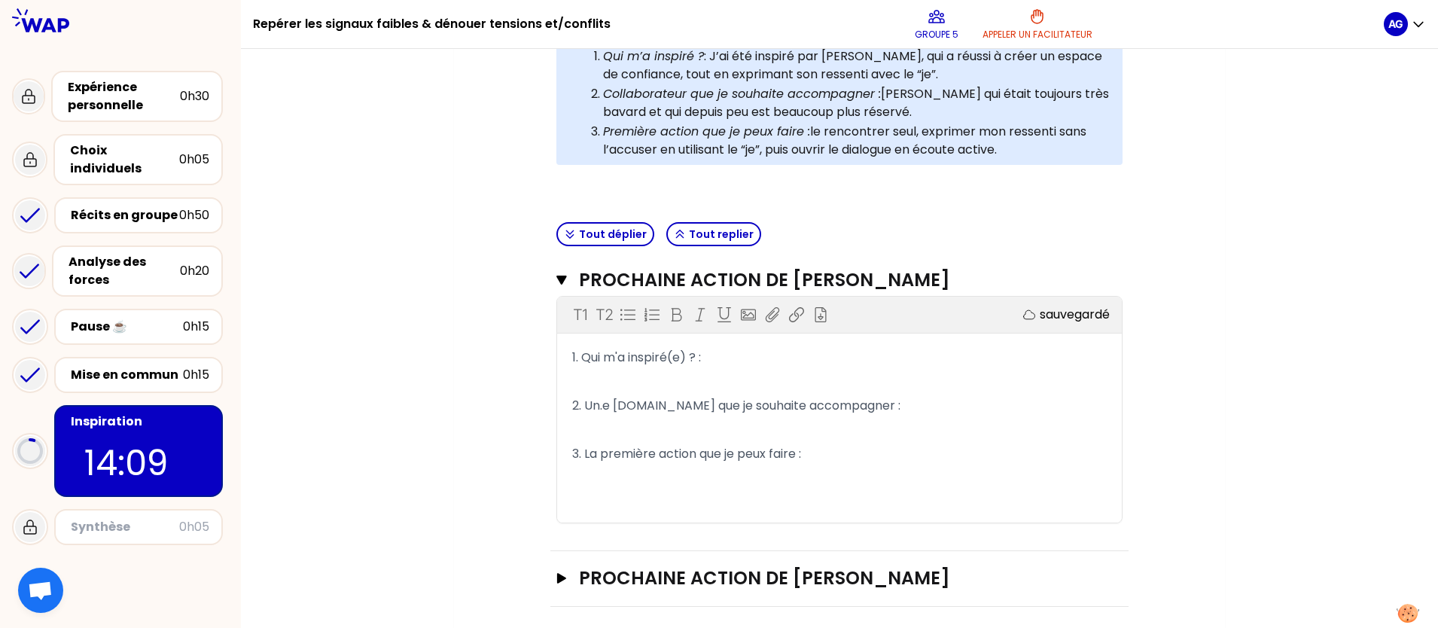
scroll to position [401, 0]
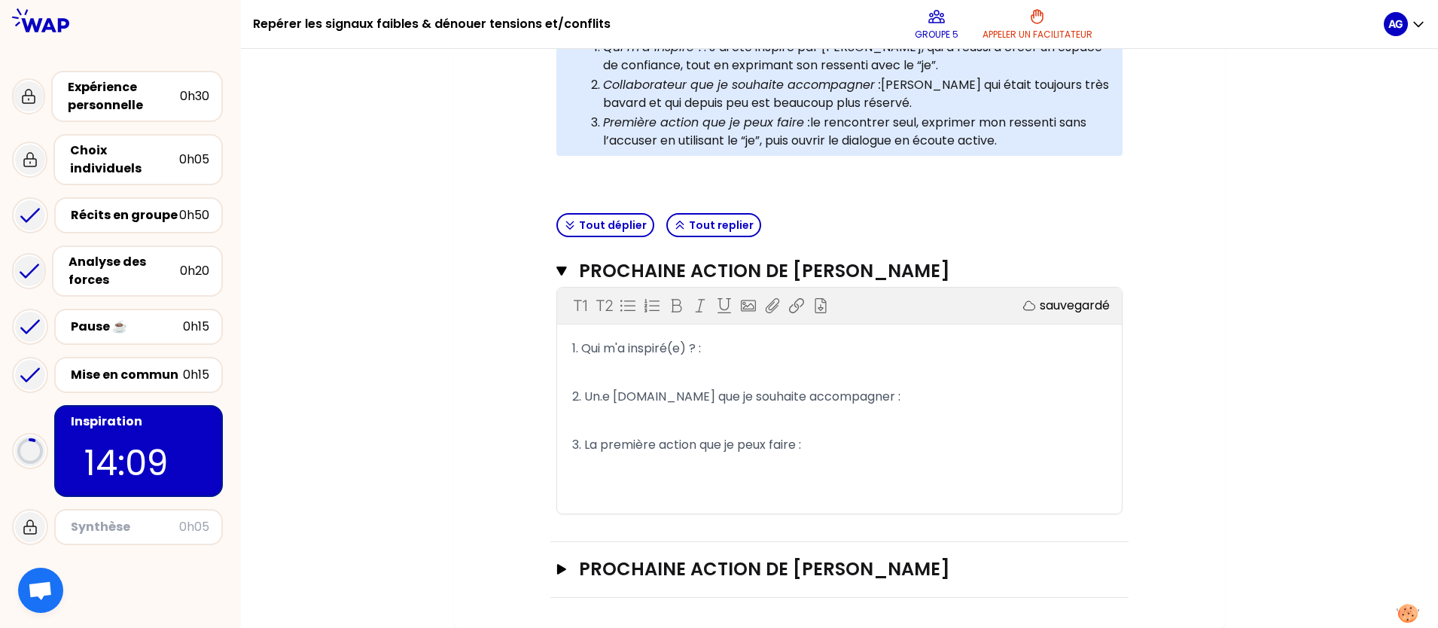
click at [760, 355] on p "1. Qui m'a inspiré(e) ? :" at bounding box center [839, 349] width 535 height 24
click at [837, 371] on p "﻿" at bounding box center [839, 373] width 535 height 24
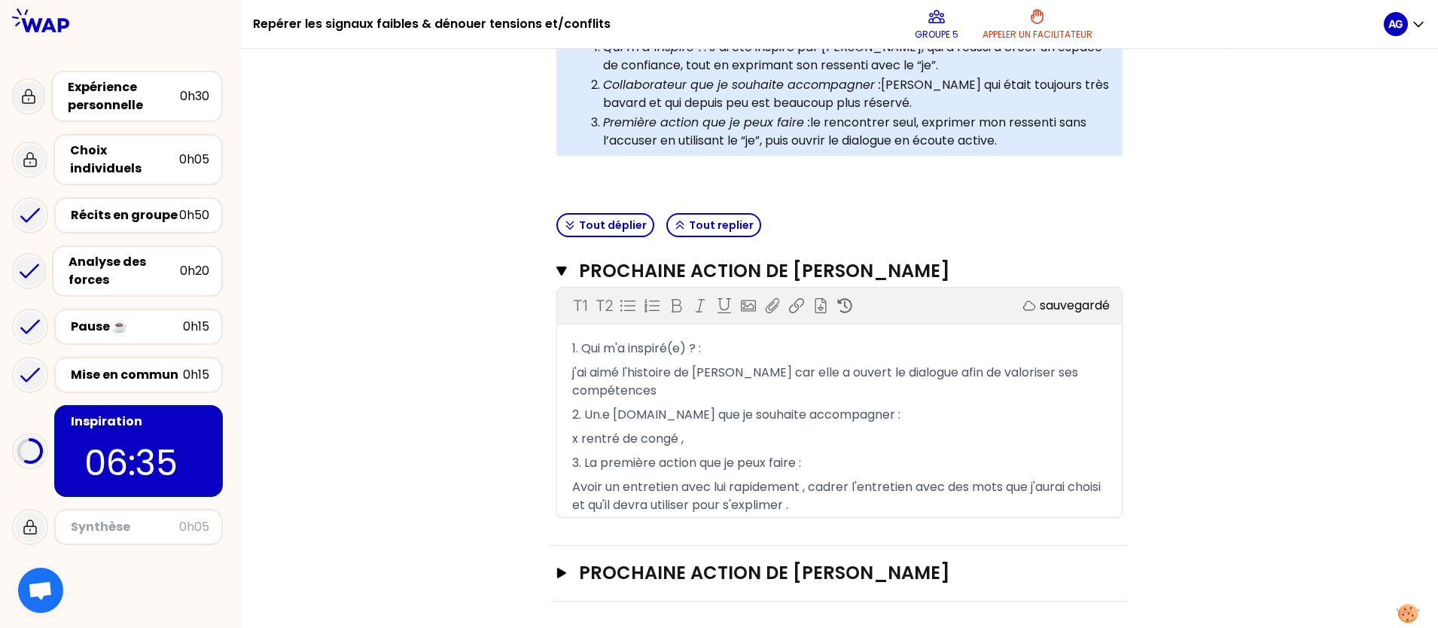
scroll to position [404, 0]
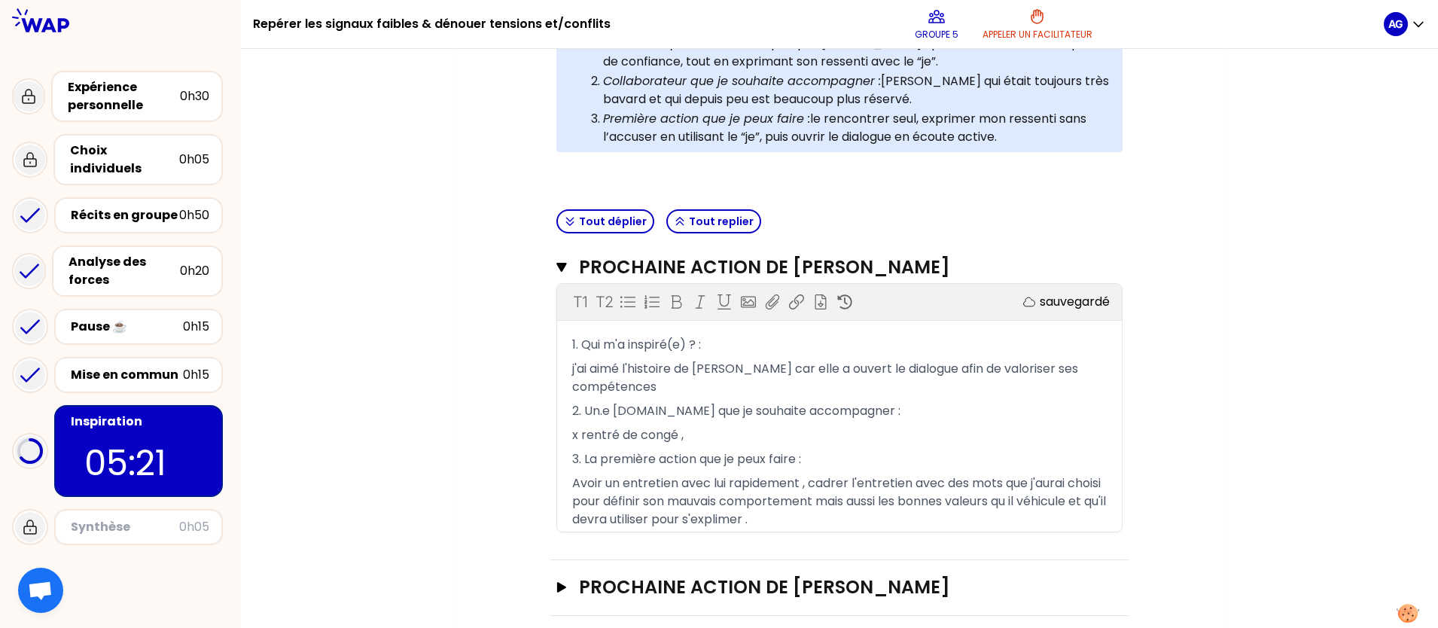
drag, startPoint x: 1359, startPoint y: 383, endPoint x: 1364, endPoint y: 393, distance: 11.1
click at [1150, 387] on div "Mon numéro de groupe : 5 Objectifs # Partagez à tour de rôle votre prochaine ét…" at bounding box center [839, 187] width 1197 height 917
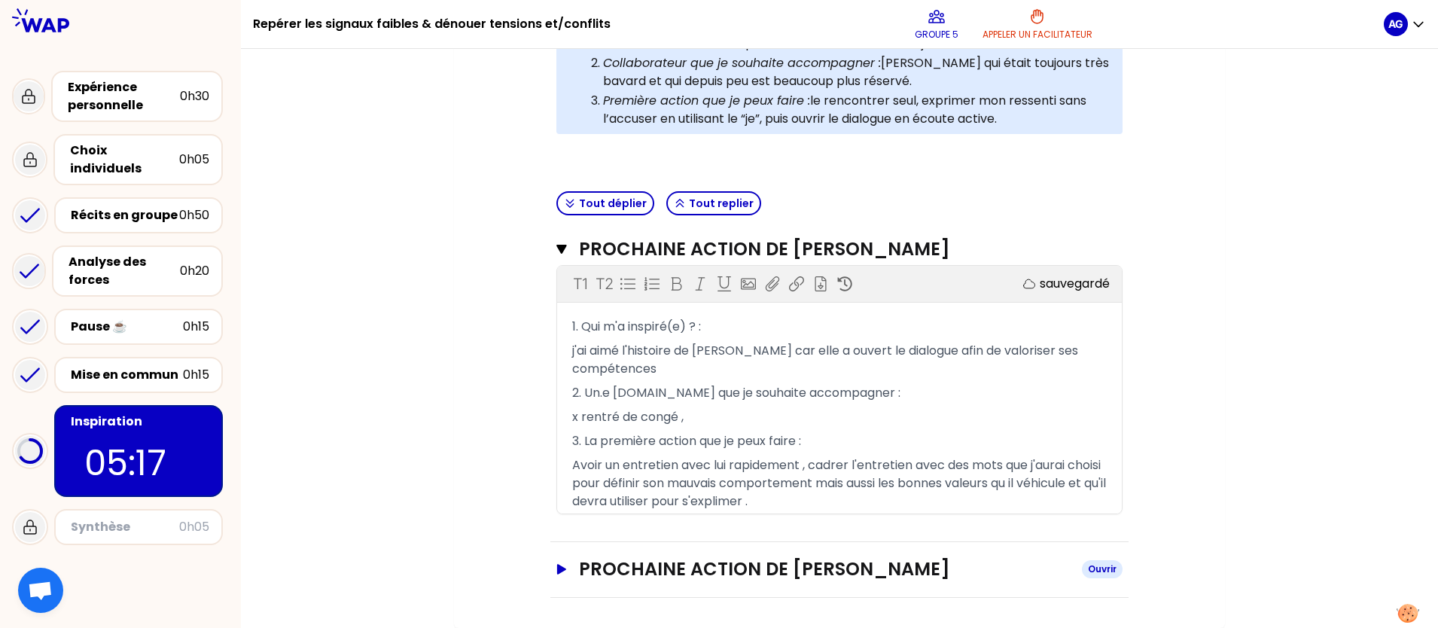
click at [559, 501] on icon "button" at bounding box center [561, 569] width 9 height 11
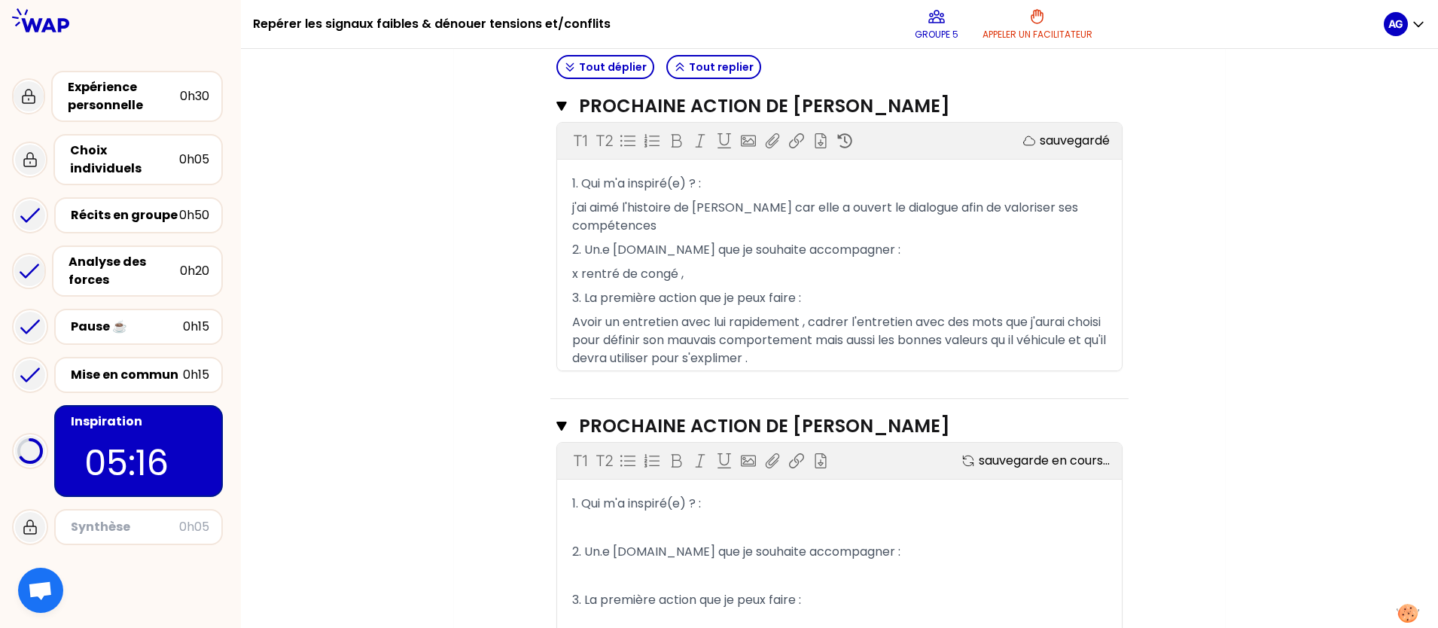
scroll to position [665, 0]
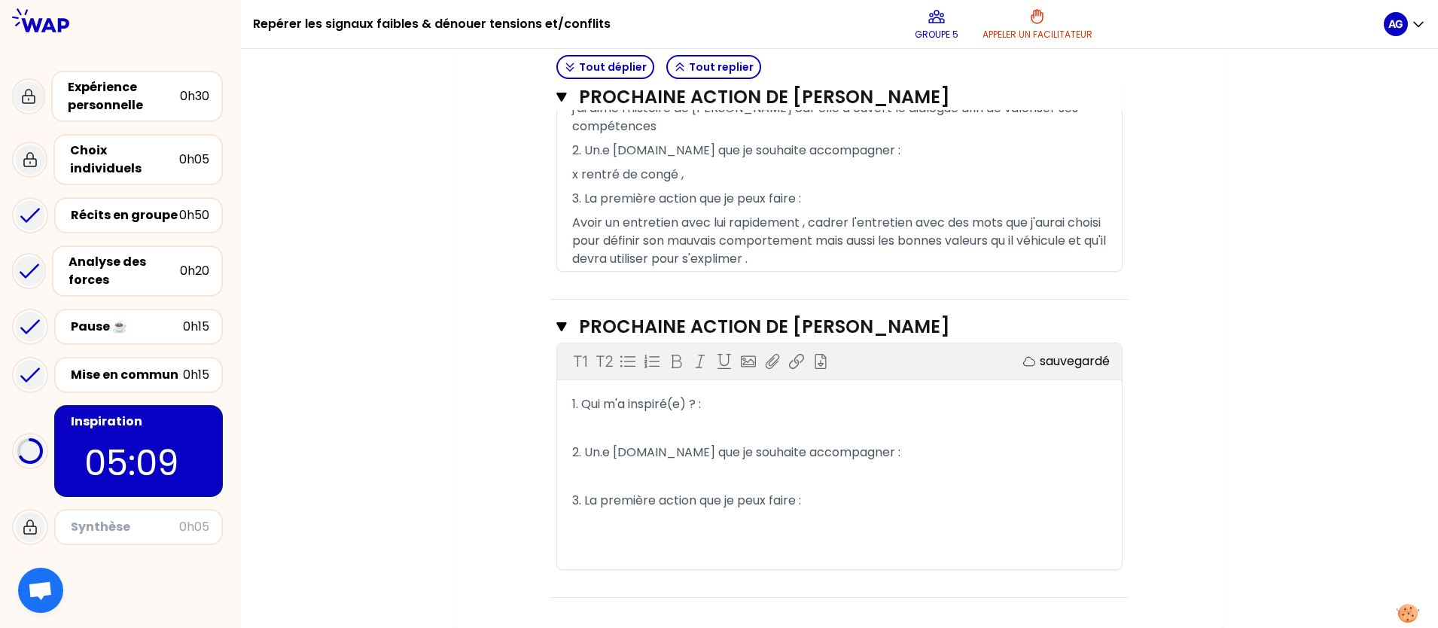
click at [734, 407] on p "1. Qui m'a inspiré(e) ? :" at bounding box center [839, 404] width 535 height 24
click at [965, 453] on p "2. Un.e [DOMAIN_NAME] que je souhaite accompagner :" at bounding box center [839, 452] width 535 height 24
click at [913, 486] on p "﻿" at bounding box center [839, 476] width 535 height 24
click at [876, 501] on p "3. La première action que je peux faire :" at bounding box center [839, 501] width 535 height 24
drag, startPoint x: 912, startPoint y: 450, endPoint x: 1083, endPoint y: 478, distance: 173.1
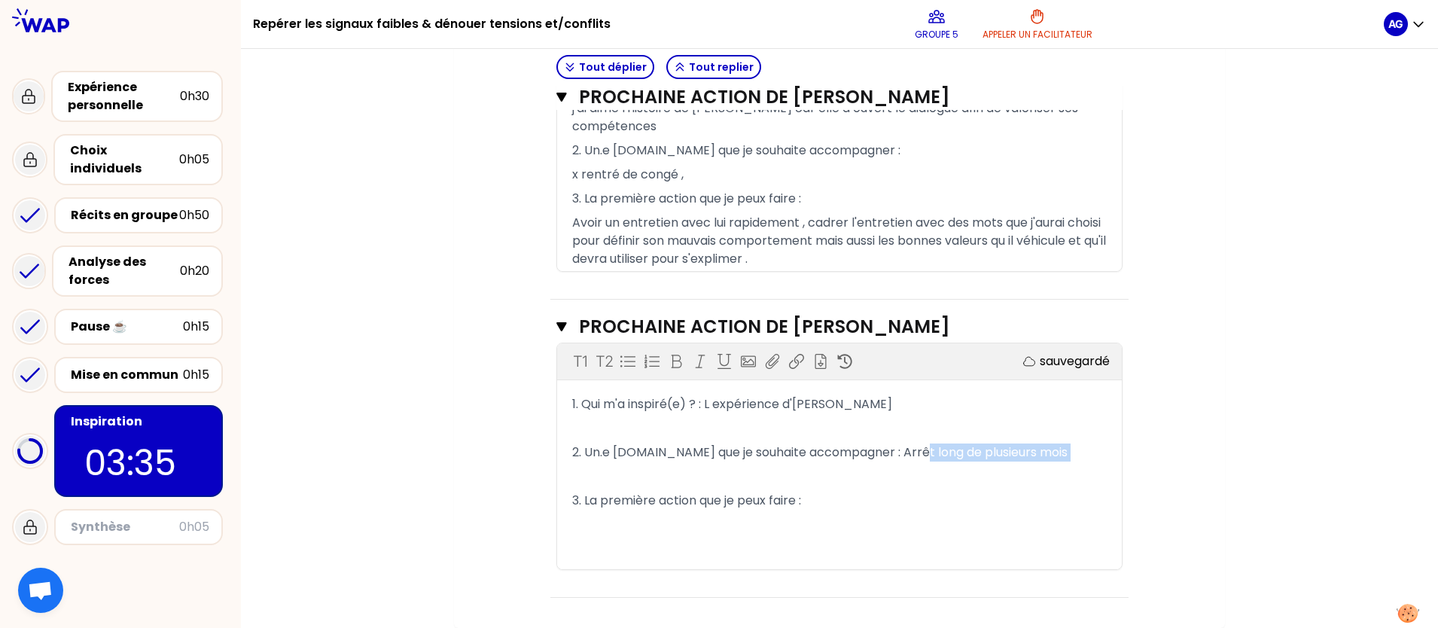
click at [1083, 478] on div "1. Qui m'a inspiré(e) ? : L expérience d'[PERSON_NAME] ﻿ 2. Un.e [DOMAIN_NAME] …" at bounding box center [839, 476] width 535 height 169
click at [836, 501] on p "3. La première action que je peux faire :" at bounding box center [839, 501] width 535 height 24
click at [748, 474] on p "Toute l'équipe" at bounding box center [839, 476] width 535 height 24
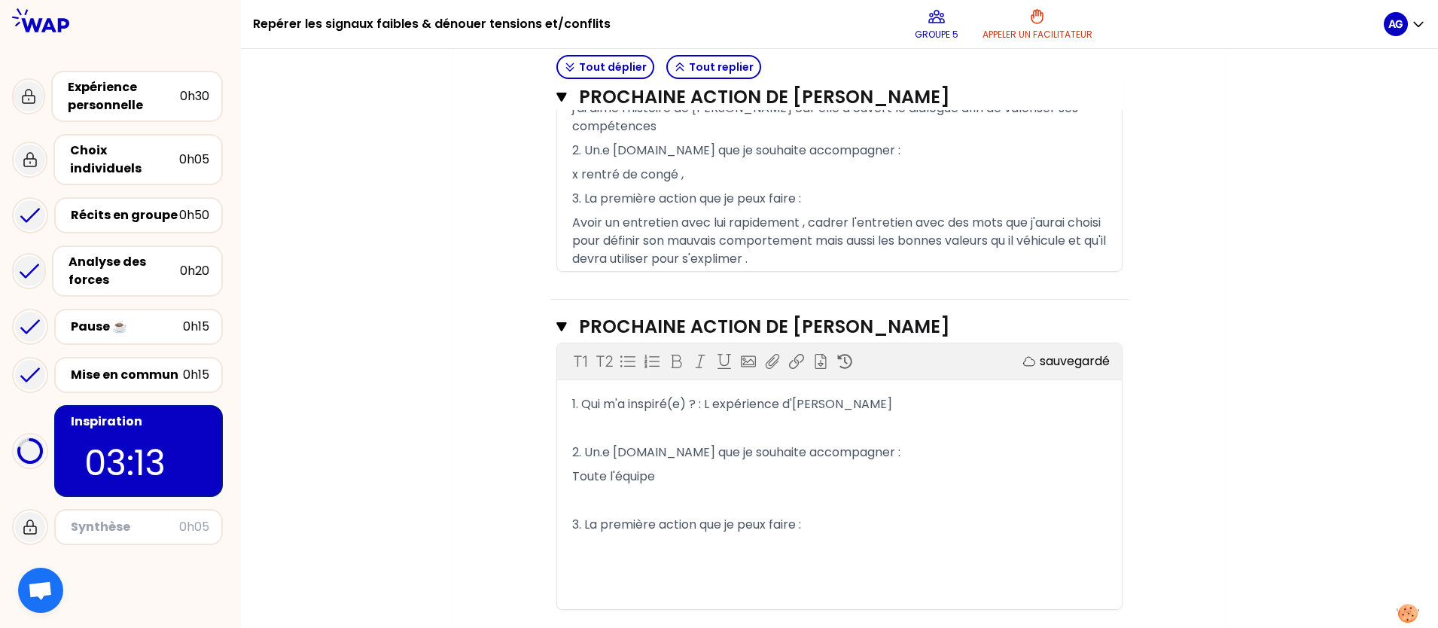
click at [851, 501] on p "3. La première action que je peux faire :" at bounding box center [839, 525] width 535 height 24
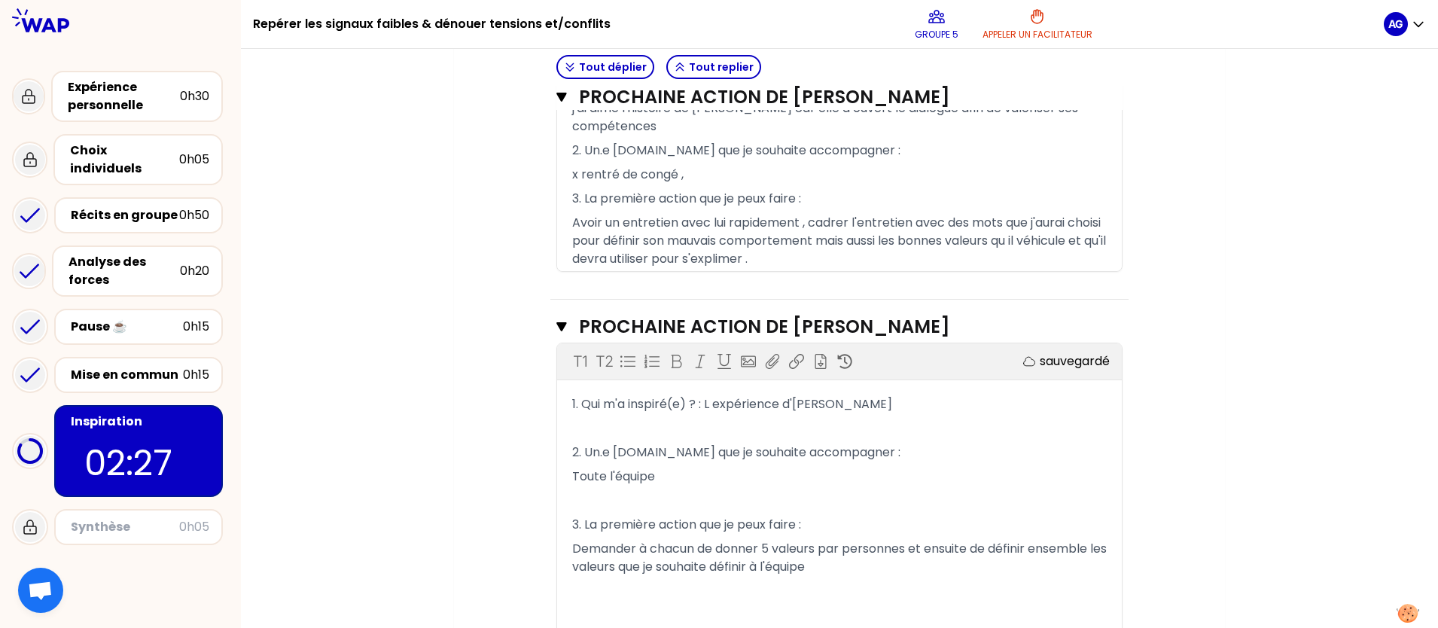
click at [857, 501] on p "Demander à chacun de donner 5 valeurs par personnes et ensuite de définir ensem…" at bounding box center [839, 558] width 535 height 42
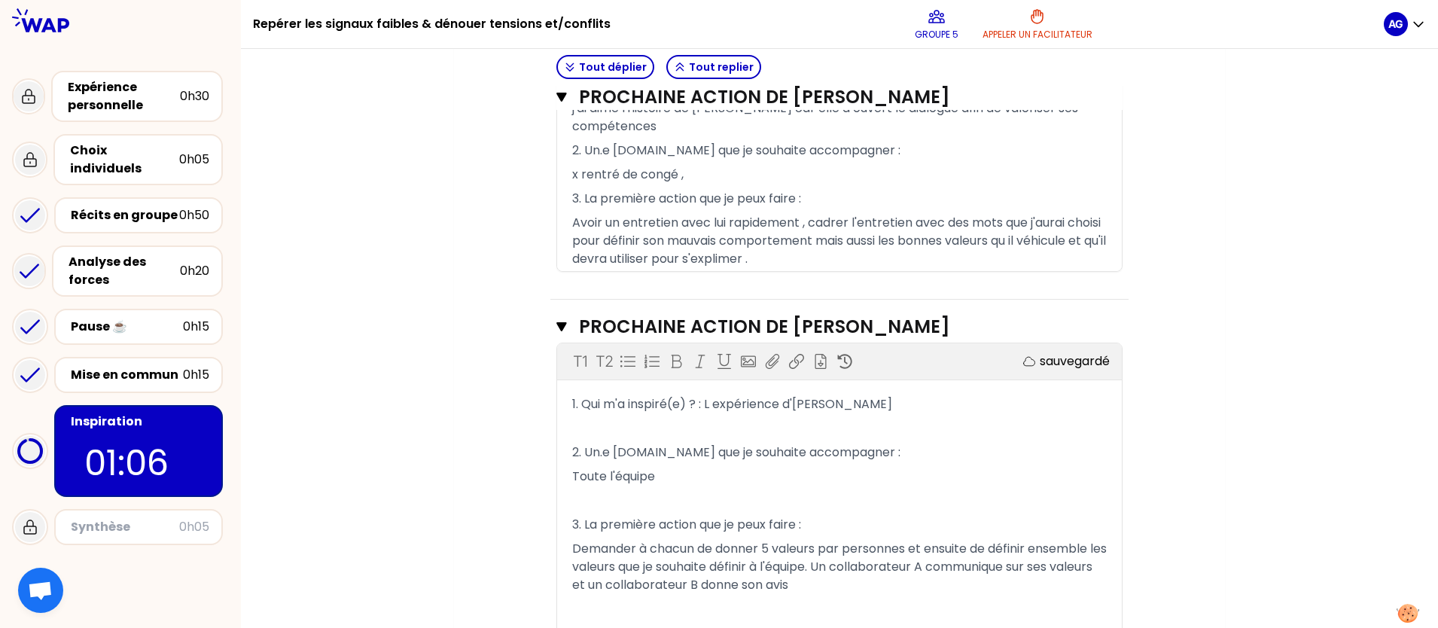
click at [988, 501] on span "Demander à chacun de donner 5 valeurs par personnes et ensuite de définir ensem…" at bounding box center [841, 566] width 538 height 53
drag, startPoint x: 815, startPoint y: 566, endPoint x: 789, endPoint y: 554, distance: 29.0
click at [646, 501] on span "Demander à chacun de donner 5 valeurs par personnes et ensuite définir ensemble…" at bounding box center [833, 566] width 523 height 53
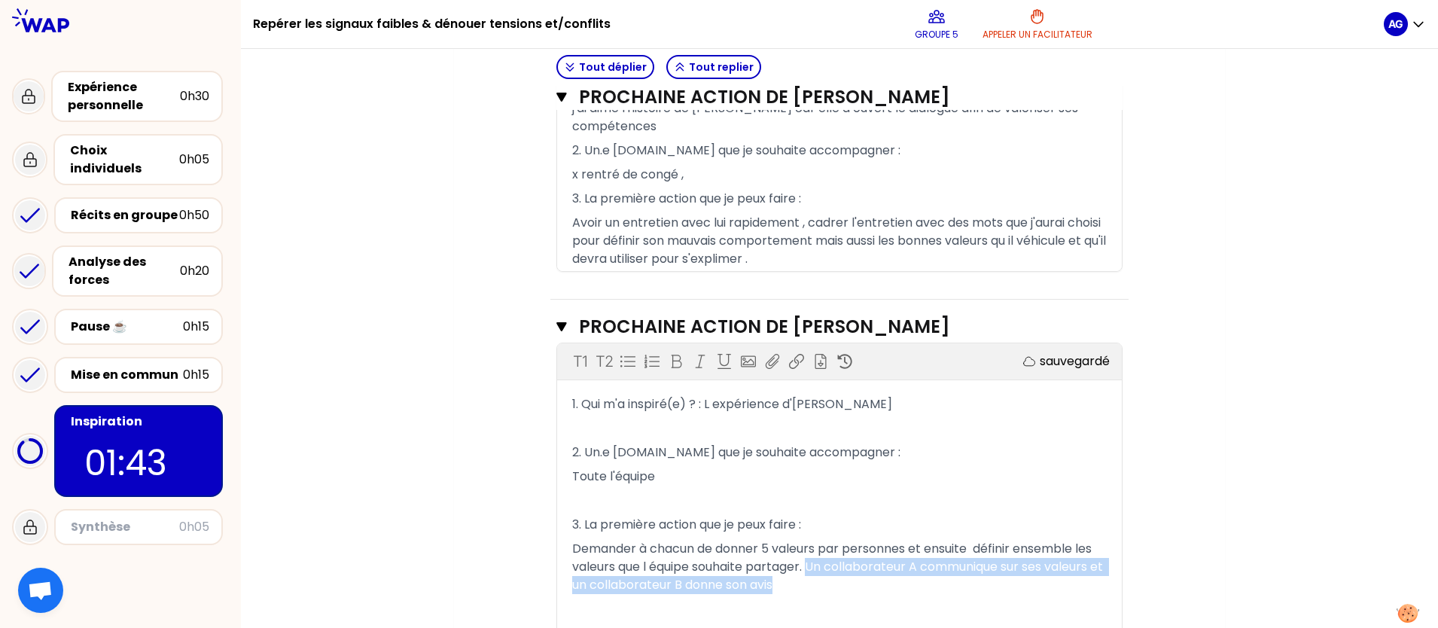
drag, startPoint x: 812, startPoint y: 564, endPoint x: 1039, endPoint y: 583, distance: 227.4
click at [1039, 501] on p "Demander à chacun de donner 5 valeurs par personnes et ensuite définir ensemble…" at bounding box center [839, 567] width 535 height 60
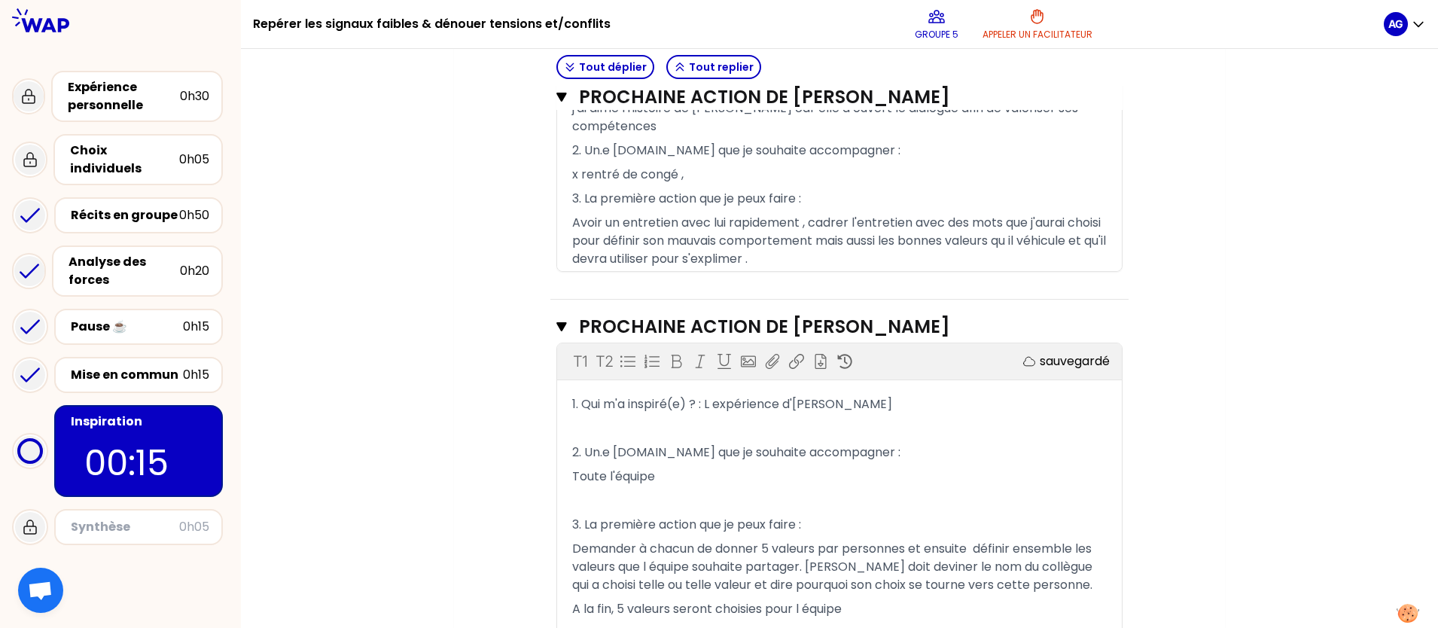
scroll to position [813, 0]
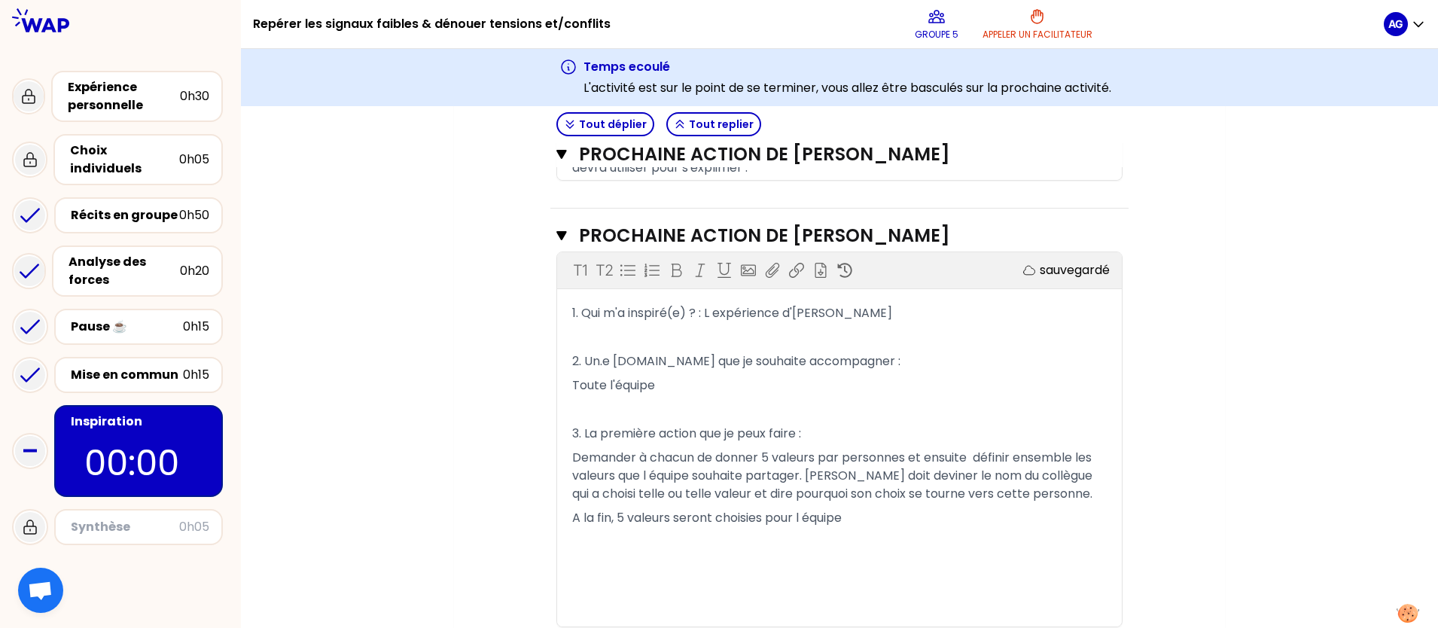
click at [1150, 456] on div "Mon numéro de groupe : 5 Objectifs # Partagez à tour de rôle votre prochaine ét…" at bounding box center [839, 31] width 1197 height 1308
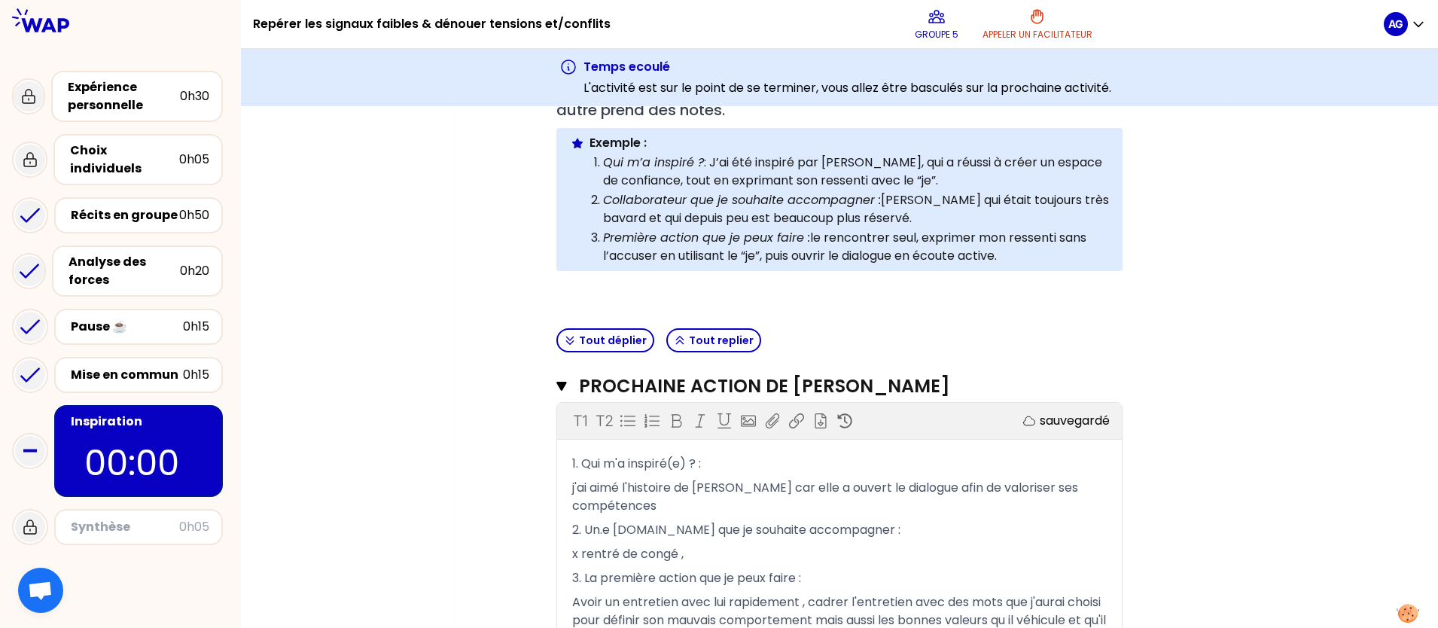
scroll to position [0, 0]
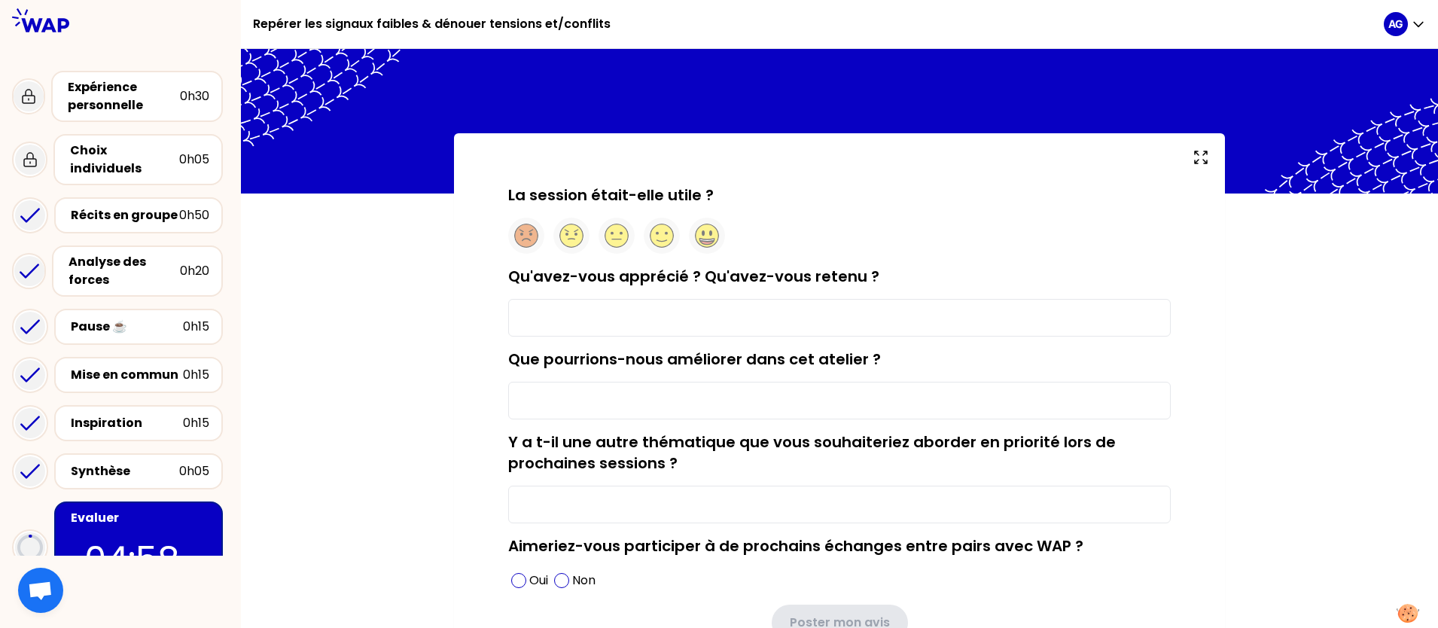
click at [1150, 420] on div "La session était-elle utile ? Qu'avez-vous apprécié ? Qu'avez-vous retenu ? Que…" at bounding box center [839, 426] width 1197 height 586
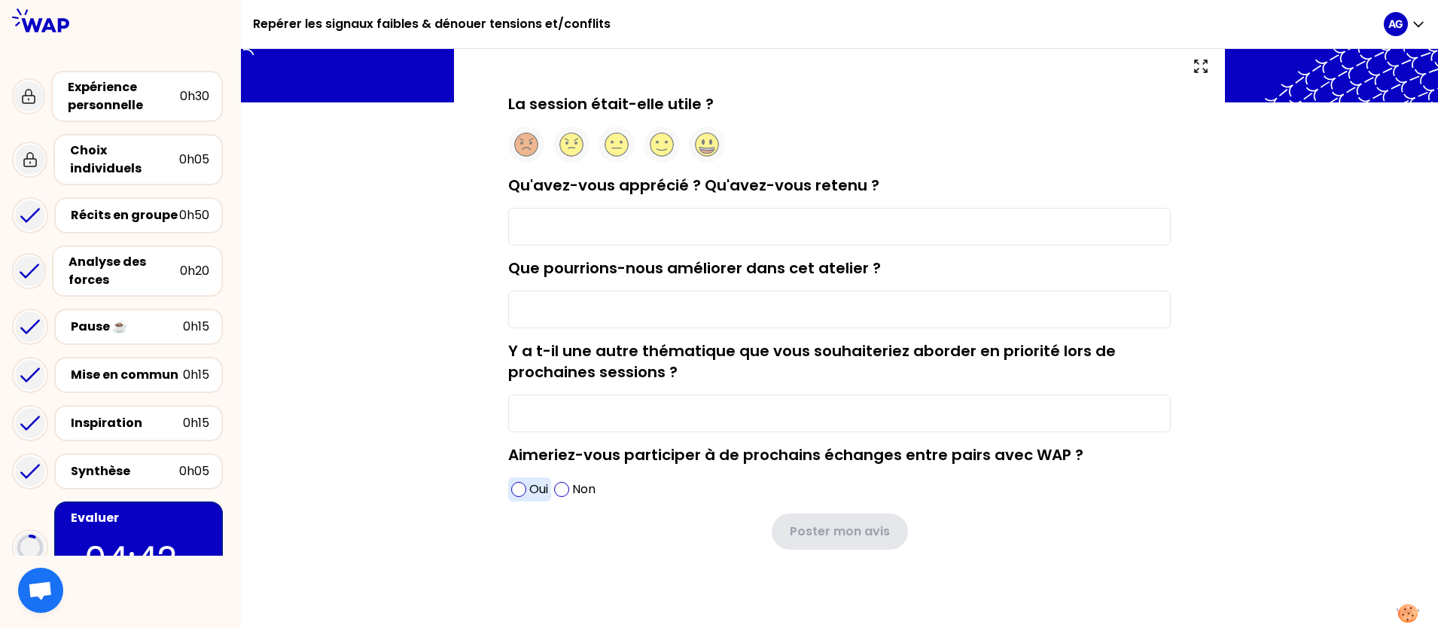
click at [516, 486] on span at bounding box center [518, 489] width 15 height 15
click at [711, 142] on ellipse at bounding box center [710, 141] width 3 height 5
click at [581, 217] on input "Qu'avez-vous apprécié ? Qu'avez-vous retenu ?" at bounding box center [839, 227] width 662 height 38
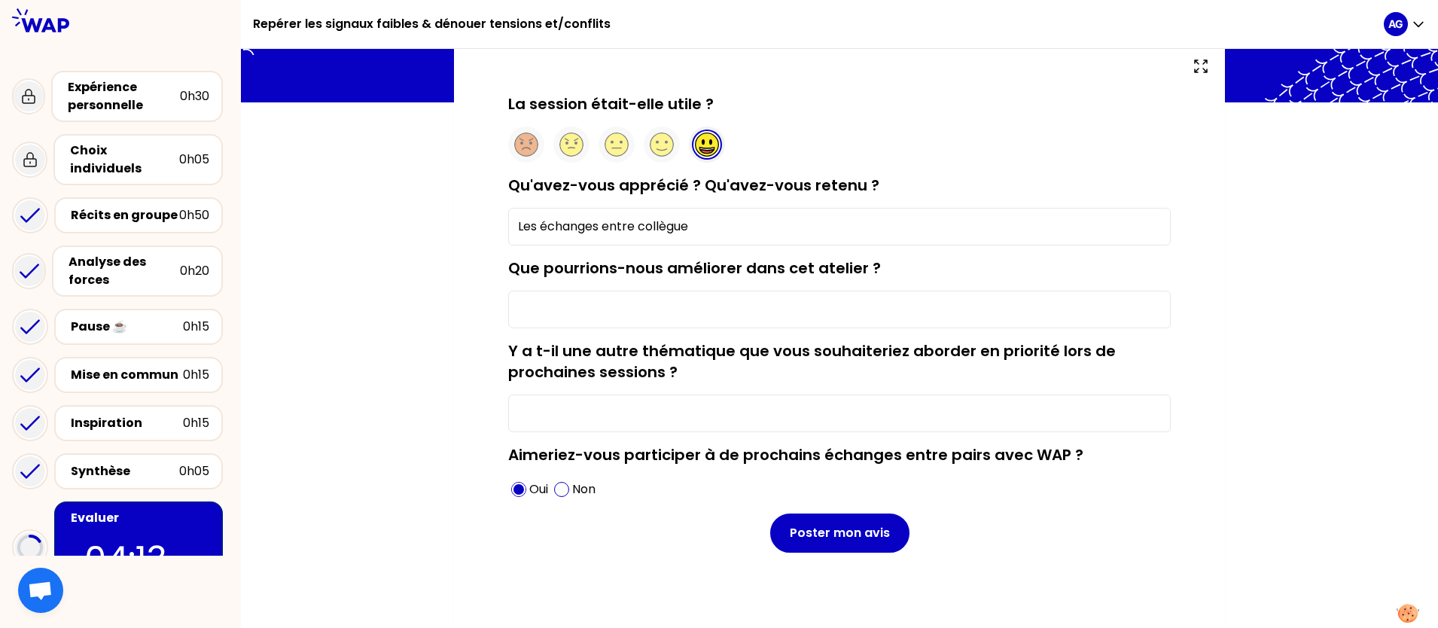
click at [653, 312] on input "Que pourrions-nous améliorer dans cet atelier ?" at bounding box center [839, 310] width 662 height 38
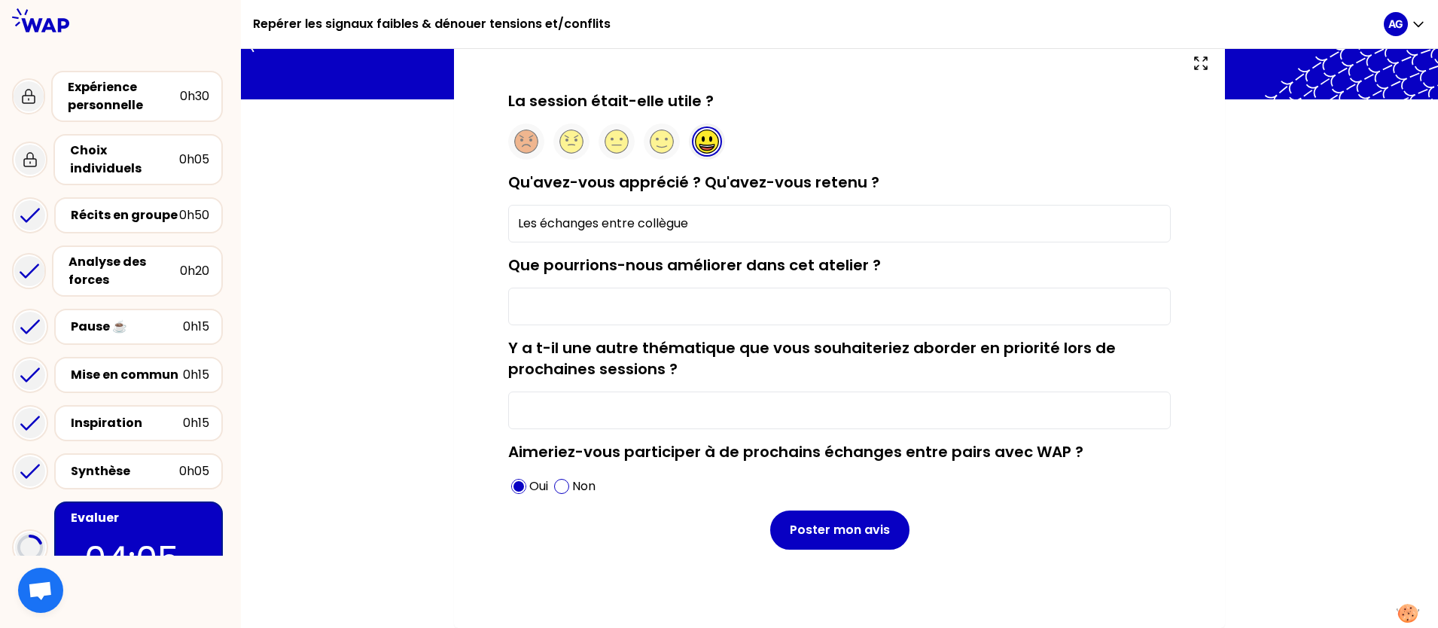
click at [719, 223] on input "Les échanges entre collègue" at bounding box center [839, 224] width 662 height 38
drag, startPoint x: 721, startPoint y: 218, endPoint x: 730, endPoint y: 221, distance: 9.8
click at [720, 218] on input "Les échanges entre collègue. Trèsbien le chronomètre pour la gestion du temps :…" at bounding box center [839, 224] width 662 height 38
type input "Les échanges entre collègue. Très bien le chronomètre pour la gestion du temps …"
click at [616, 303] on input "Que pourrions-nous améliorer dans cet atelier ?" at bounding box center [839, 307] width 662 height 38
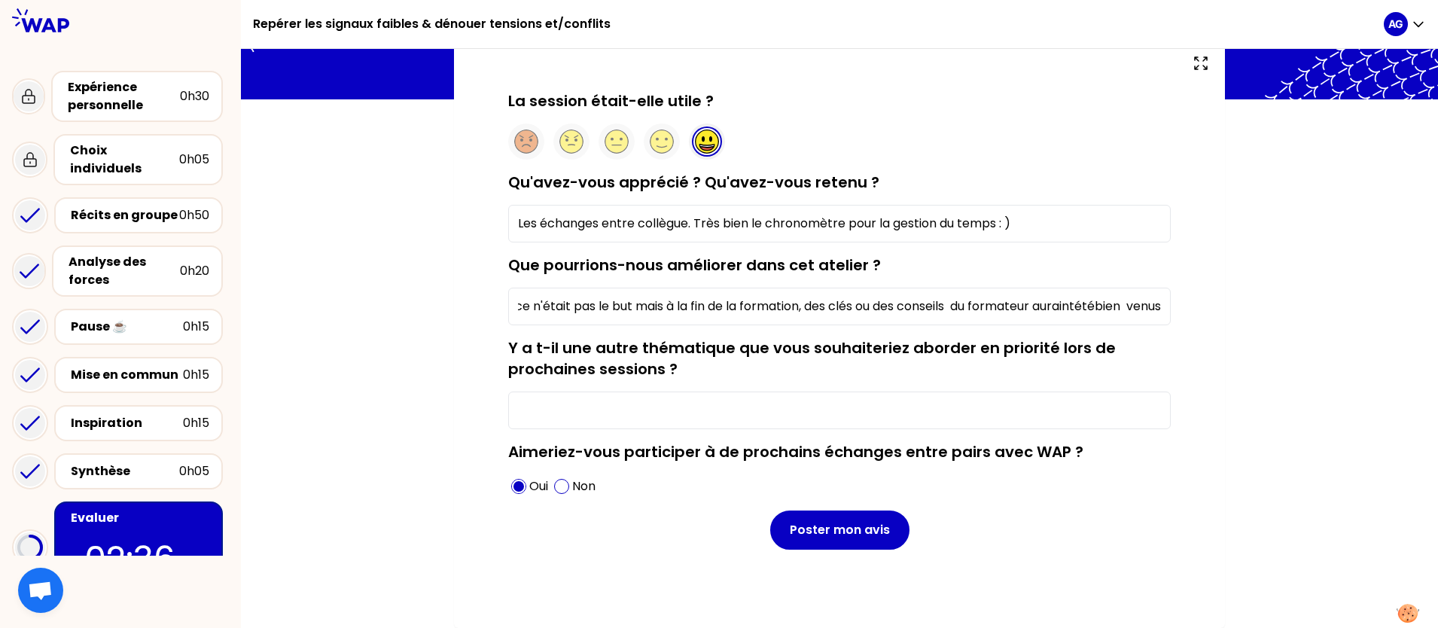
scroll to position [0, 123]
drag, startPoint x: 1125, startPoint y: 302, endPoint x: 1025, endPoint y: 306, distance: 101.0
click at [1025, 306] on input "J'ai compris que ce n'était pas le but mais à la fin de la formation, des clés …" at bounding box center [839, 307] width 662 height 38
click at [1086, 303] on input "J'ai compris que ce n'était pas le but mais à la fin de la formation, des clés …" at bounding box center [839, 307] width 662 height 38
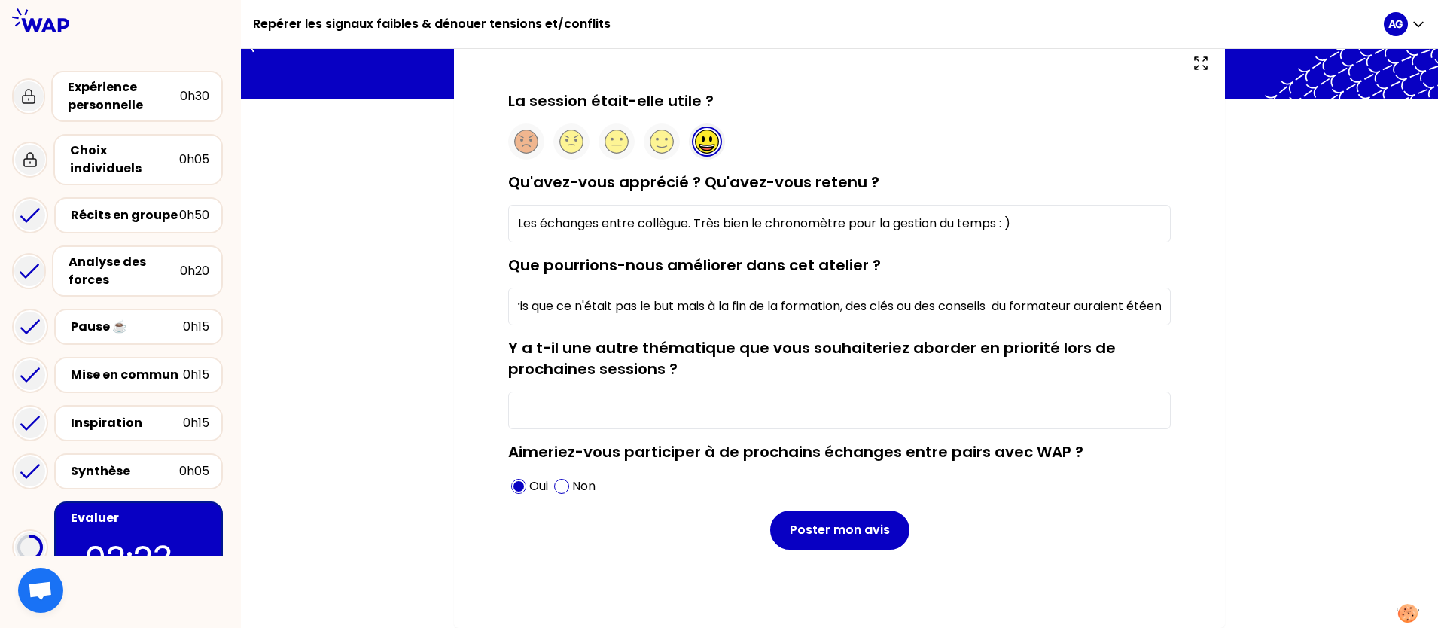
click at [1150, 300] on input "J'ai compris que ce n'était pas le but mais à la fin de la formation, des clés …" at bounding box center [839, 307] width 662 height 38
drag, startPoint x: 1159, startPoint y: 304, endPoint x: 1108, endPoint y: 305, distance: 50.4
click at [1104, 304] on input "J'ai compris que ce n'était pas le but mais à la fin de la formation, des clés …" at bounding box center [839, 307] width 662 height 38
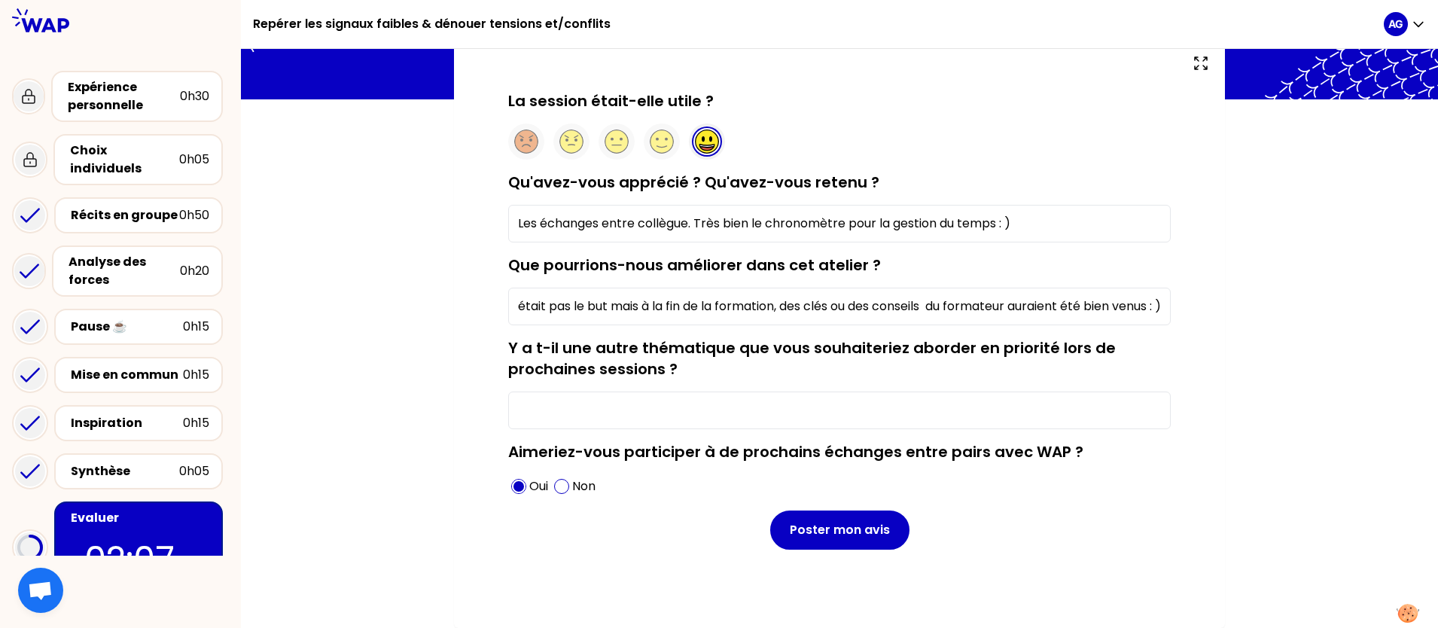
type input "J'ai compris que ce n'était pas le but mais à la fin de la formation, des clés …"
drag, startPoint x: 1007, startPoint y: 214, endPoint x: 1010, endPoint y: 230, distance: 17.0
click at [1005, 214] on input "Les échanges entre collègue. Très bien le chronomètre pour la gestion du temps …" at bounding box center [839, 224] width 662 height 38
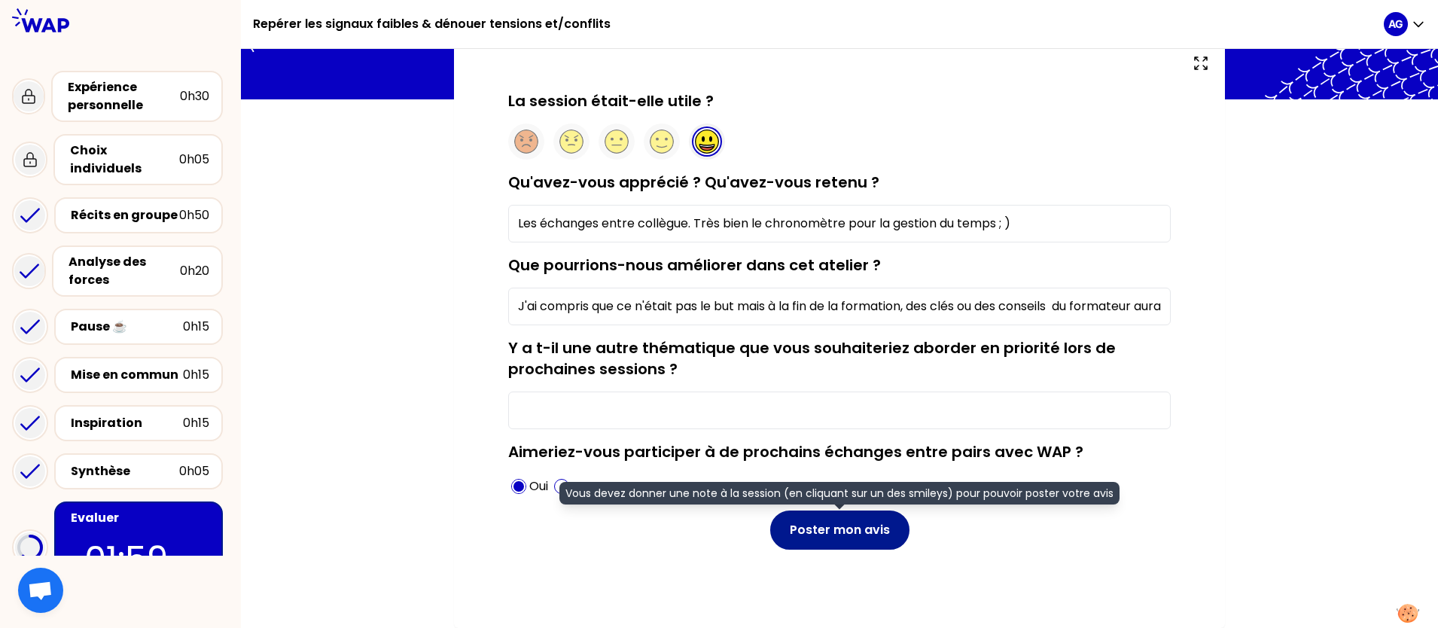
type input "Les échanges entre collègue. Très bien le chronomètre pour la gestion du temps …"
click at [846, 501] on button "Poster mon avis" at bounding box center [839, 529] width 139 height 39
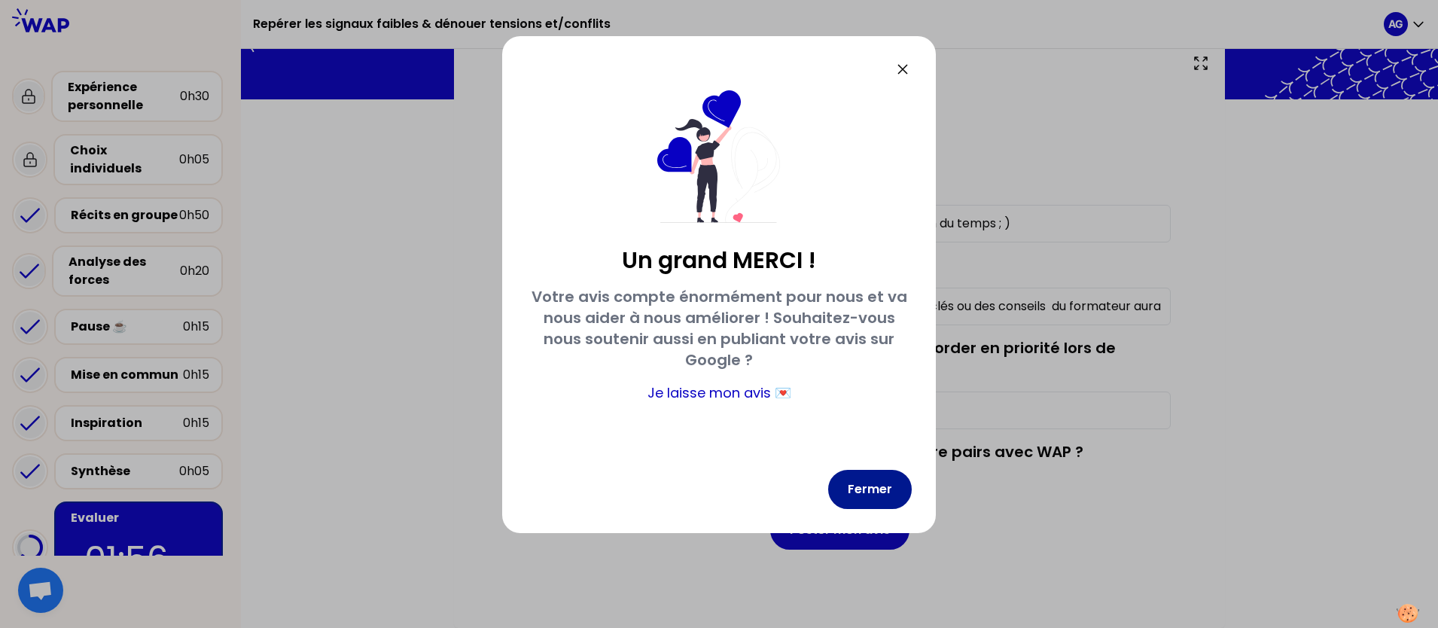
click at [864, 492] on button "Fermer" at bounding box center [870, 489] width 84 height 39
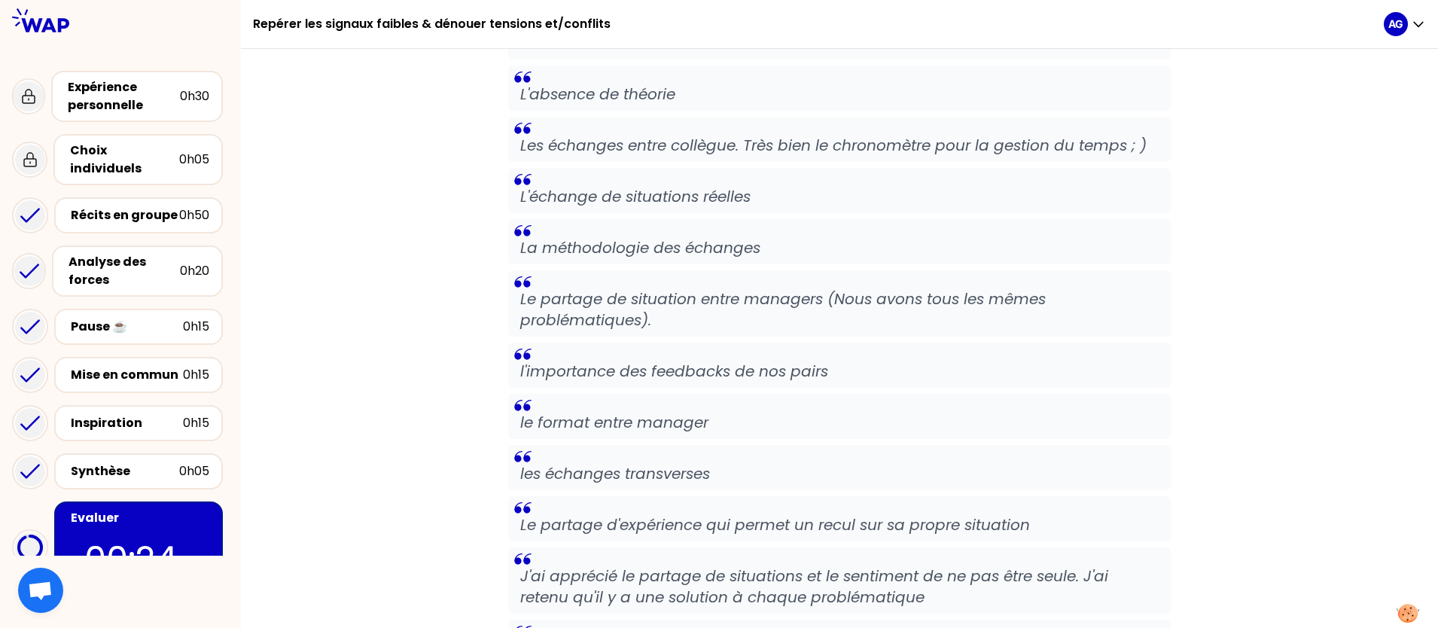
scroll to position [329, 0]
